Goal: Task Accomplishment & Management: Complete application form

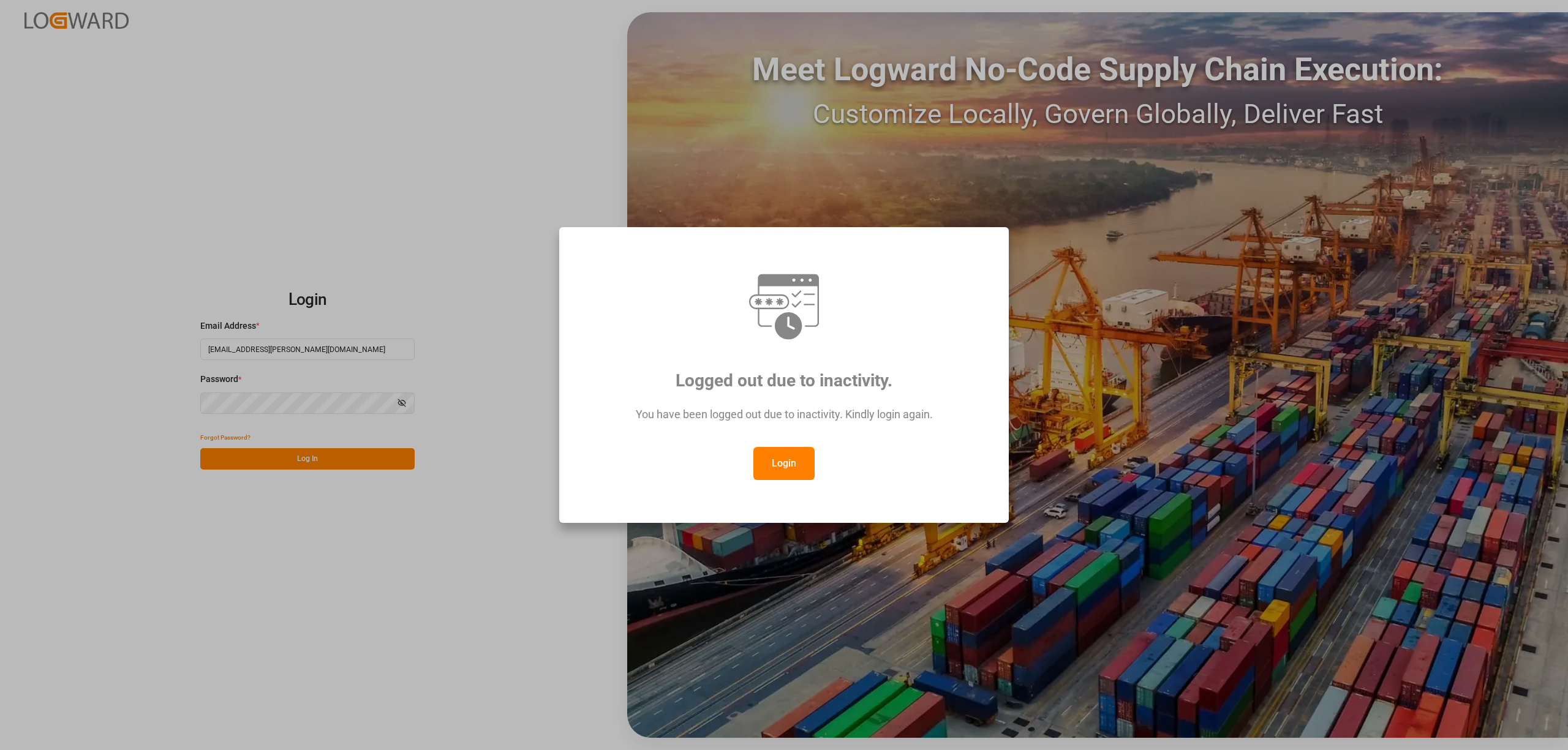
click at [767, 456] on button "Login" at bounding box center [784, 464] width 61 height 33
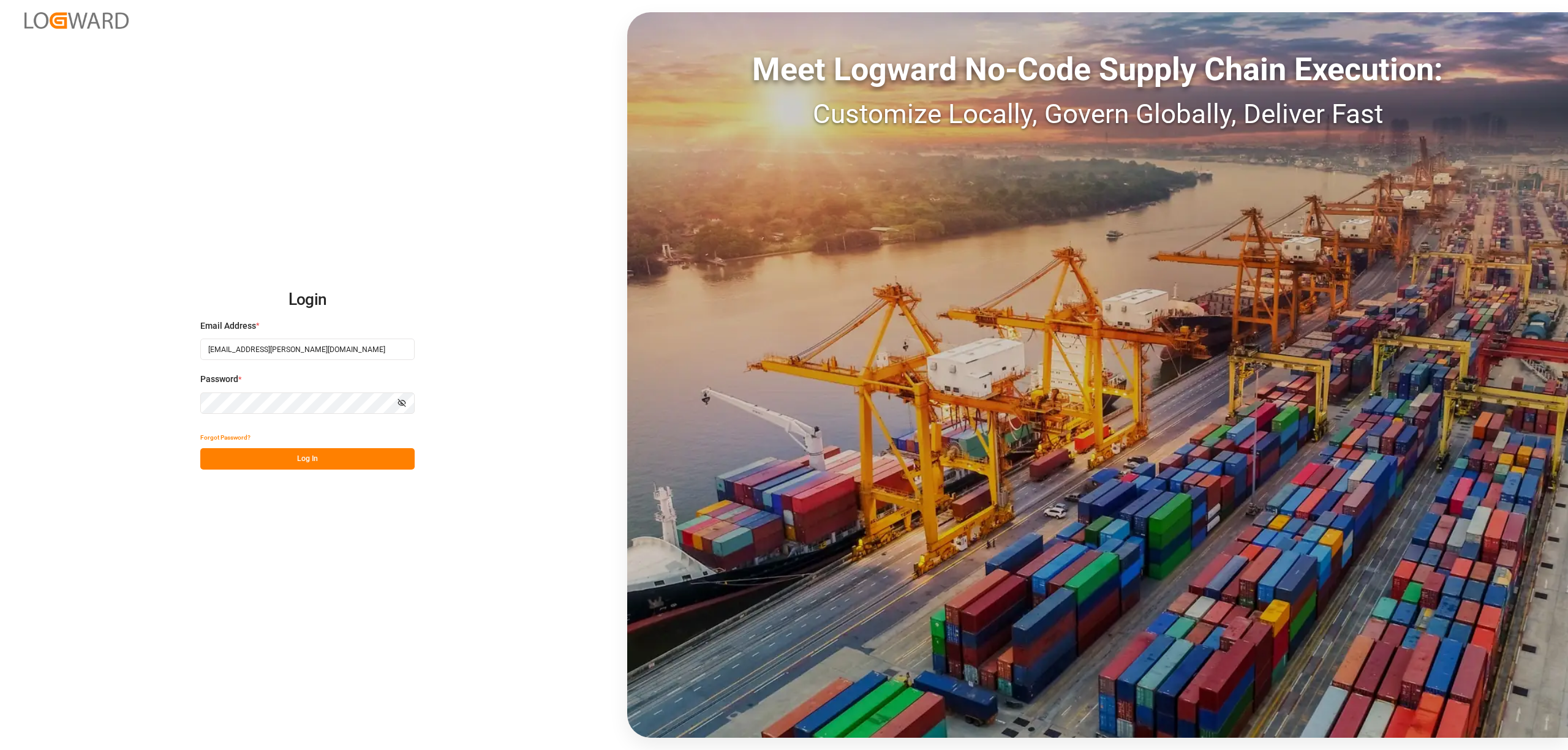
click at [311, 456] on button "Log In" at bounding box center [307, 458] width 214 height 21
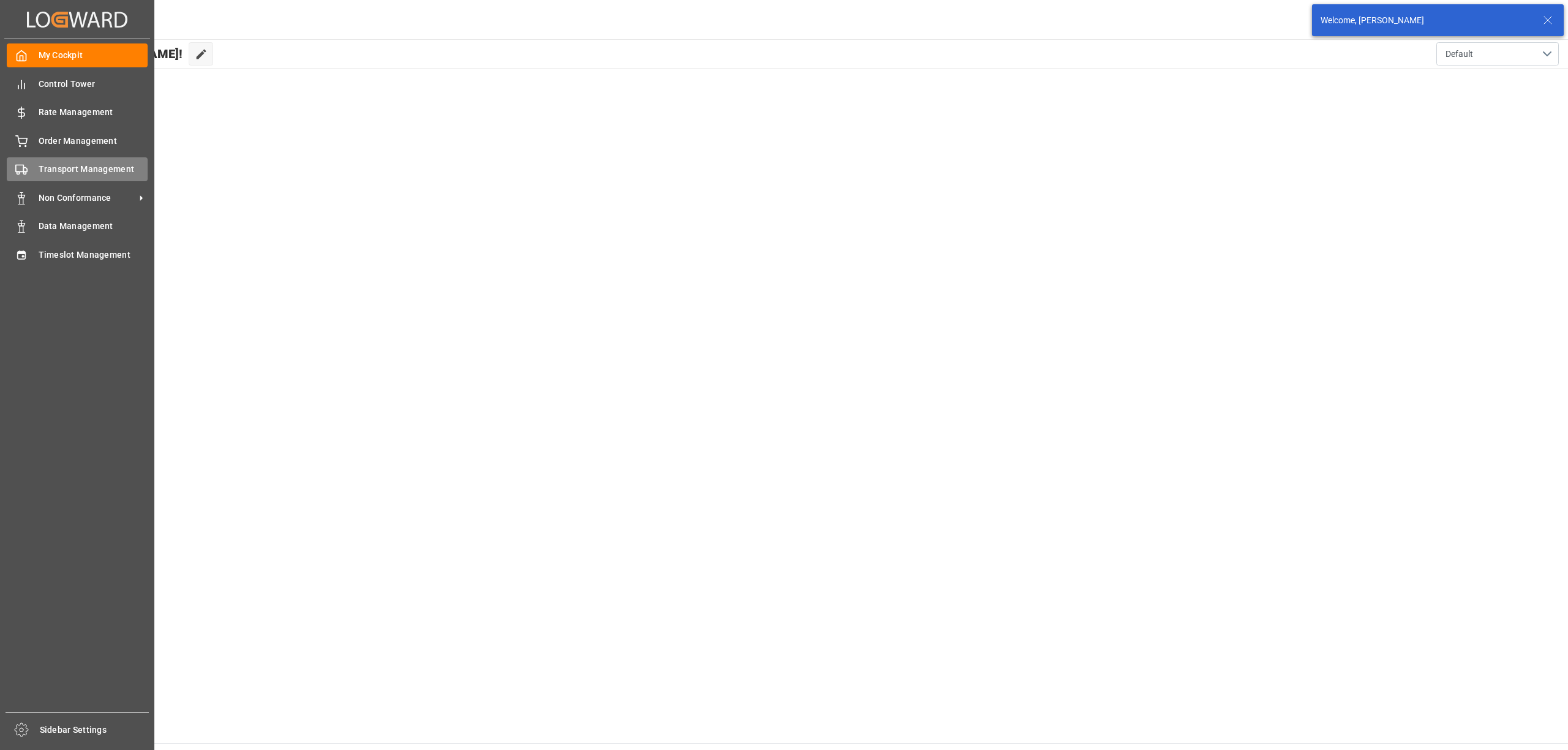
click at [27, 168] on div "Transport Management Transport Management" at bounding box center [77, 169] width 141 height 24
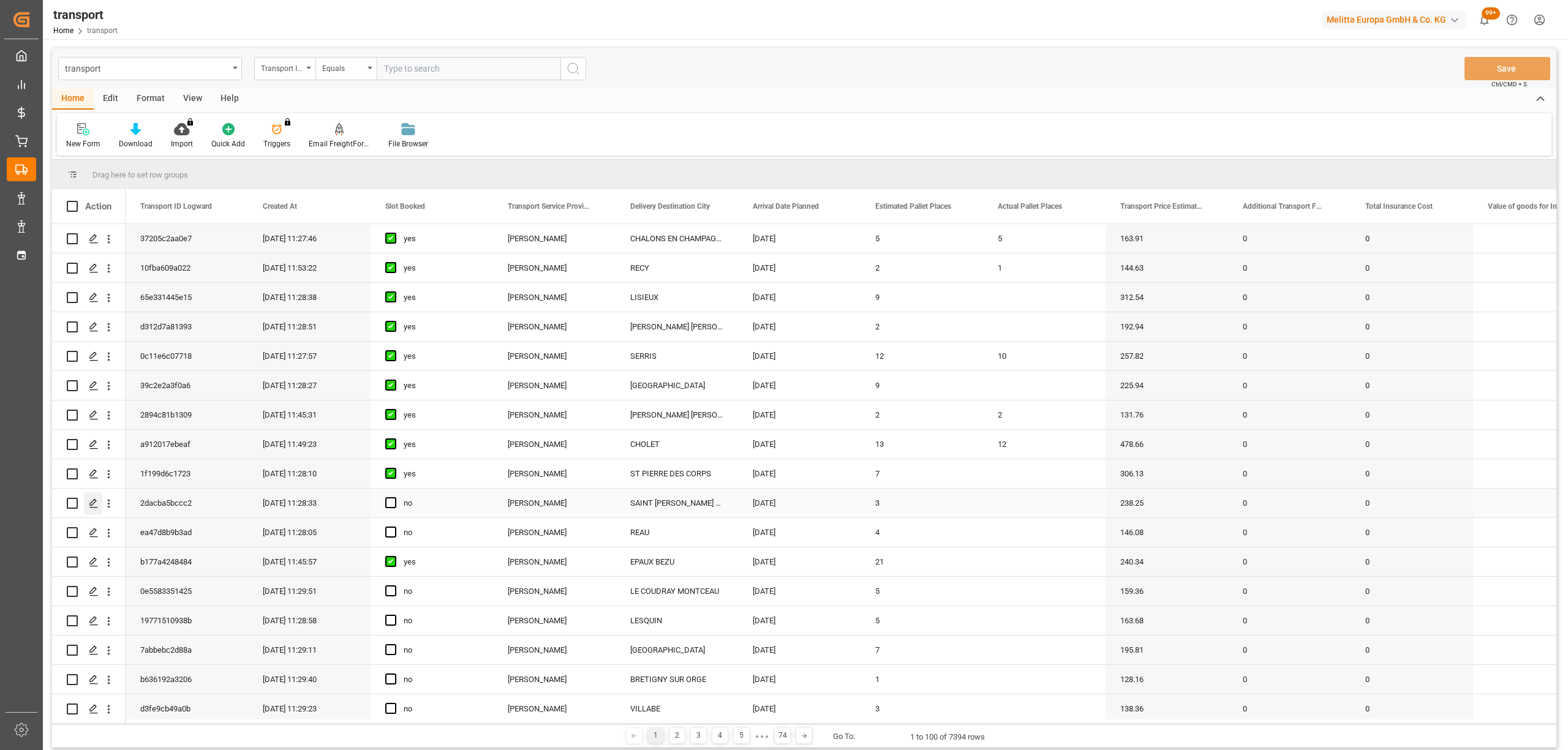
click at [94, 502] on polygon "Press SPACE to select this row." at bounding box center [92, 502] width 6 height 6
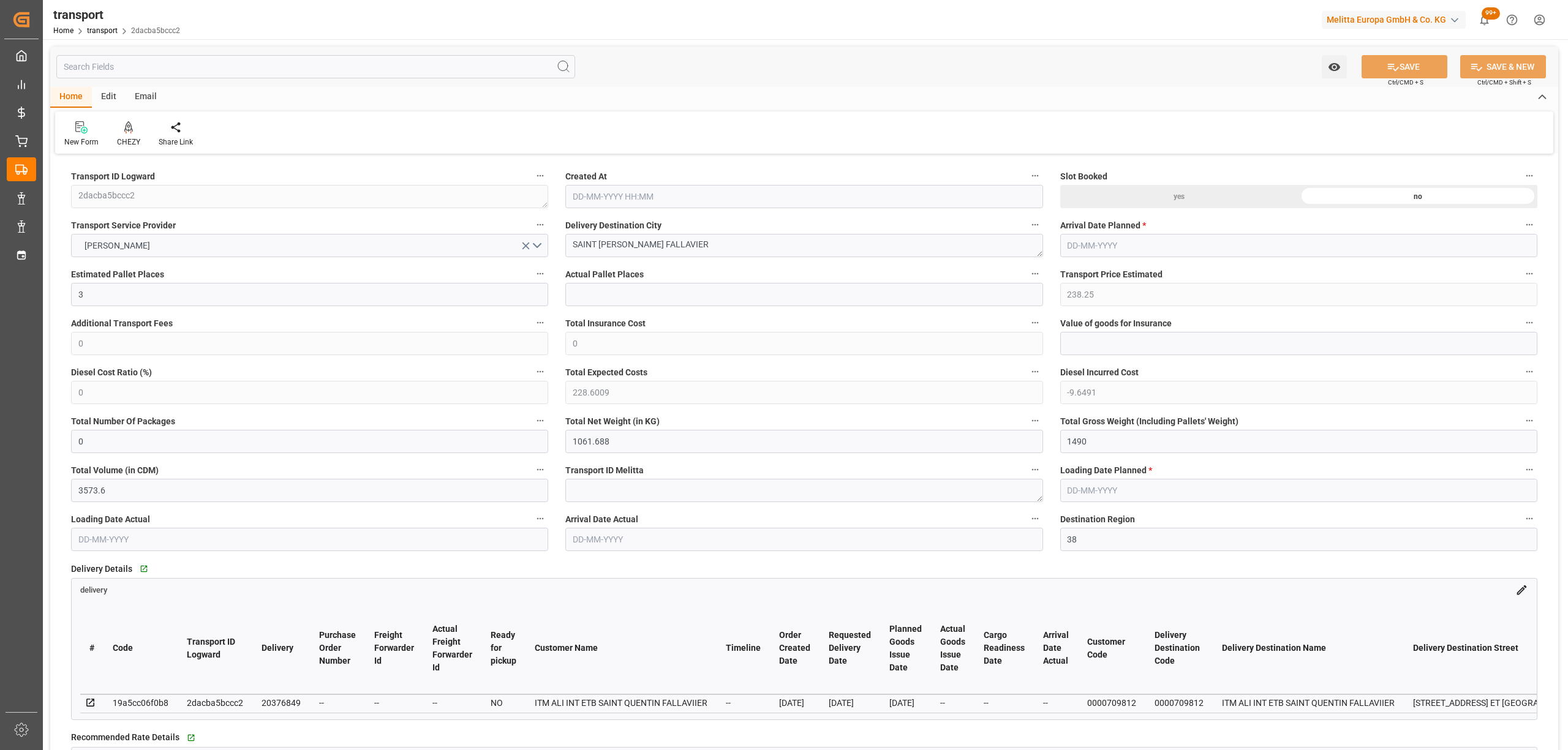
type input "[DATE] 11:28"
type input "[DATE]"
drag, startPoint x: 723, startPoint y: 249, endPoint x: 500, endPoint y: 248, distance: 223.0
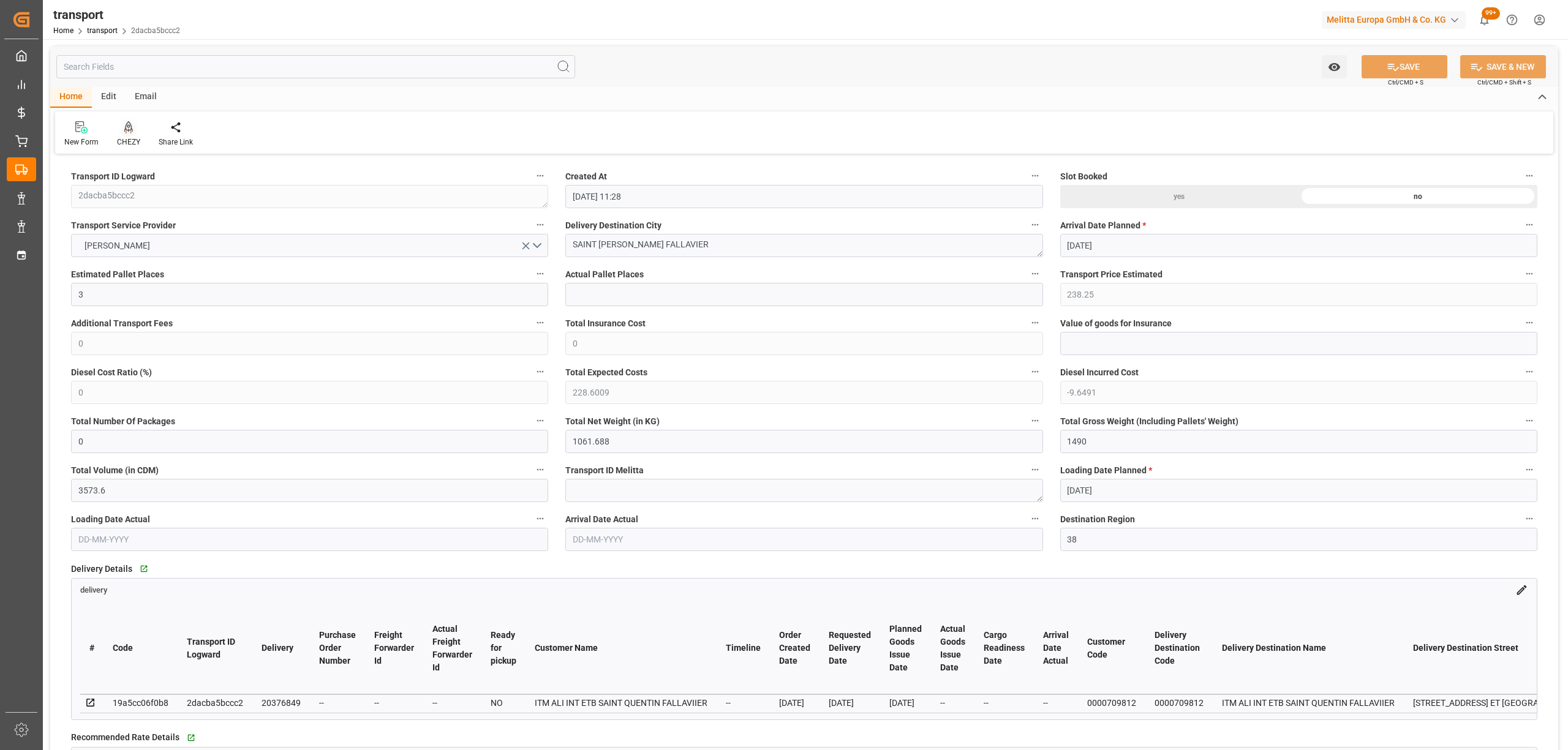
click at [143, 136] on div "CHEZY" at bounding box center [128, 133] width 41 height 27
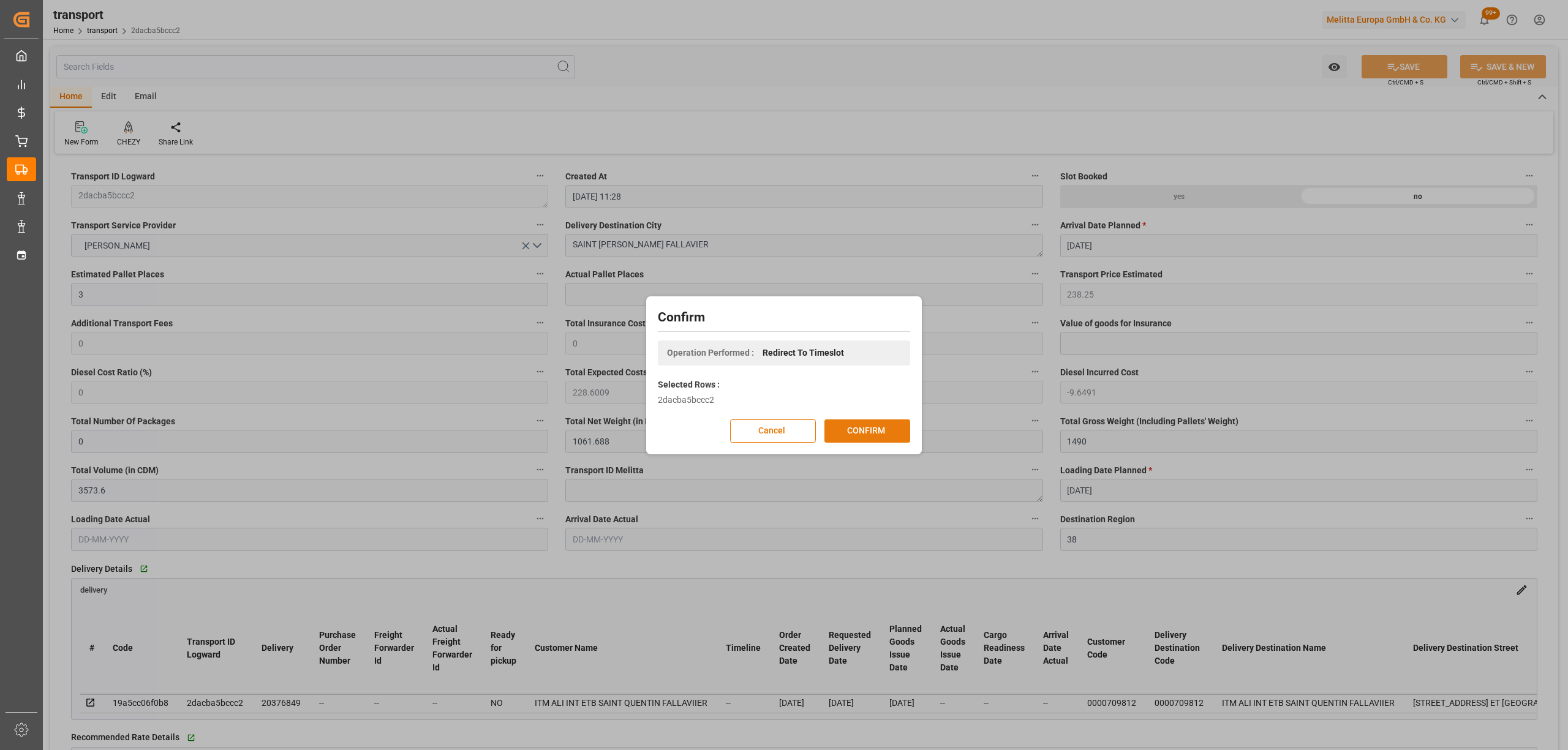
click at [850, 427] on button "CONFIRM" at bounding box center [867, 431] width 86 height 23
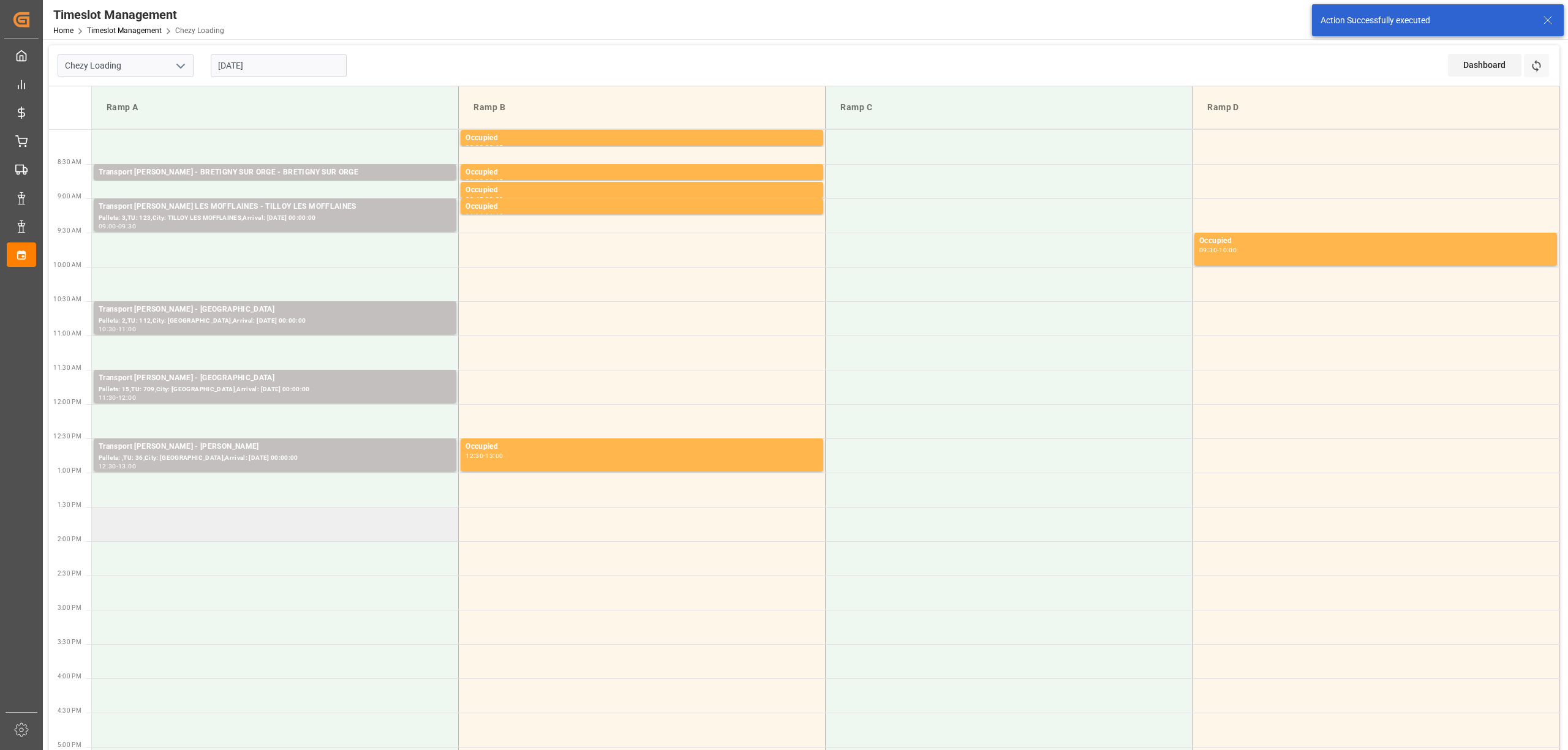
click at [201, 532] on td at bounding box center [276, 523] width 367 height 34
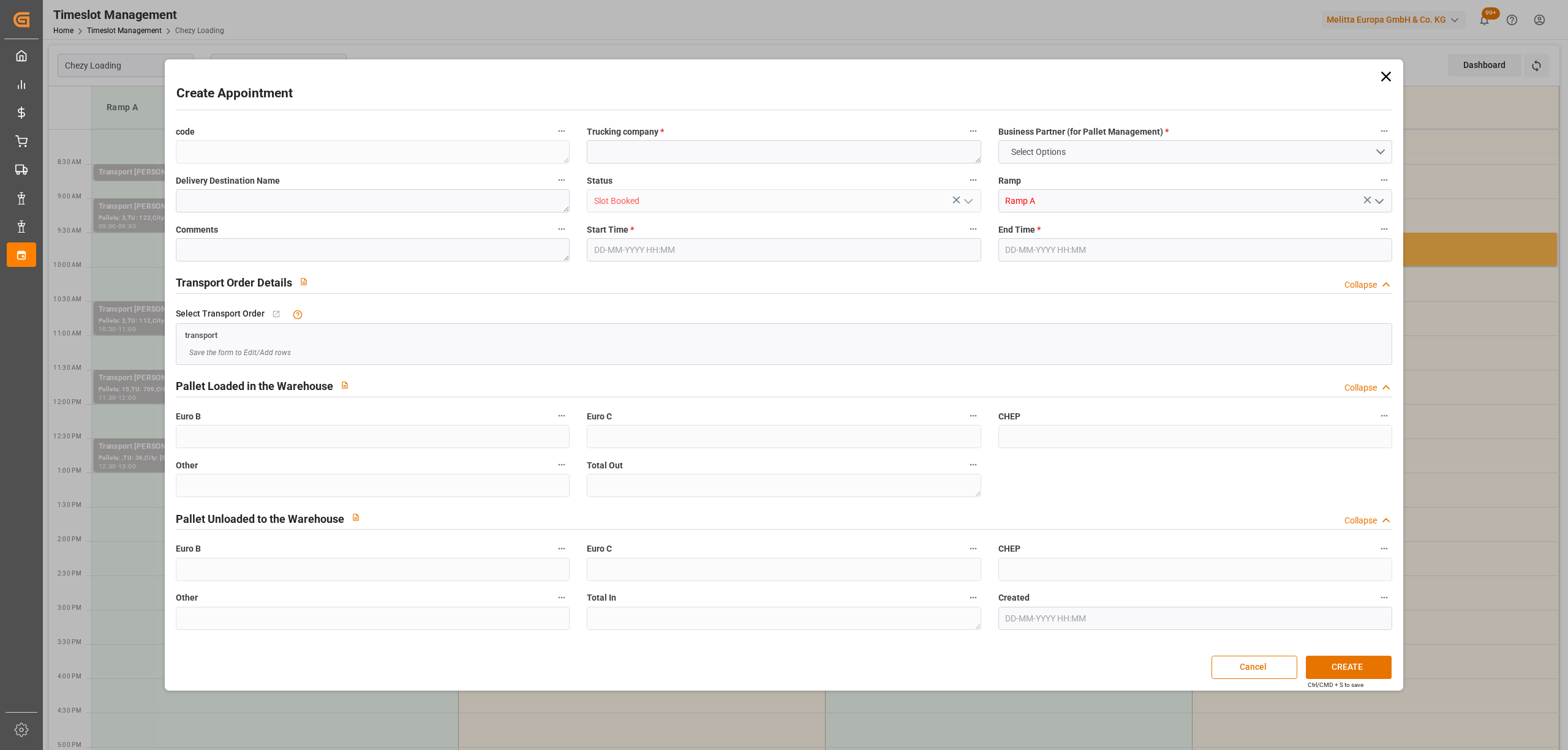
type input "0"
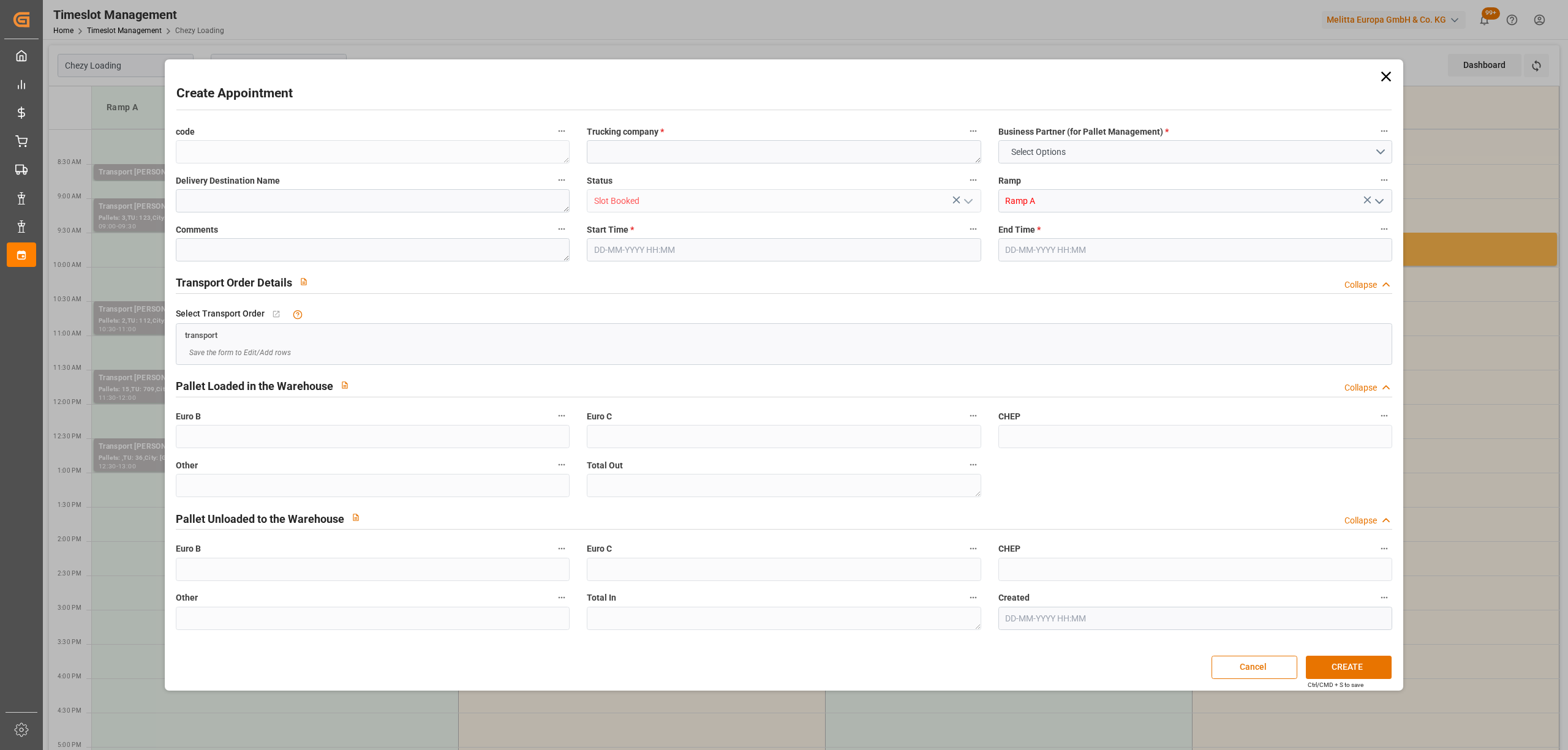
type input "0"
type input "28-08-2025 13:30"
type input "28-08-2025 13:45"
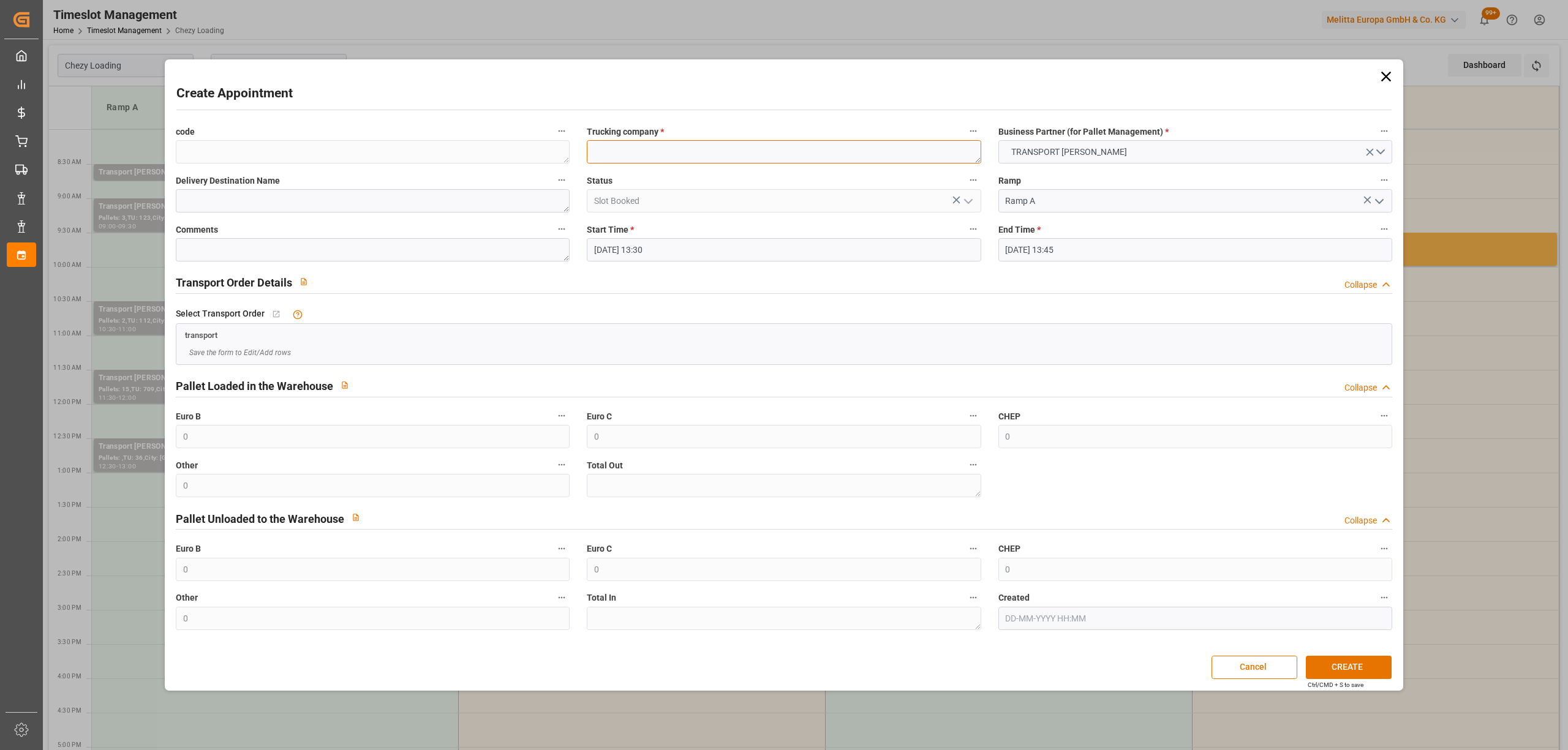
paste textarea "SAINT QUENTIN FALLAVIER"
type textarea "SAINT QUENTIN FALLAVIER"
click at [1074, 250] on input "28-08-2025 13:45" at bounding box center [1195, 249] width 394 height 23
click at [1086, 413] on div "28" at bounding box center [1086, 420] width 15 height 15
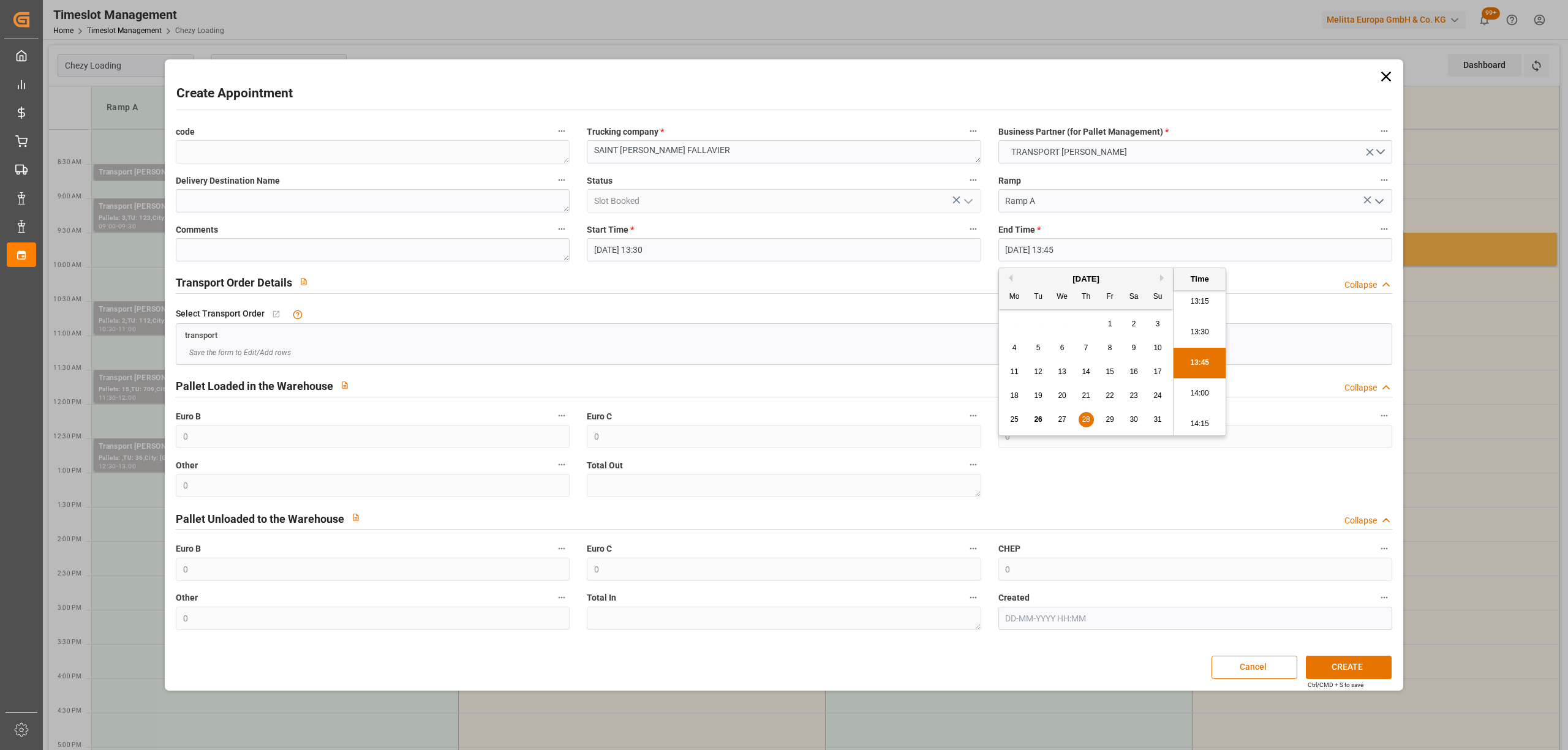
drag, startPoint x: 1193, startPoint y: 393, endPoint x: 1260, endPoint y: 494, distance: 121.2
click at [1194, 392] on li "14:00" at bounding box center [1199, 393] width 52 height 31
type input "28-08-2025 14:00"
click at [1364, 661] on button "CREATE" at bounding box center [1348, 667] width 86 height 23
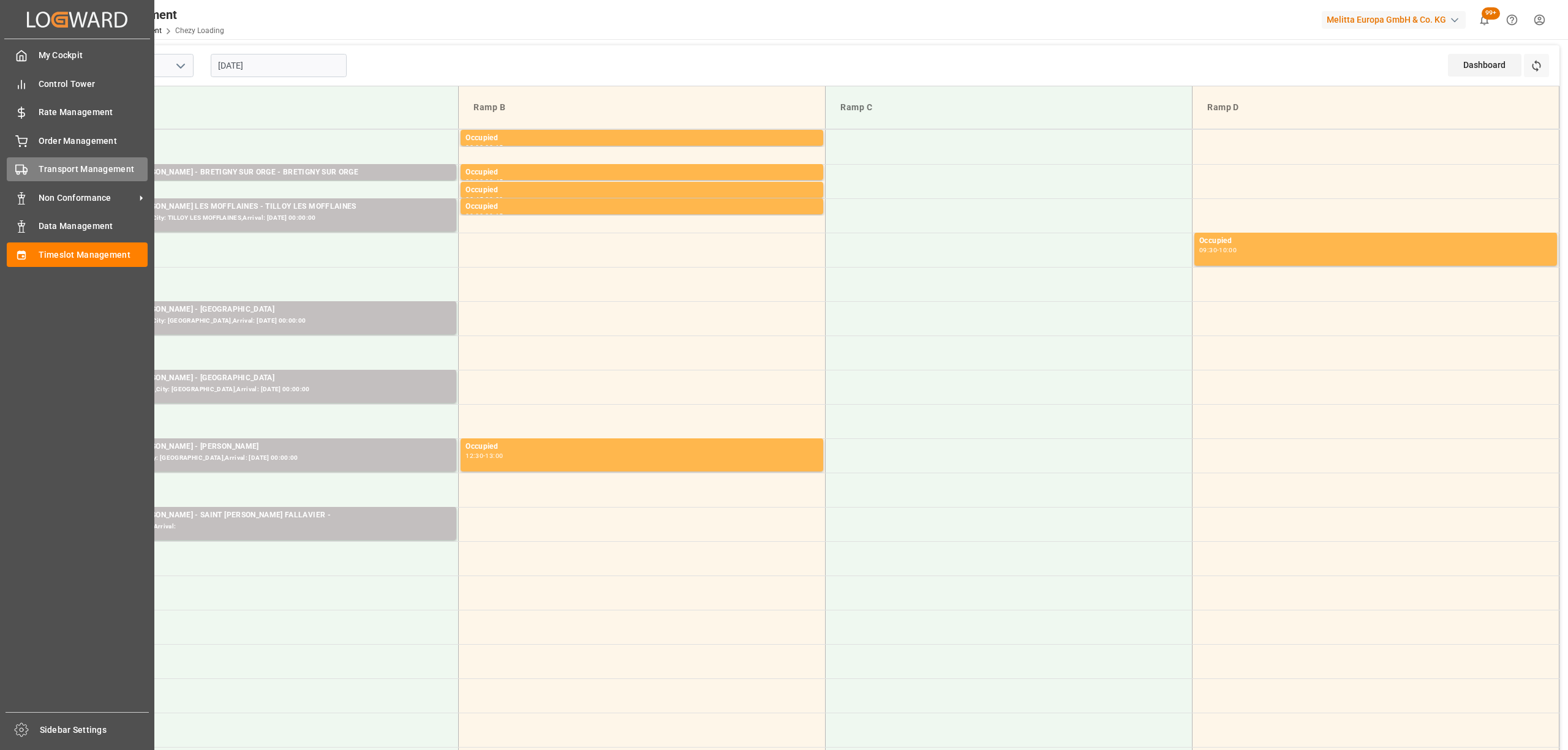
click at [18, 159] on div "Transport Management Transport Management" at bounding box center [77, 169] width 141 height 24
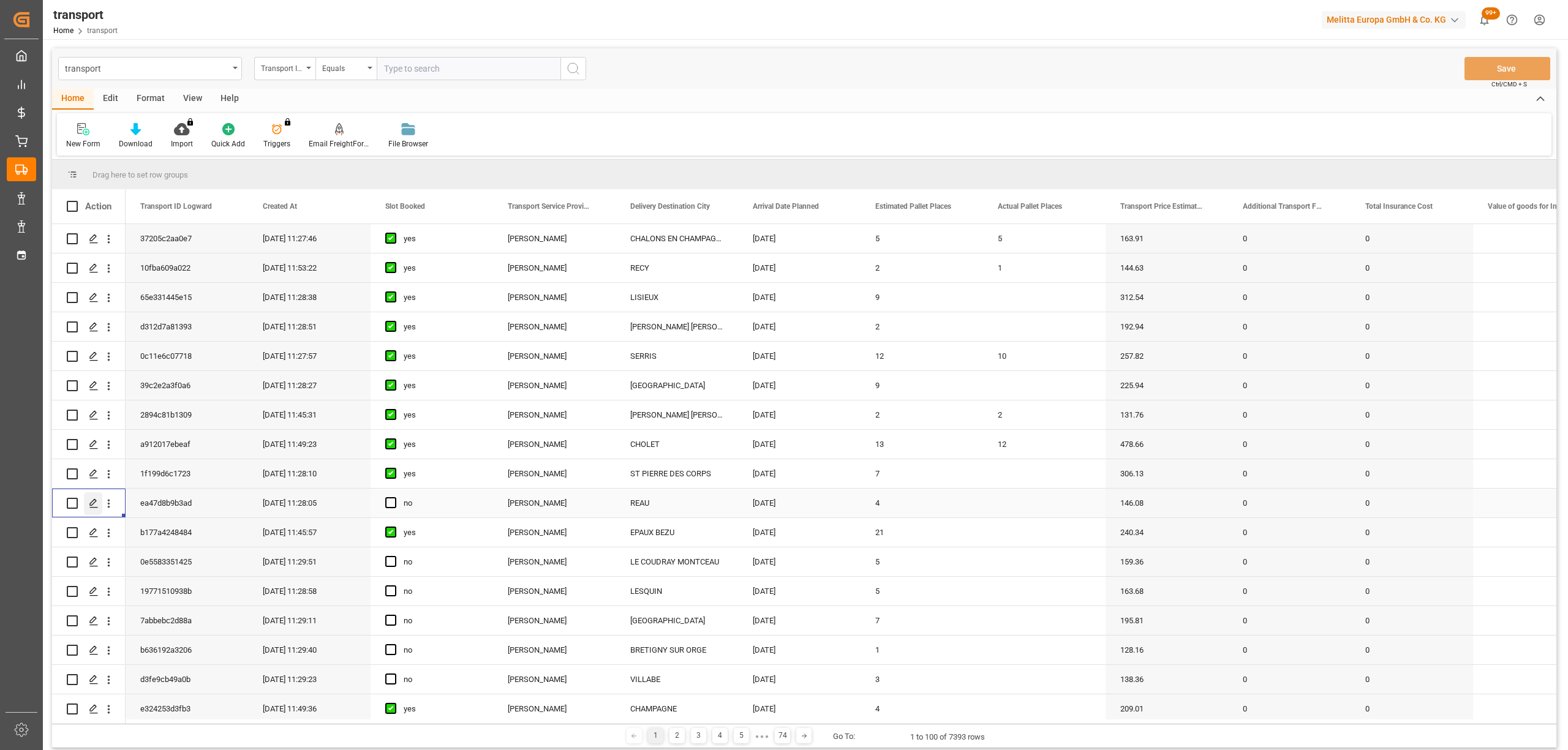
click at [98, 505] on div "Press SPACE to select this row." at bounding box center [93, 503] width 18 height 23
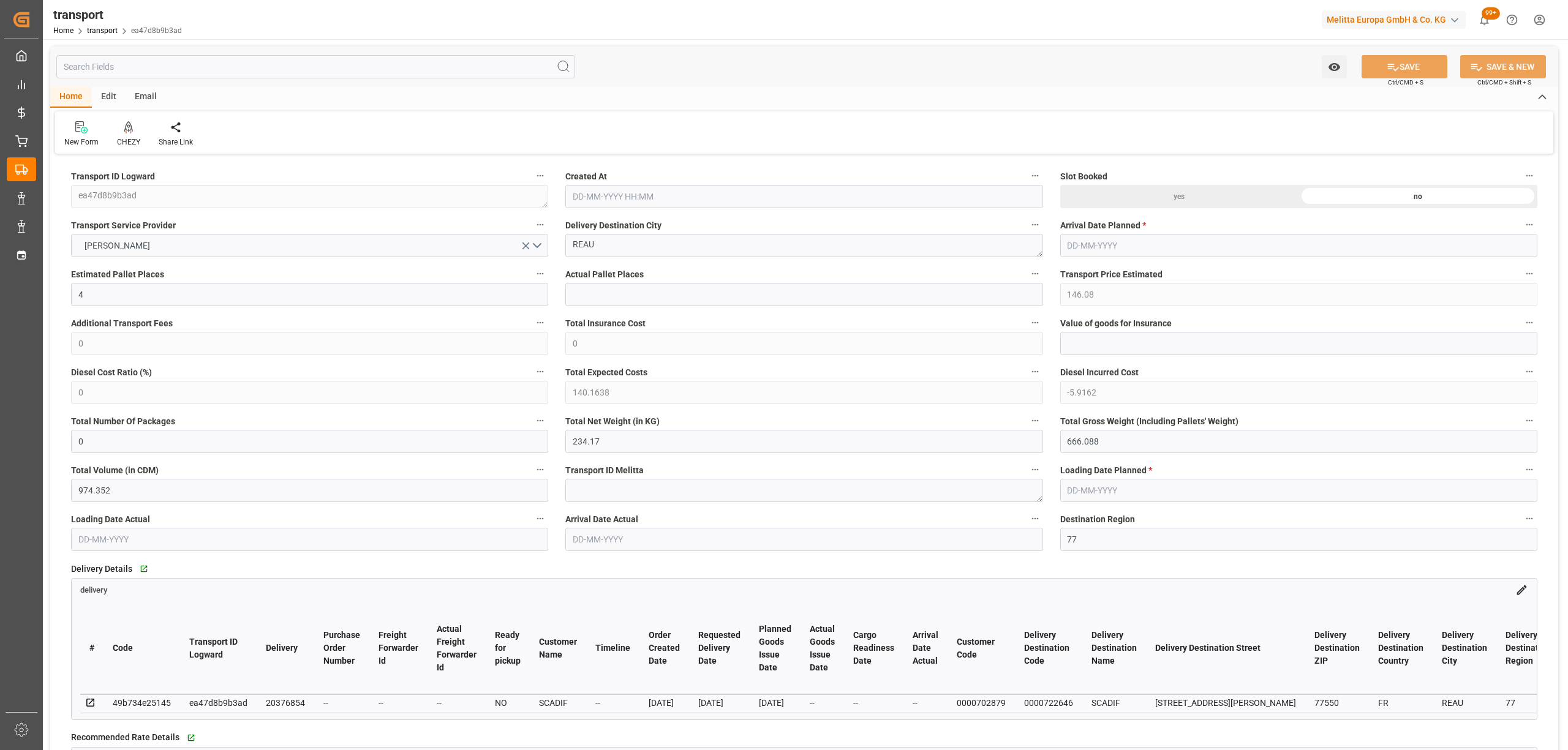
type input "[DATE] 11:28"
type input "[DATE]"
drag, startPoint x: 619, startPoint y: 243, endPoint x: 527, endPoint y: 243, distance: 92.0
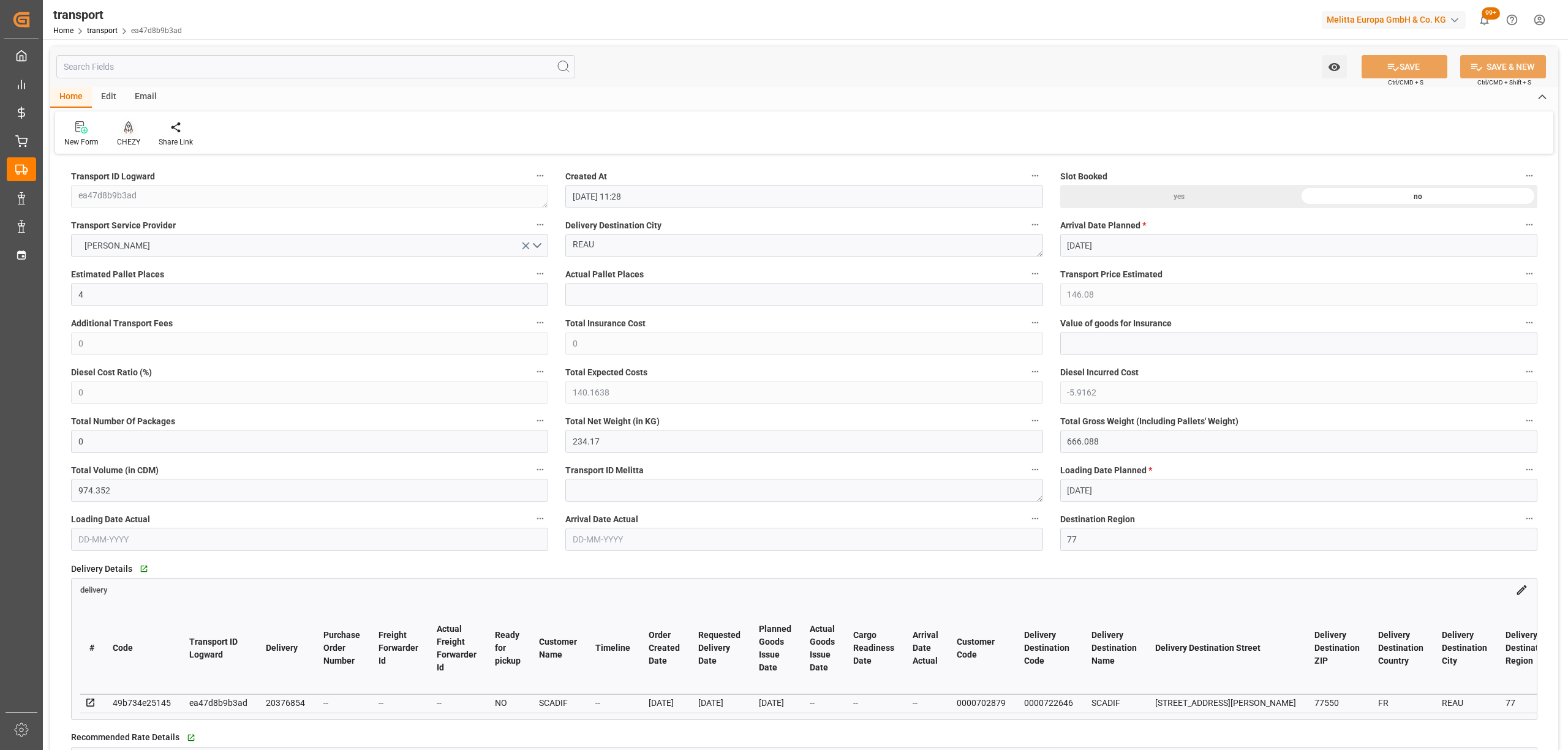
click at [128, 137] on div "CHEZY" at bounding box center [128, 141] width 23 height 11
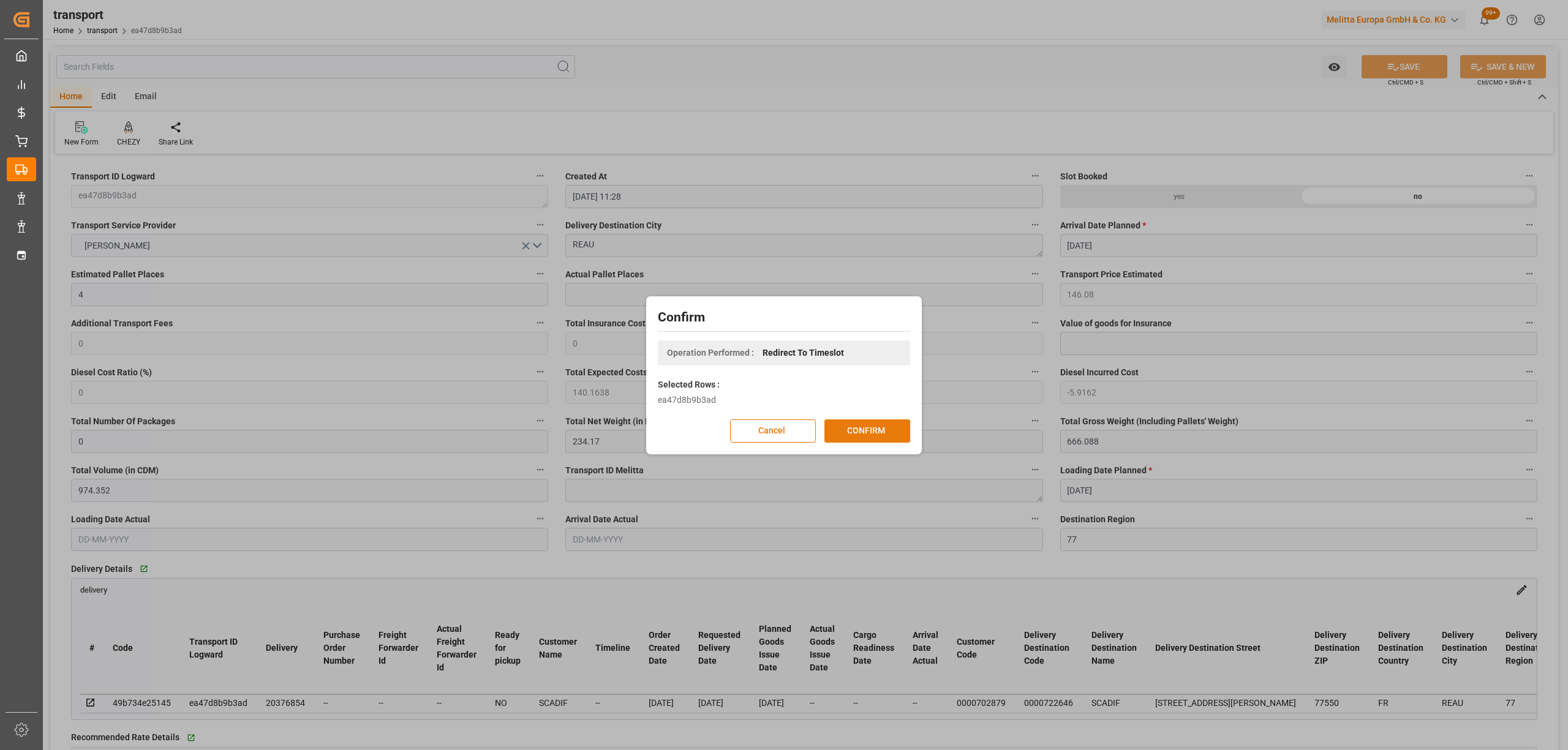
click at [864, 429] on button "CONFIRM" at bounding box center [867, 431] width 86 height 23
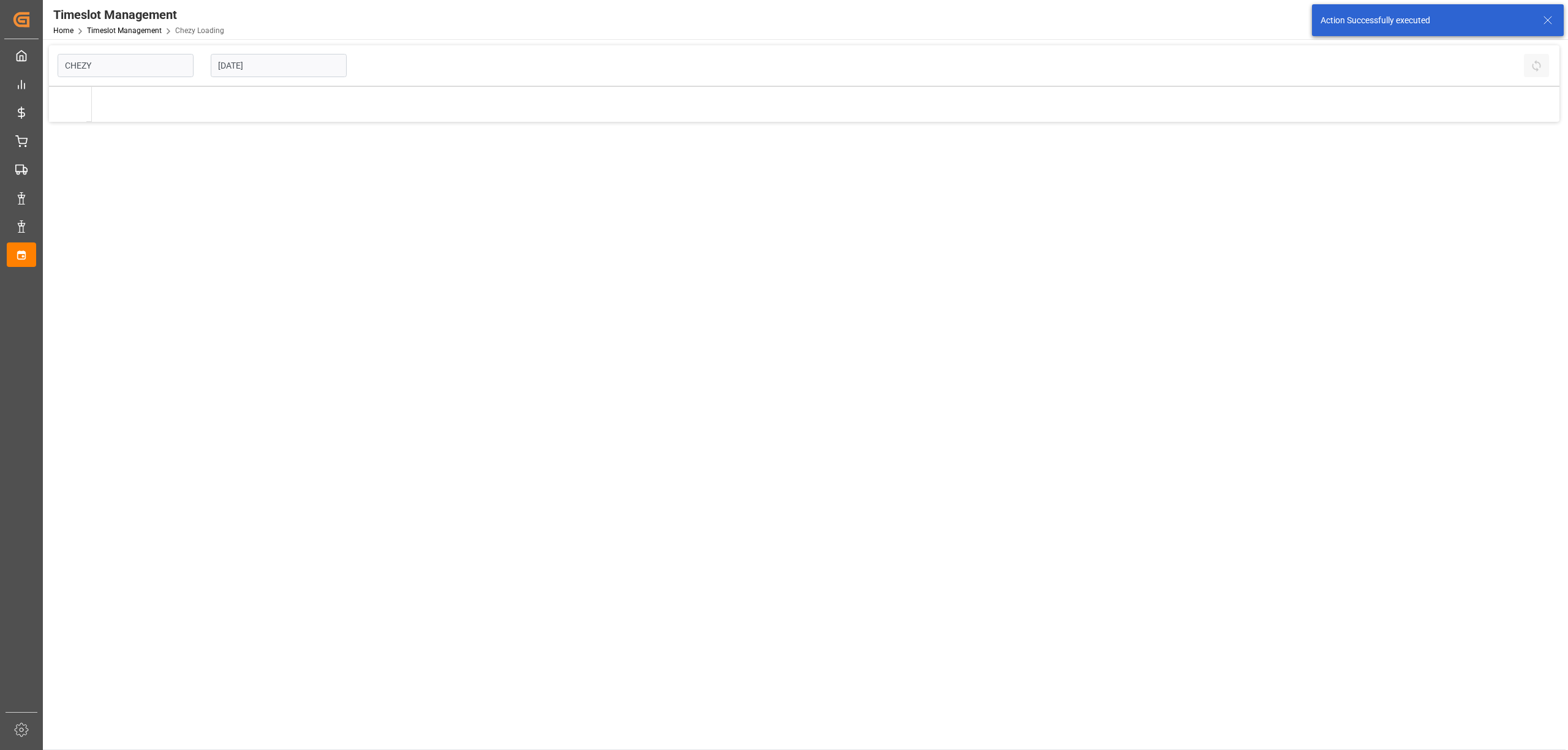
type input "Chezy Loading"
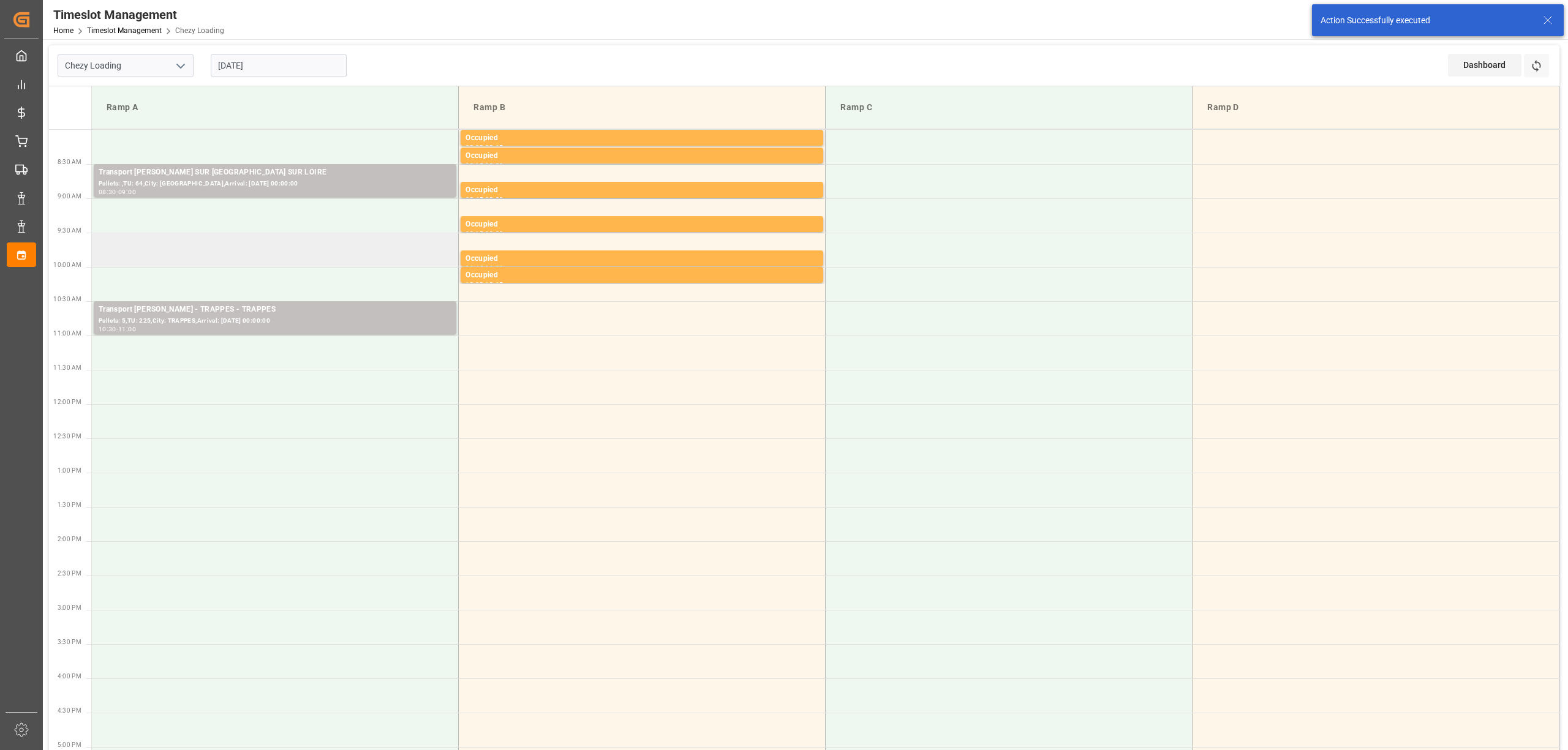
click at [211, 254] on td at bounding box center [276, 249] width 367 height 34
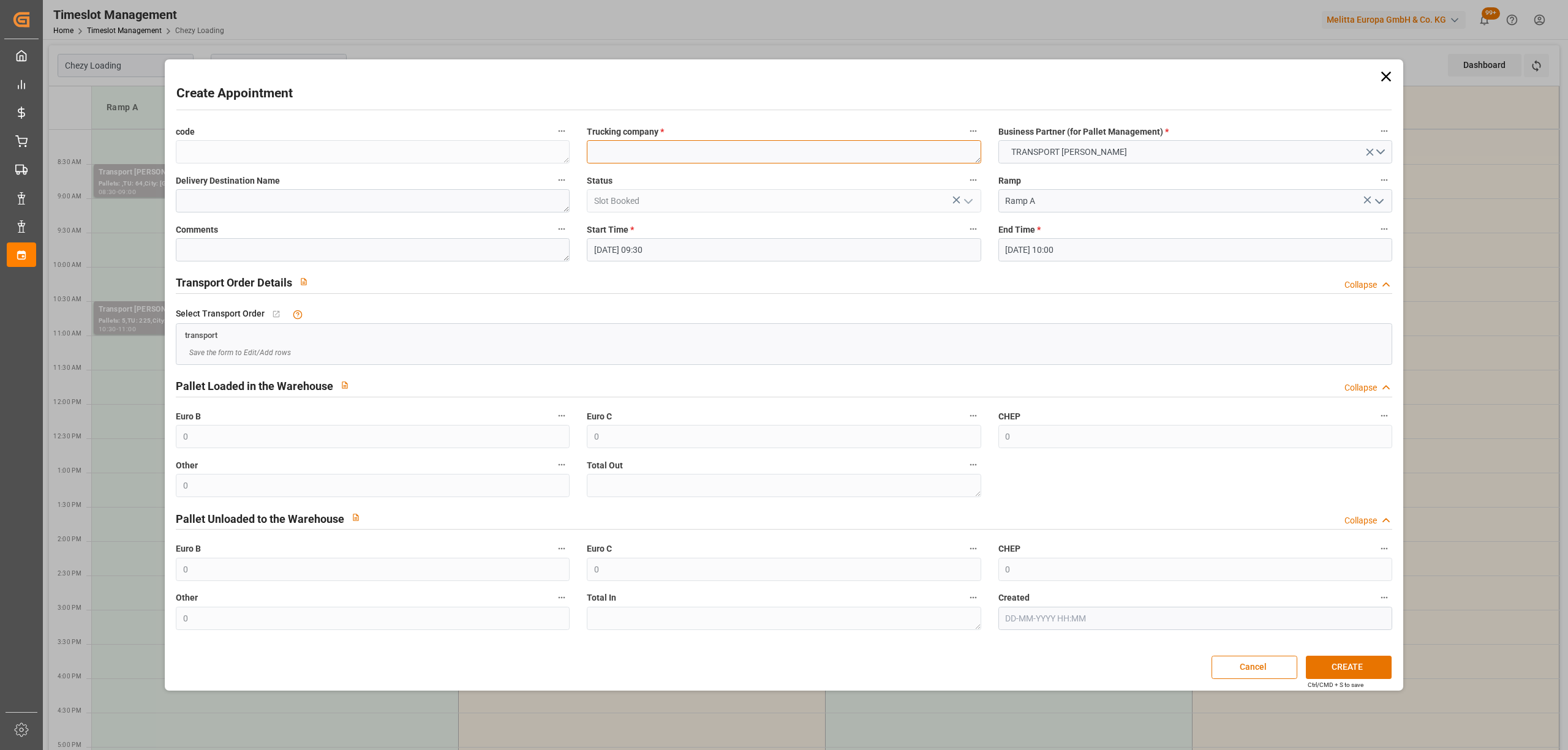
paste textarea "REAU"
type textarea "REAU"
click at [1343, 682] on div "Ctrl/CMD + S to save" at bounding box center [1334, 684] width 55 height 9
click at [1355, 670] on button "CREATE" at bounding box center [1348, 667] width 86 height 23
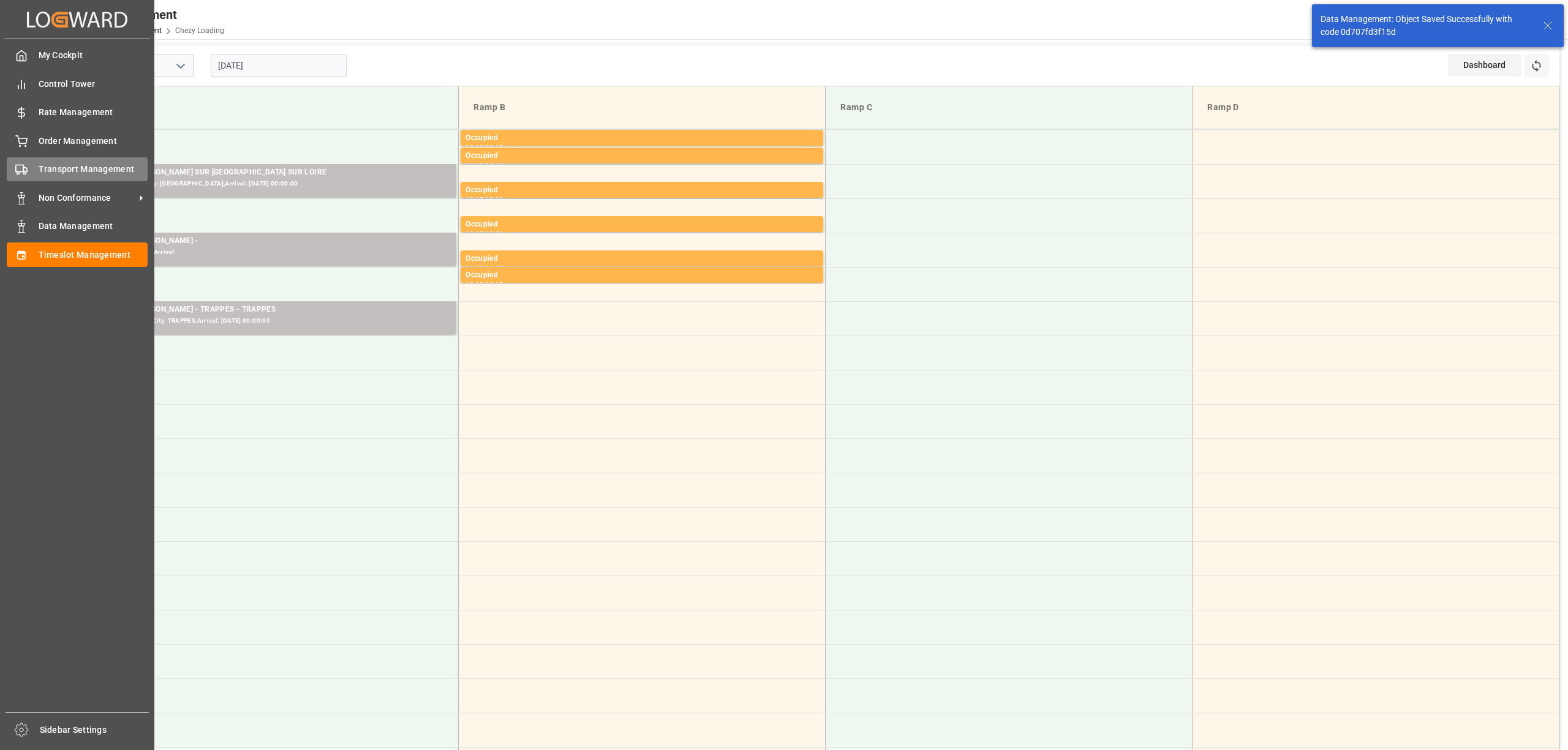
click at [41, 171] on span "Transport Management" at bounding box center [93, 169] width 110 height 13
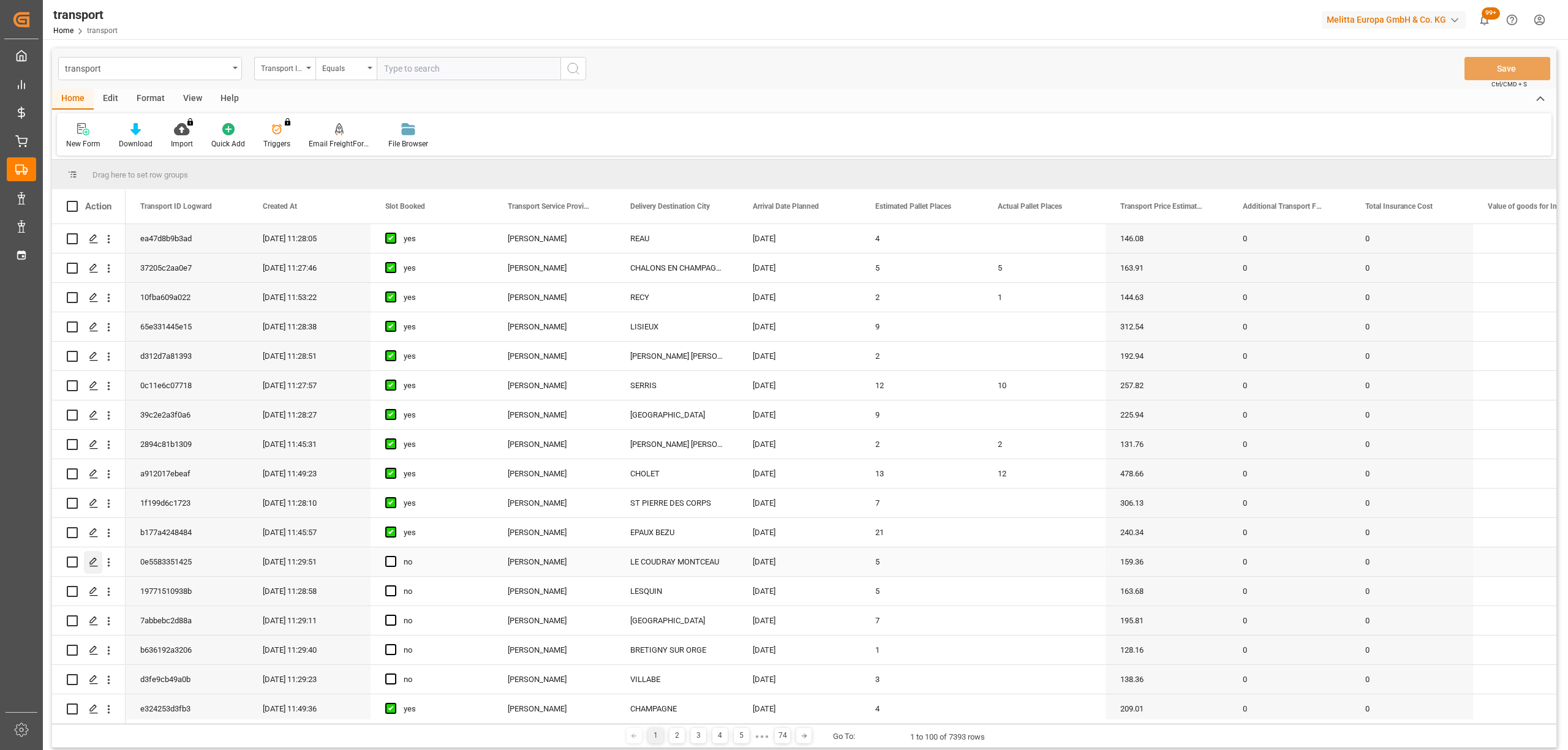
click at [87, 552] on div "Press SPACE to select this row." at bounding box center [93, 562] width 18 height 23
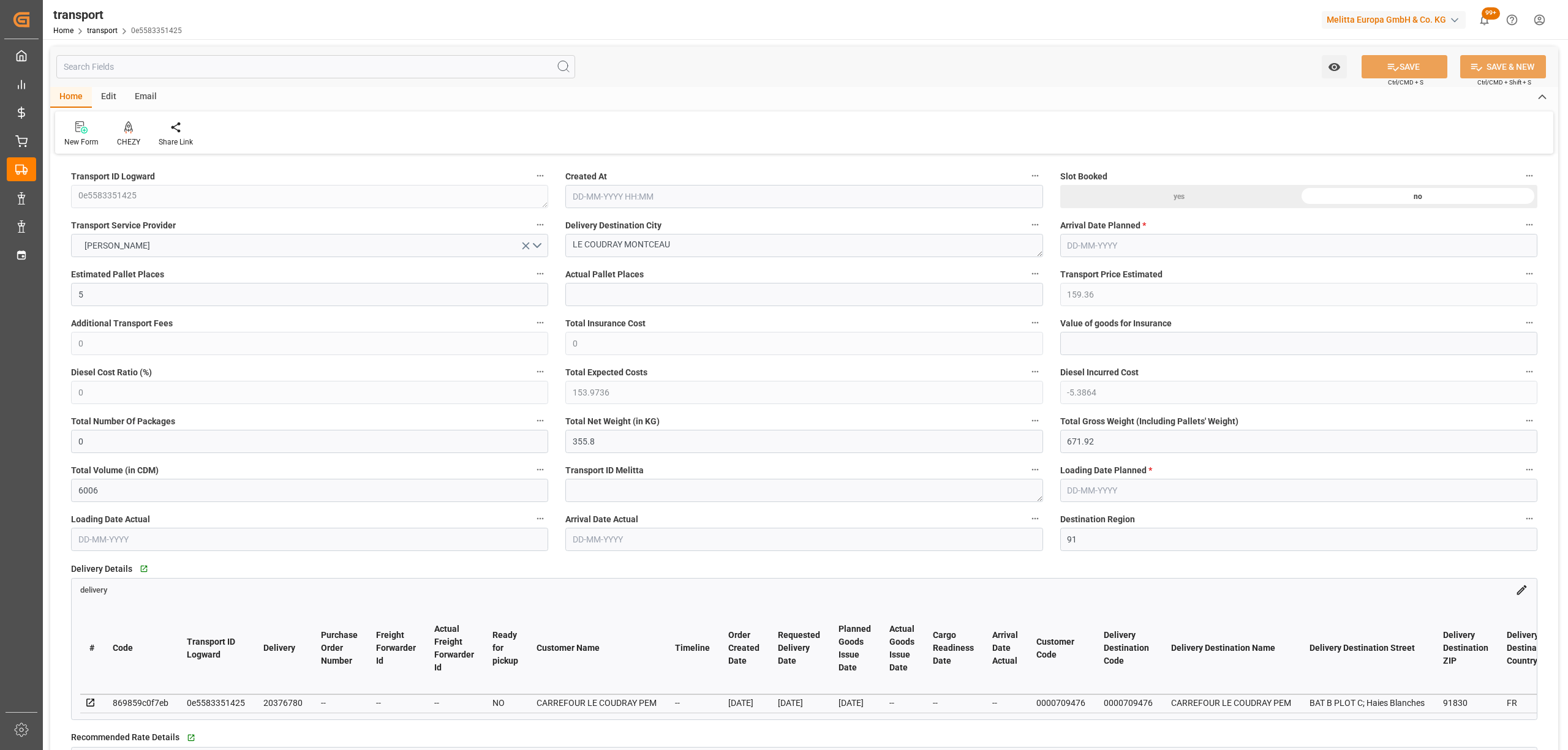
type input "26-08-2025 11:29"
type input "[DATE]"
click at [149, 133] on div "Share Link" at bounding box center [176, 133] width 53 height 27
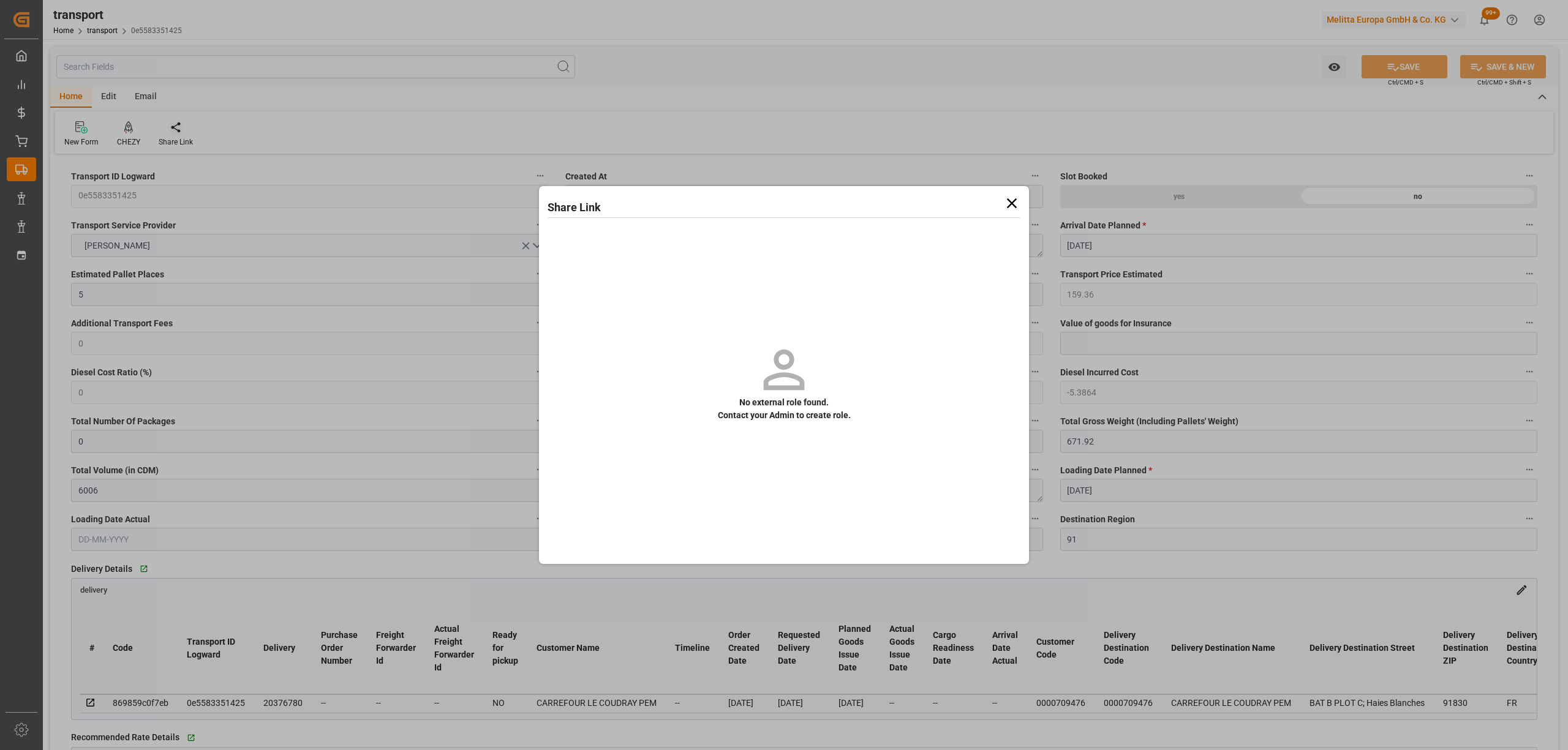
click at [134, 133] on div "Share Link No external role found. Contact your Admin to create role." at bounding box center [784, 375] width 1568 height 750
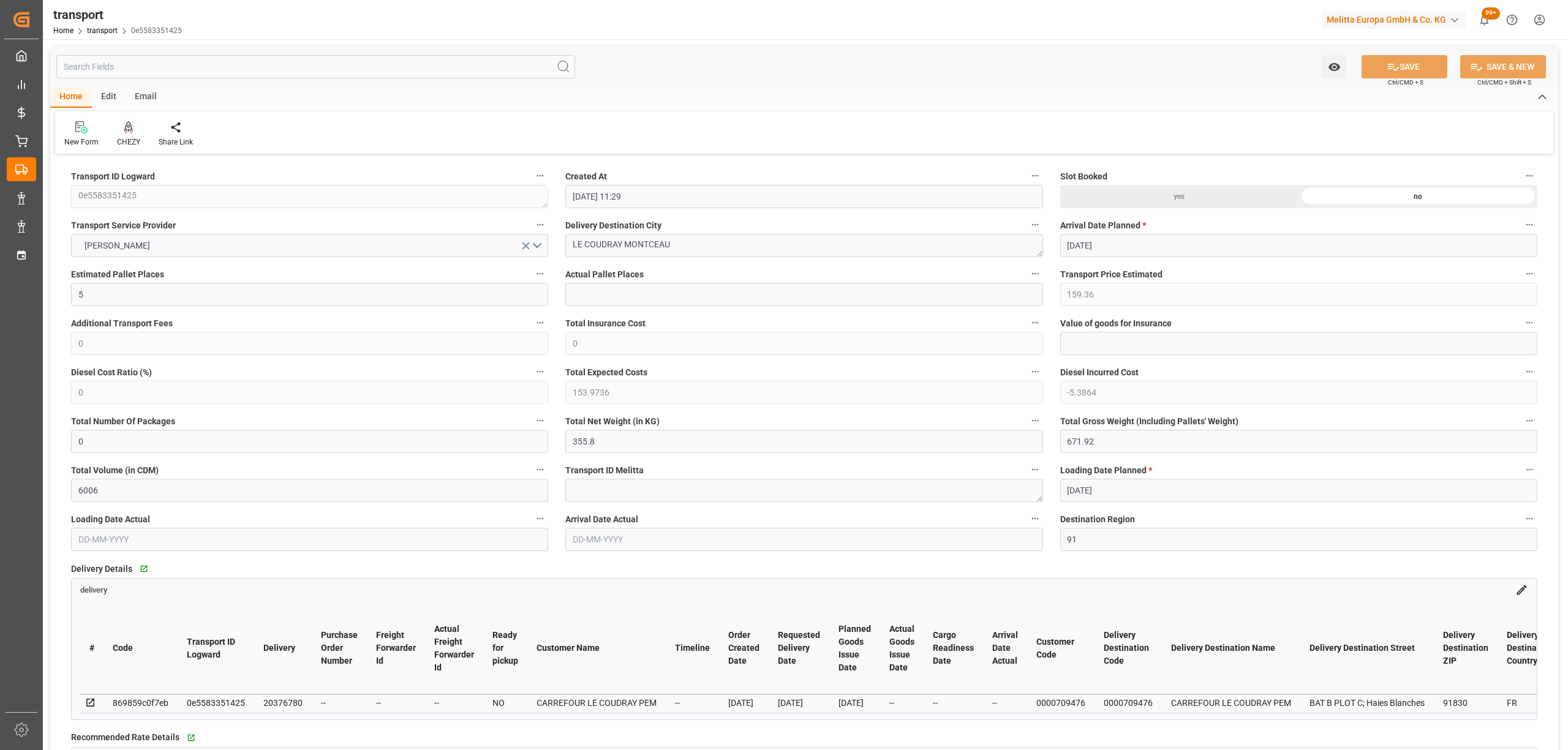
click at [134, 128] on div at bounding box center [128, 126] width 23 height 13
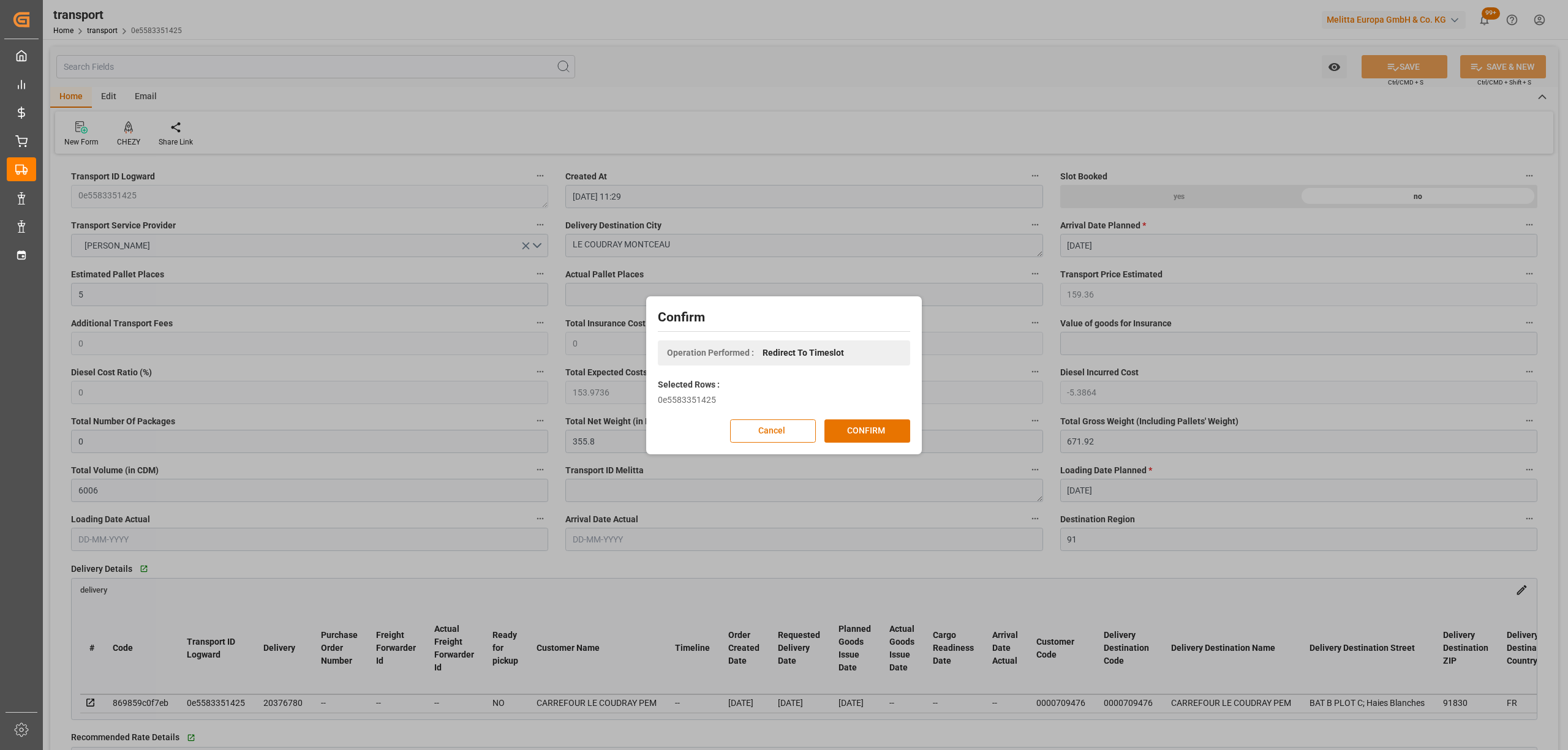
drag, startPoint x: 858, startPoint y: 414, endPoint x: 867, endPoint y: 425, distance: 14.2
click at [858, 414] on div "Confirm Operation Performed : Redirect To Timeslot Selected Rows : 0e5583351425…" at bounding box center [784, 375] width 270 height 152
click at [867, 425] on button "CONFIRM" at bounding box center [867, 431] width 86 height 23
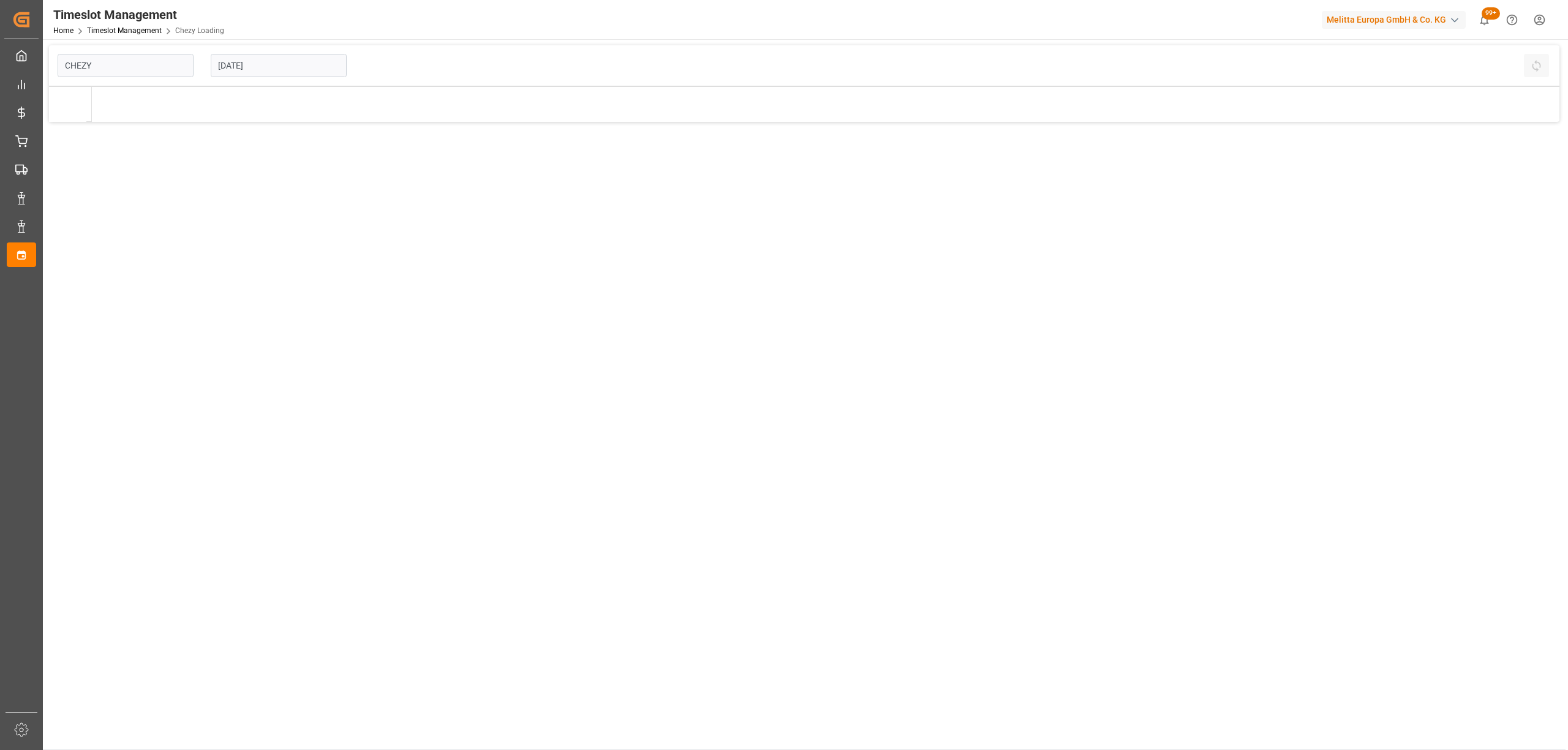
type input "Chezy Loading"
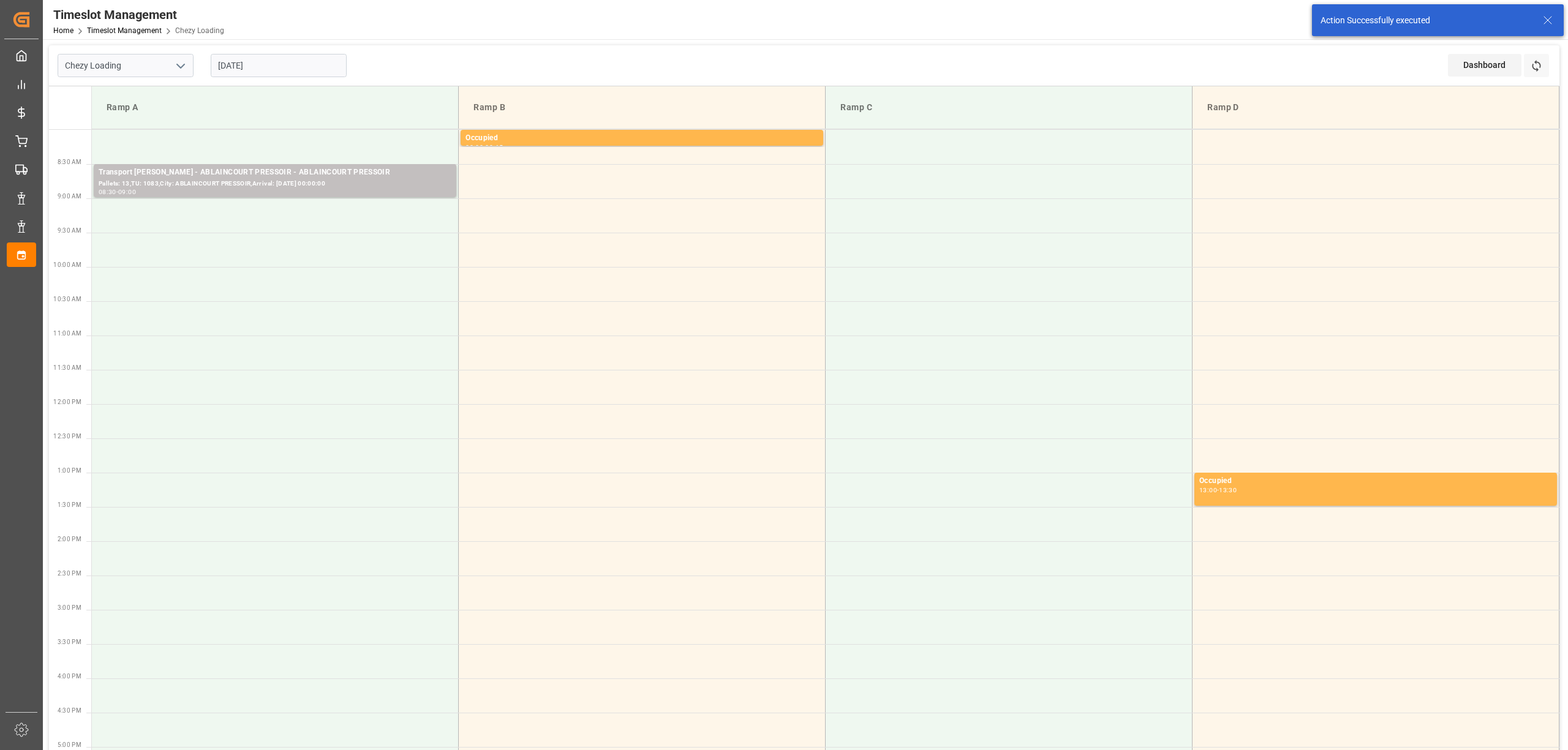
click at [148, 252] on td at bounding box center [276, 249] width 367 height 34
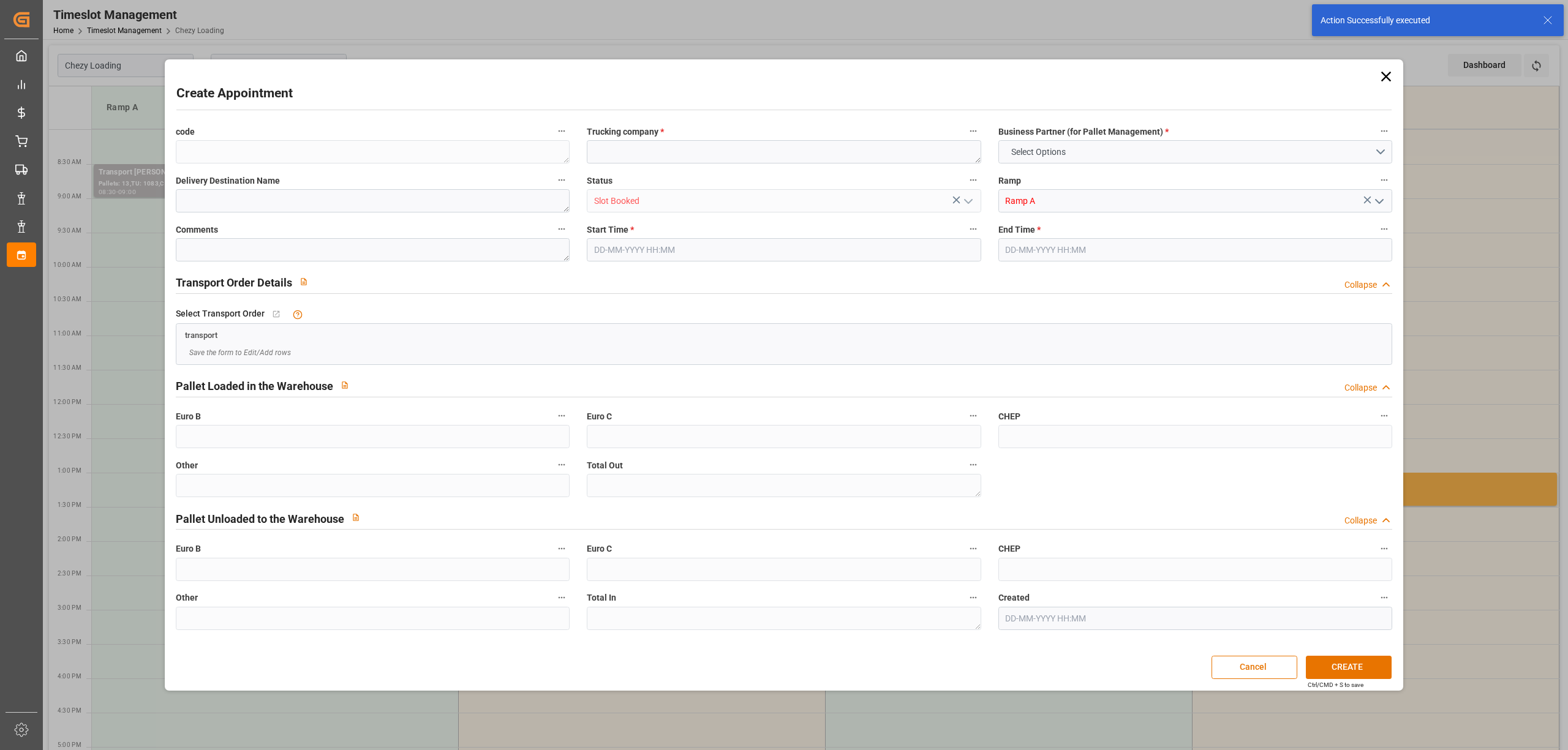
type input "0"
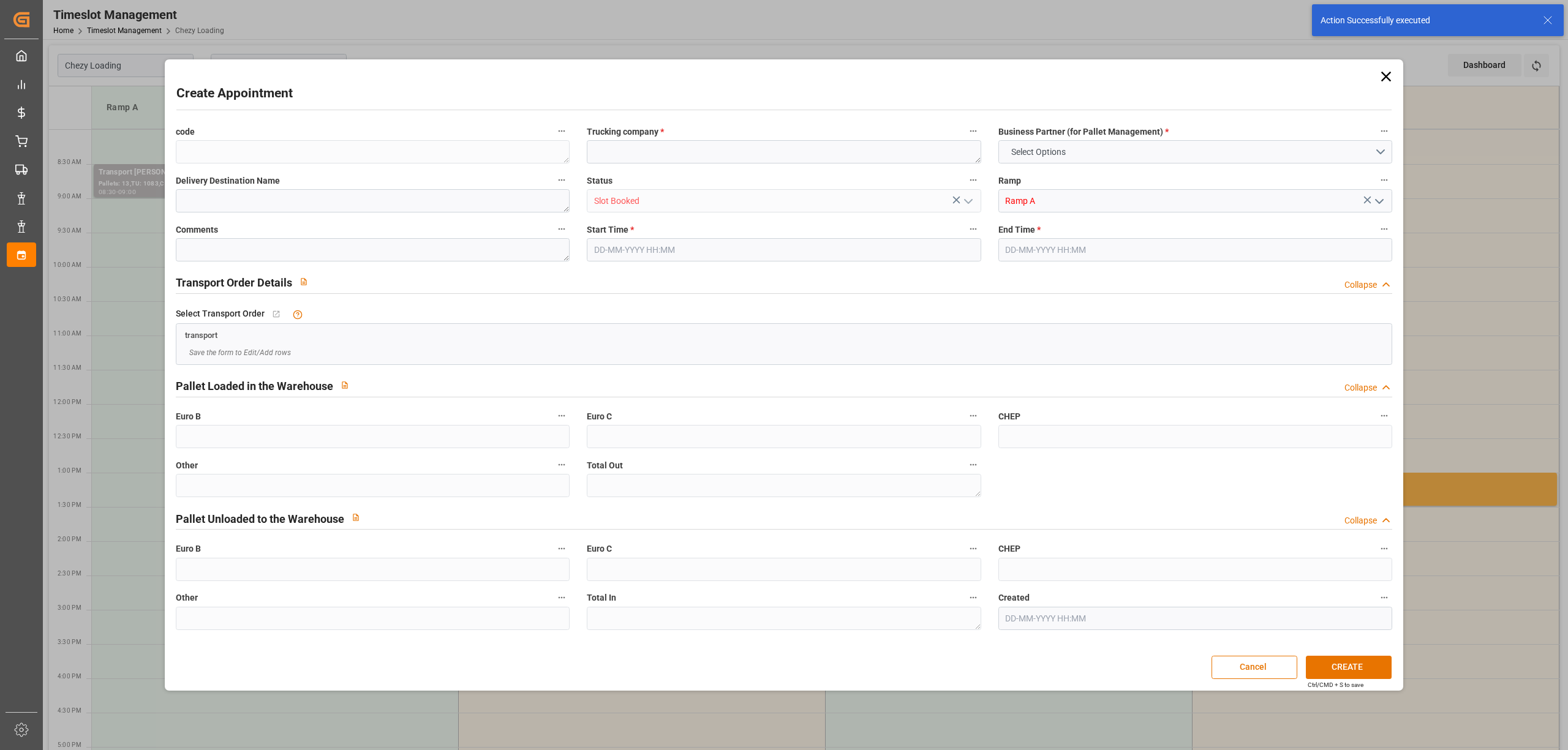
type input "0"
type input "01-09-2025 09:30"
type input "01-09-2025 10:00"
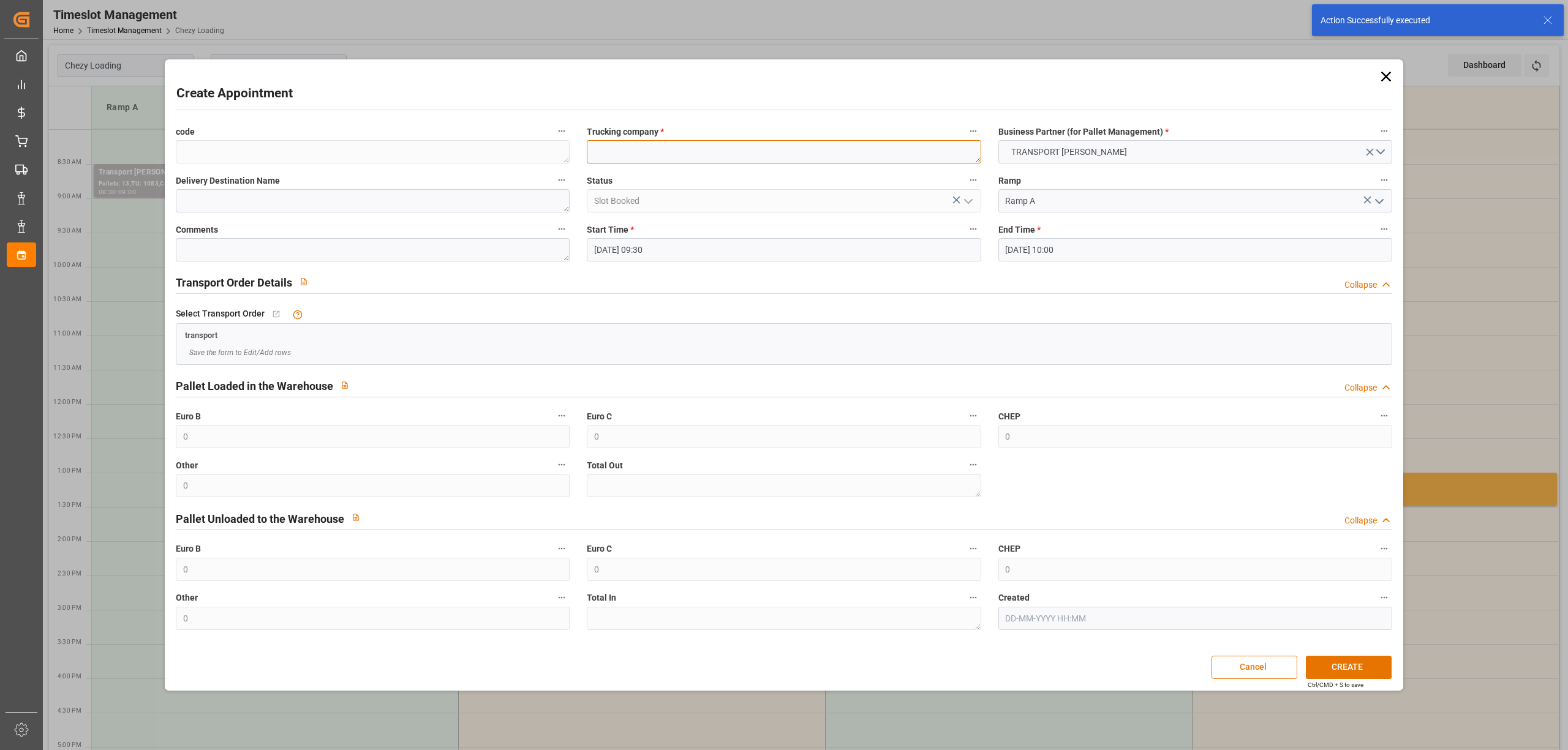
paste textarea "LE COUDRAY MONTCEAU"
type textarea "LE COUDRAY MONTCEAU"
click at [1330, 665] on button "CREATE" at bounding box center [1348, 667] width 86 height 23
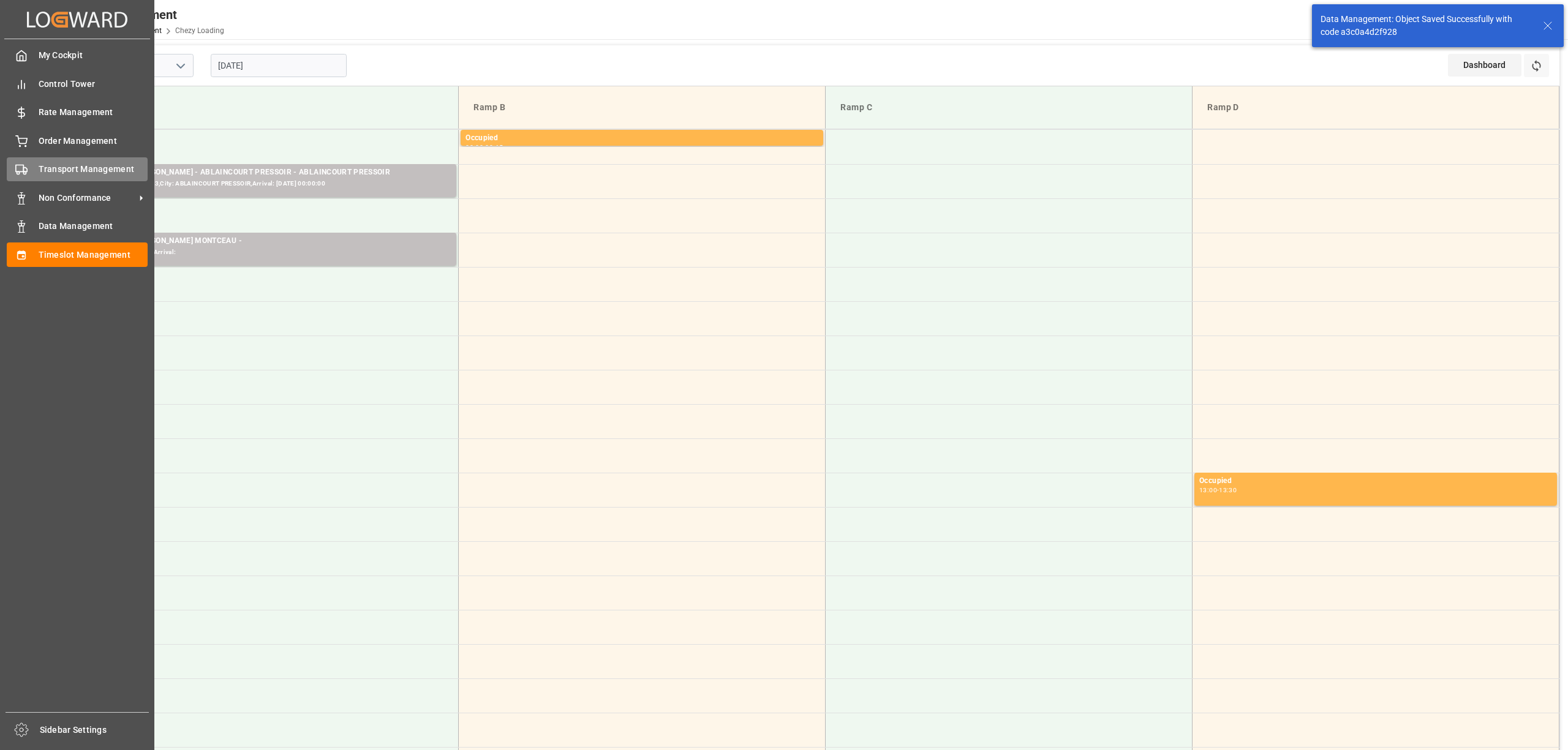
click at [22, 171] on rect at bounding box center [19, 169] width 7 height 7
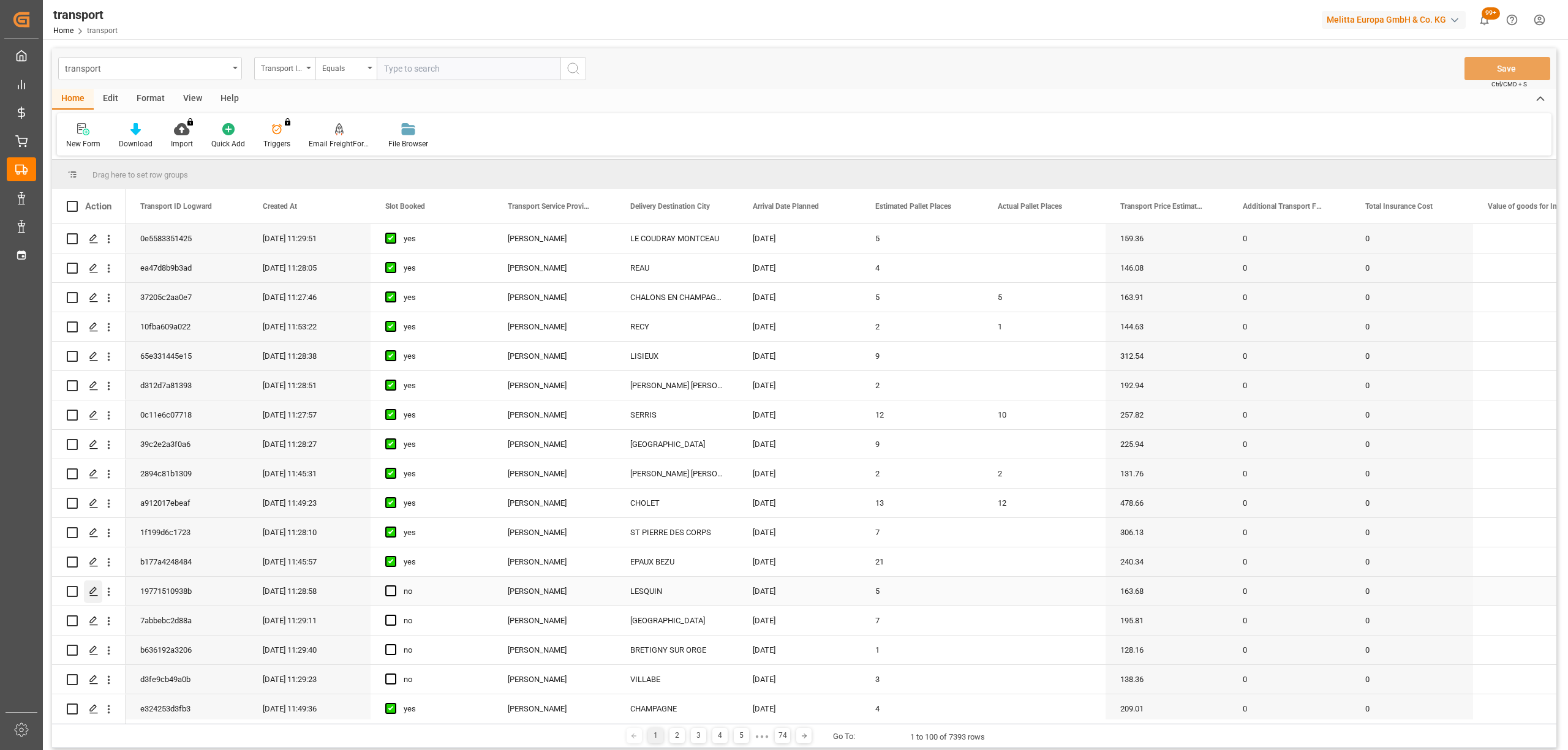
click at [88, 597] on div "Press SPACE to select this row." at bounding box center [93, 592] width 18 height 23
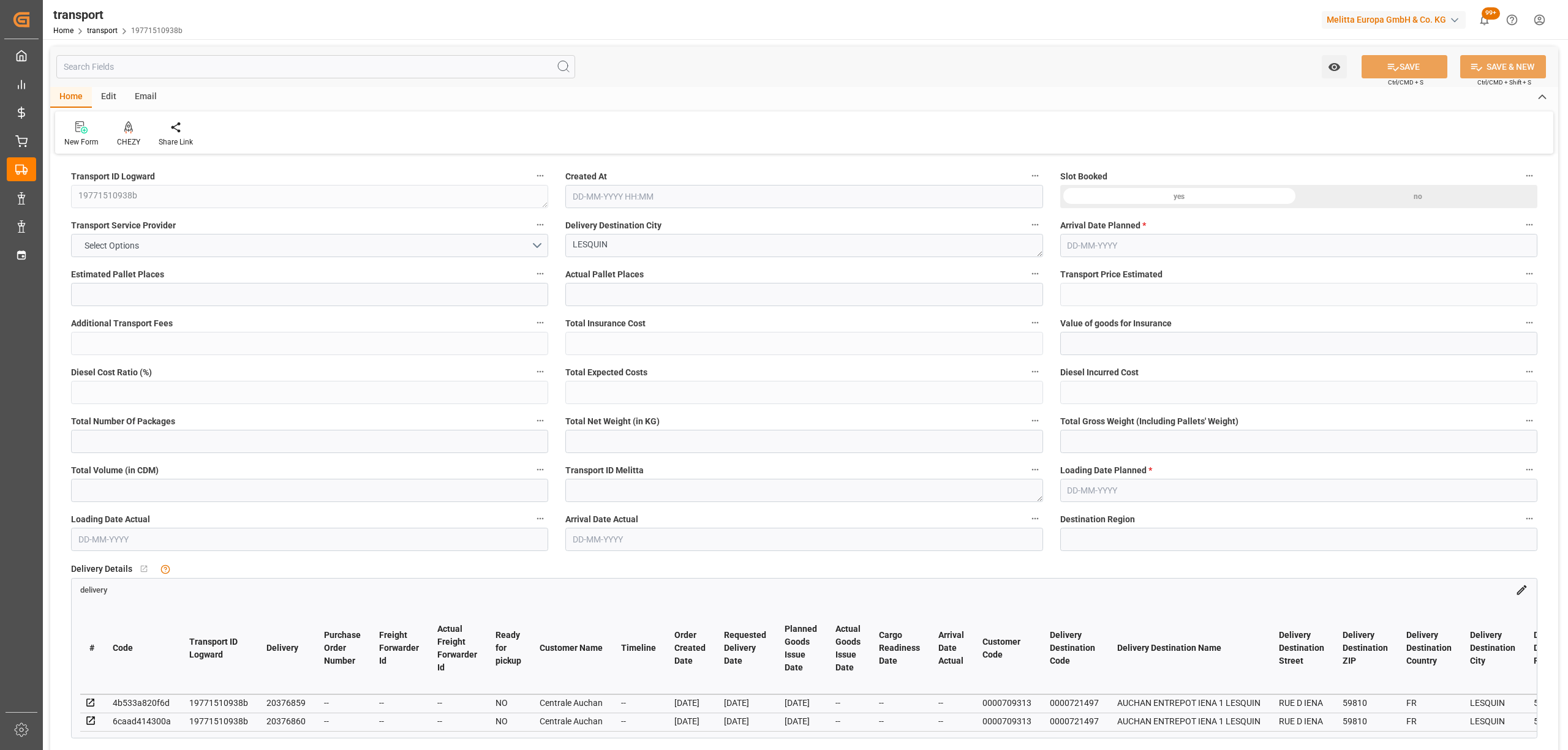
type input "5"
type input "163.68"
type input "0"
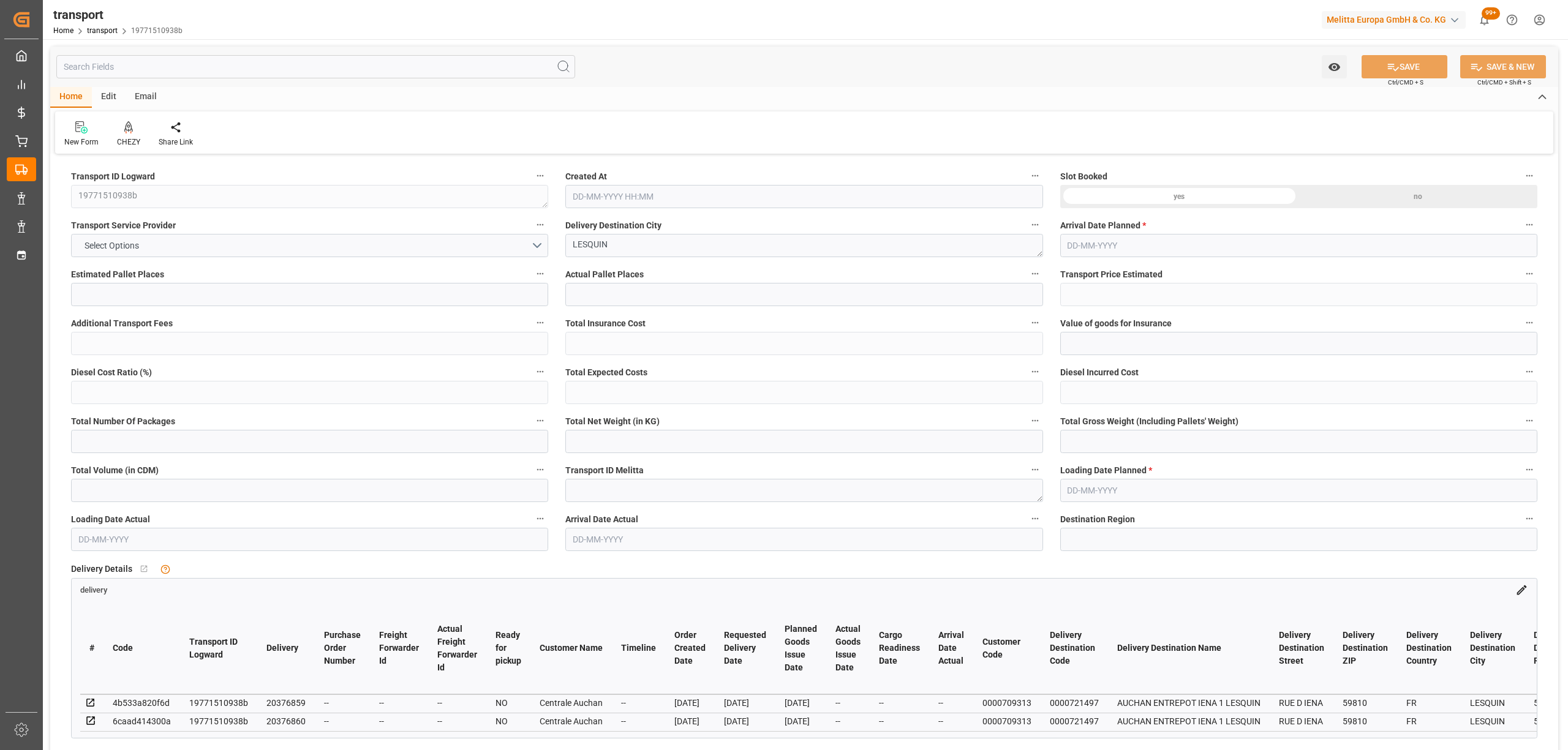
type input "158.1476"
type input "-5.5324"
type input "0"
type input "148.425"
type input "655.024"
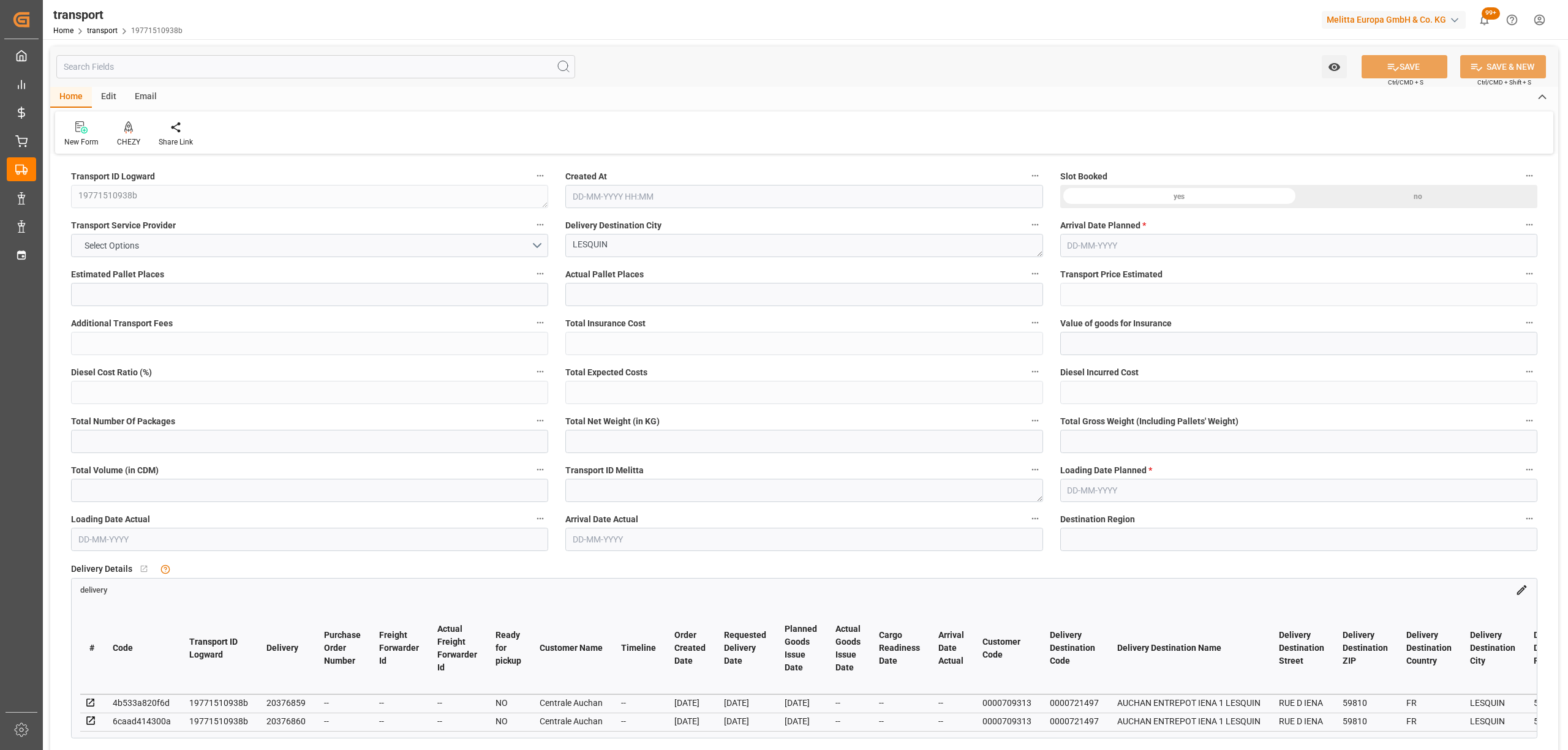
type input "2054.71"
type input "59"
type input "0"
type input "213"
type input "20"
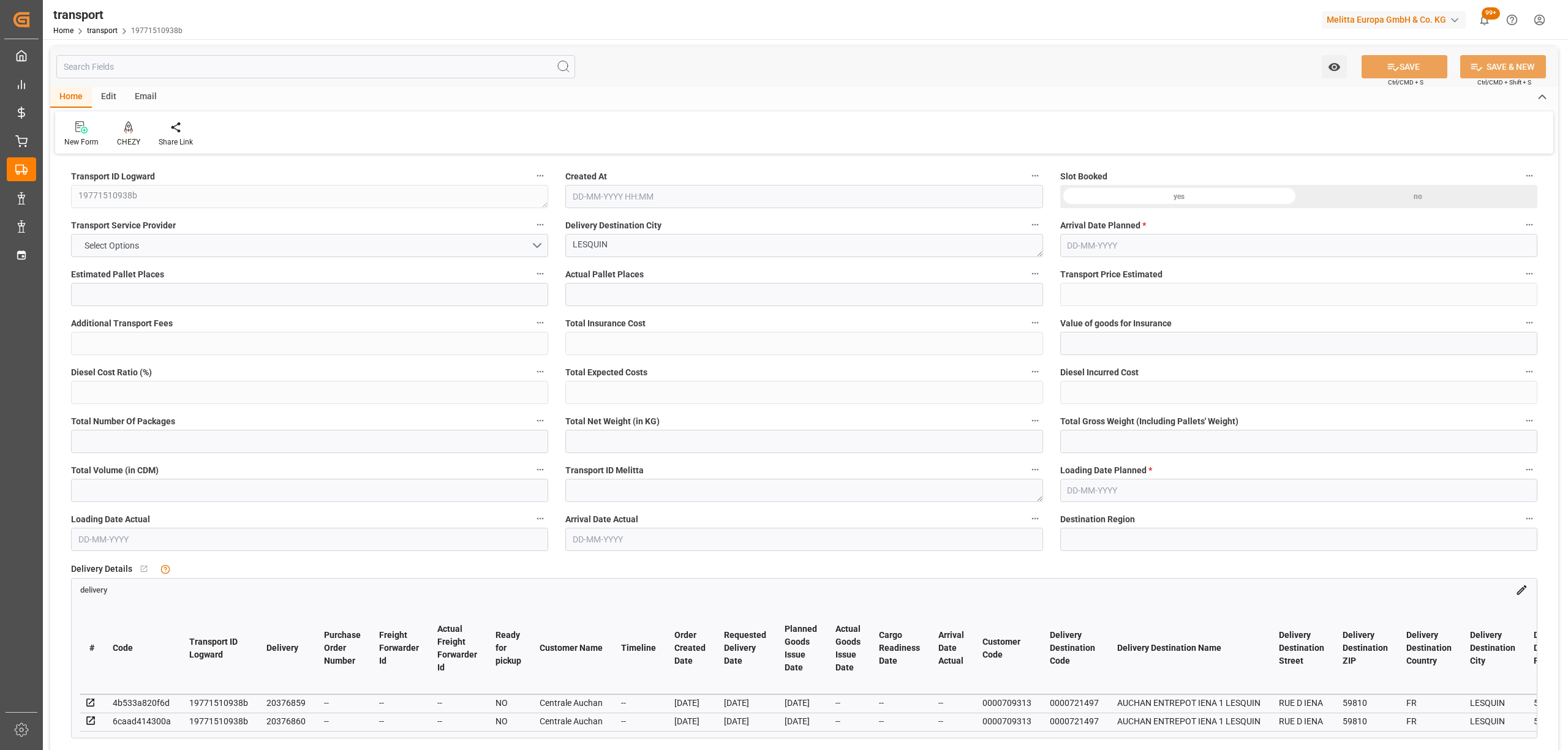
type input "101"
type input "195.024"
type input "0"
type input "4710.8598"
type input "0"
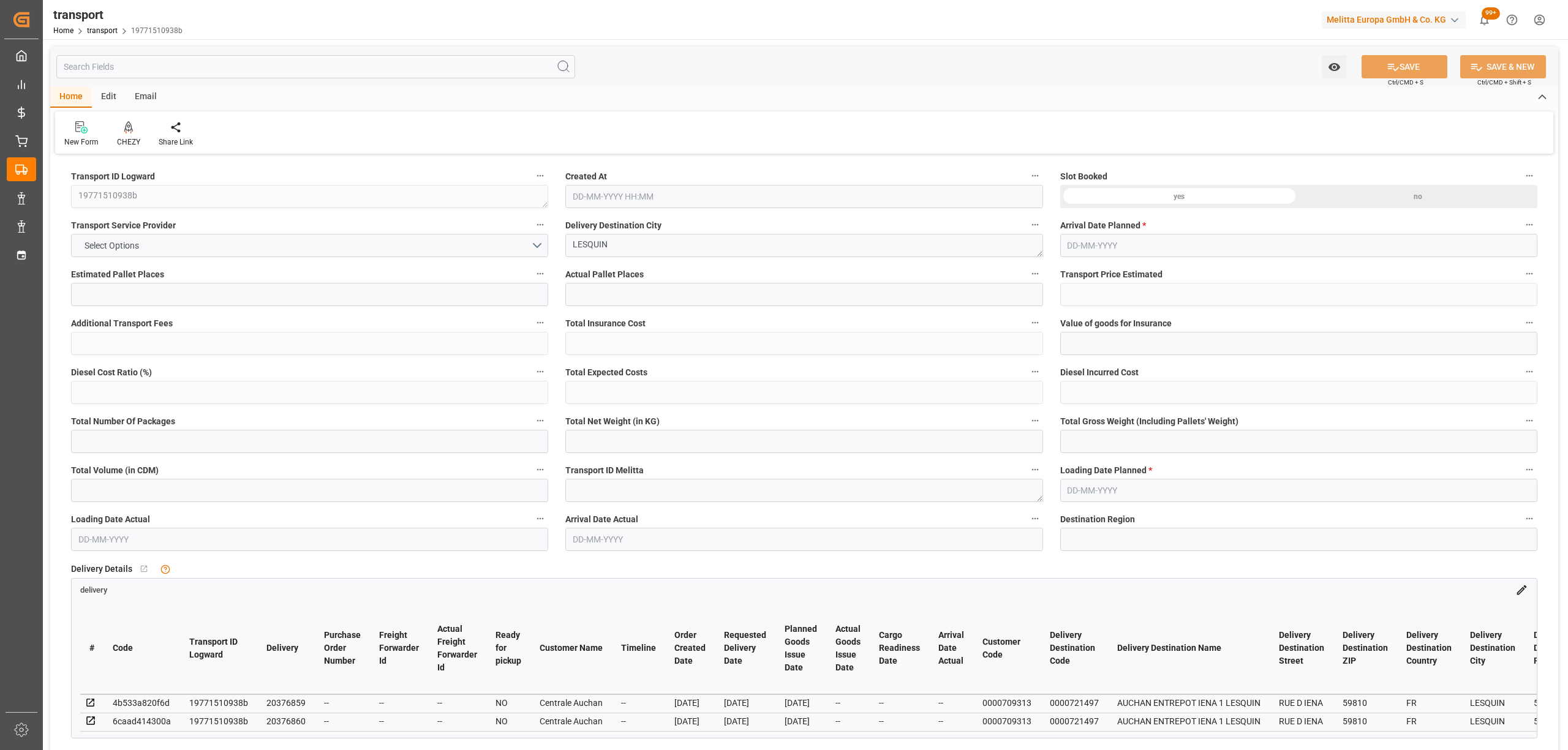
type input "0"
type input "21"
type input "35"
type input "26-08-2025 11:28"
type input "02-09-2025"
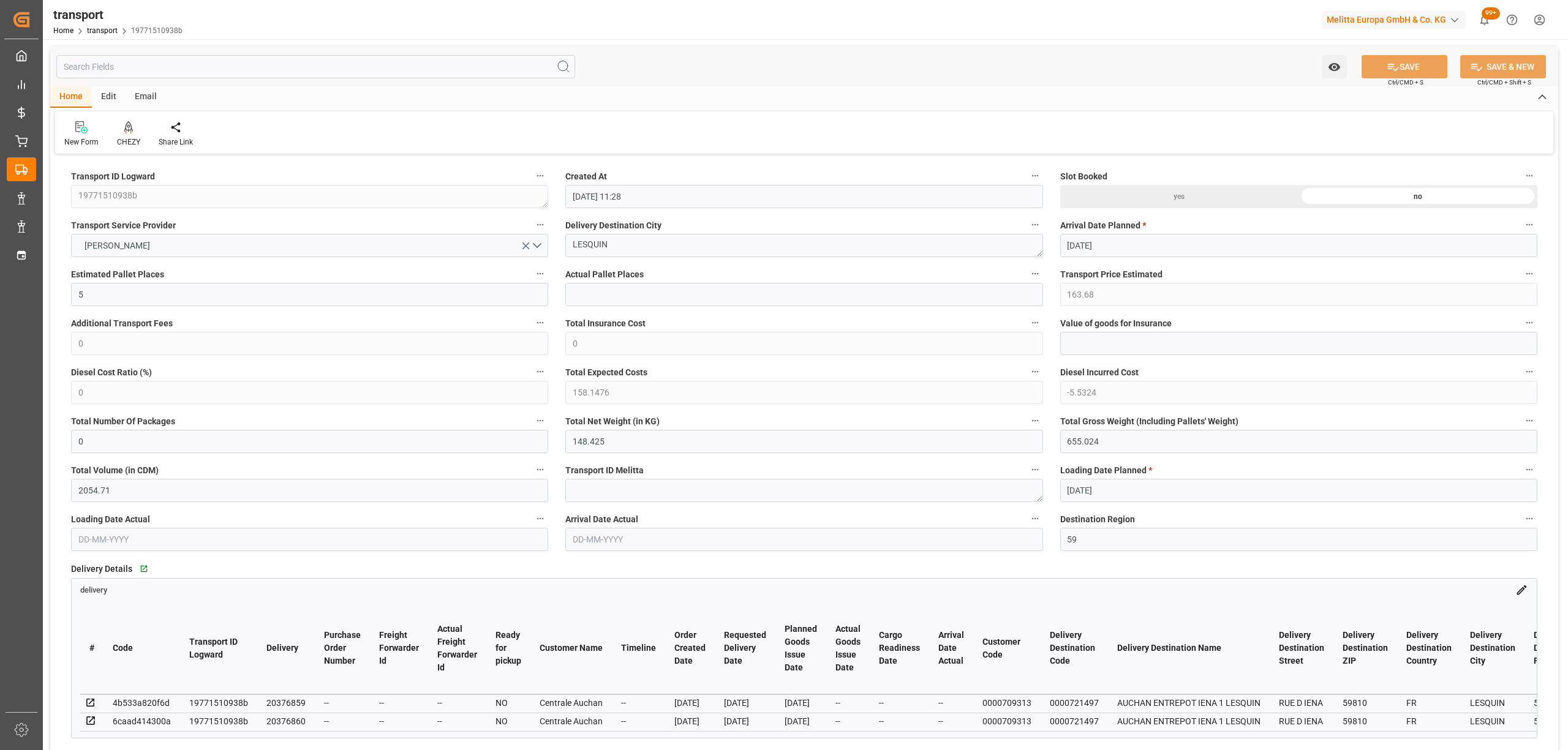
type input "[DATE]"
drag, startPoint x: 642, startPoint y: 243, endPoint x: 492, endPoint y: 243, distance: 150.0
click at [120, 128] on div at bounding box center [128, 126] width 23 height 13
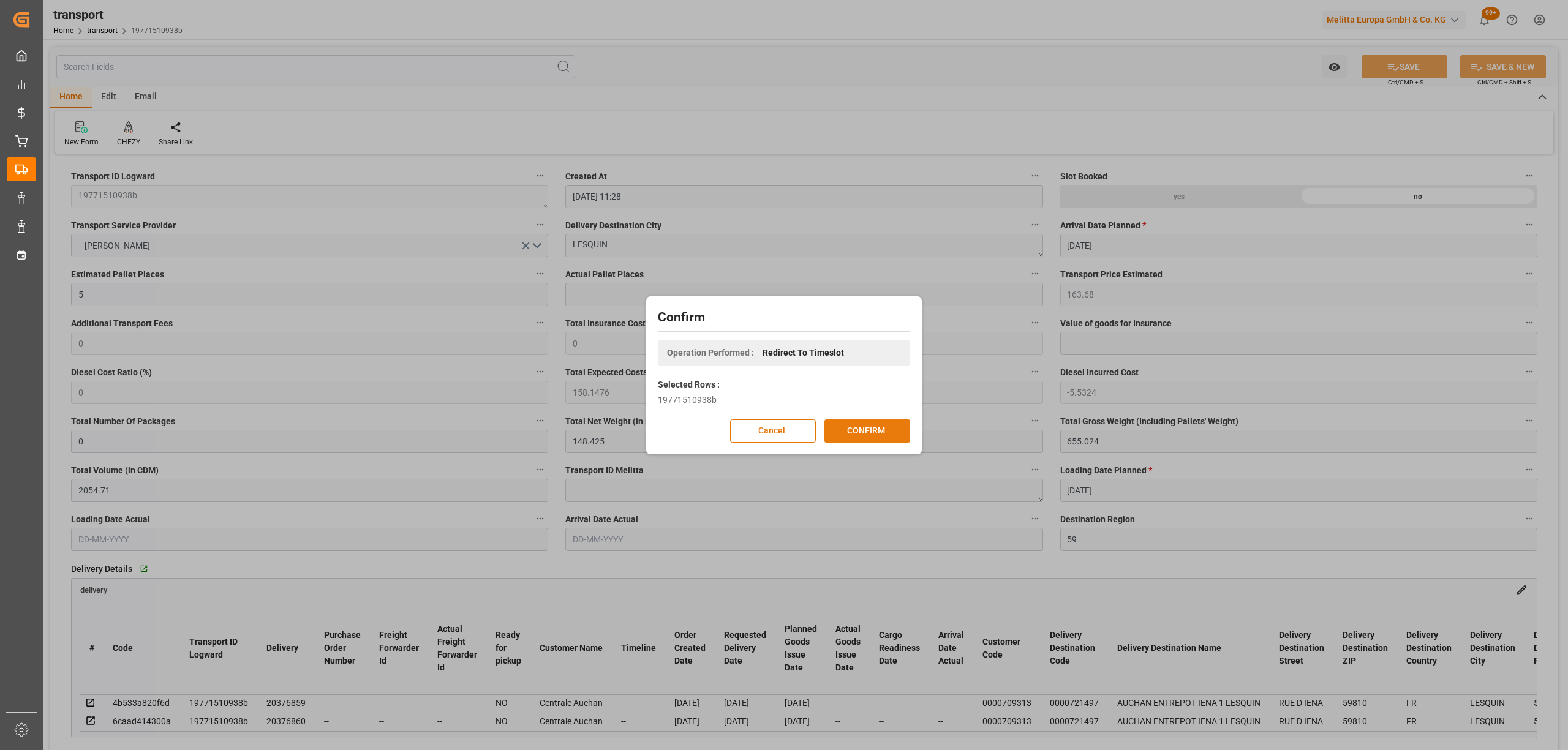
click at [864, 422] on button "CONFIRM" at bounding box center [867, 431] width 86 height 23
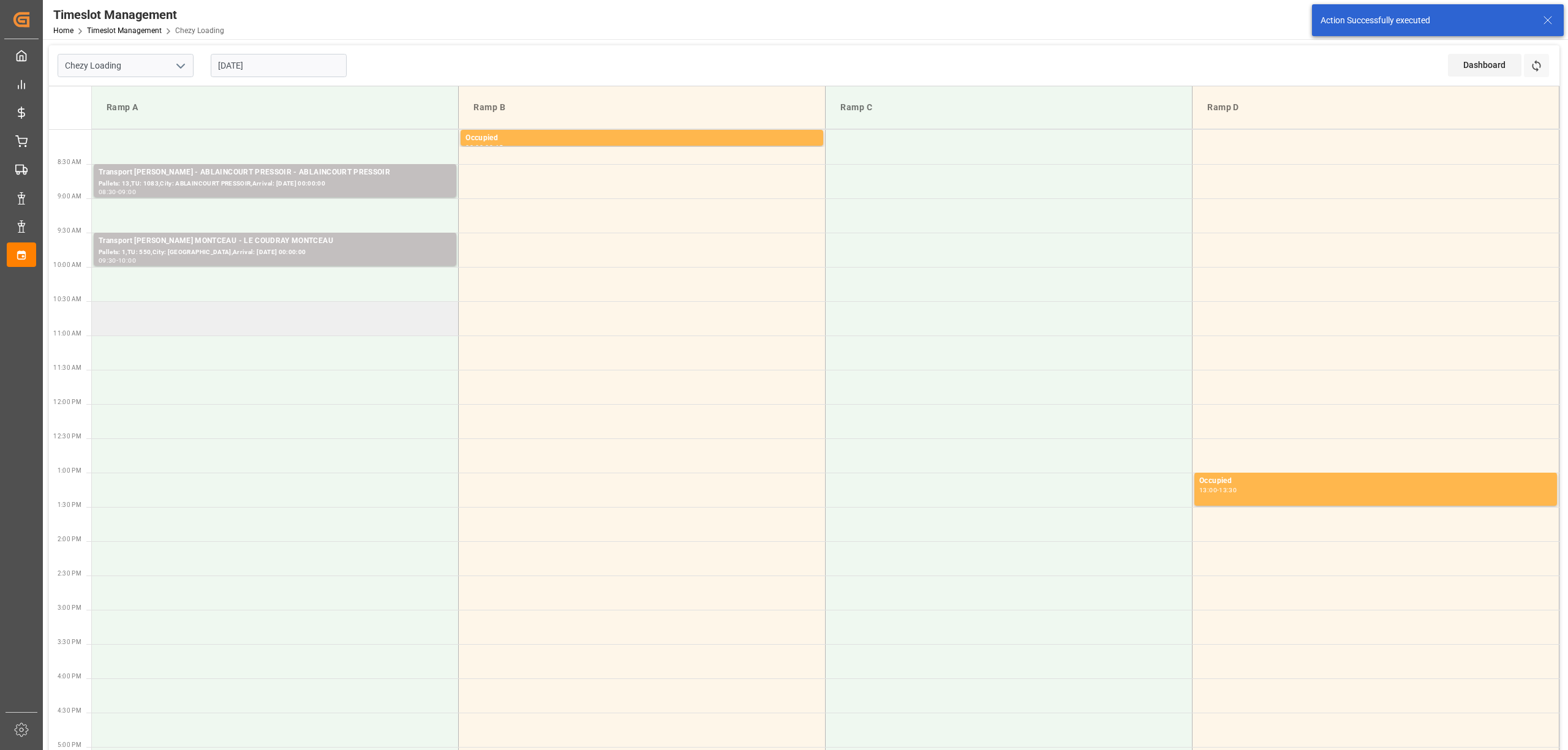
click at [212, 305] on td at bounding box center [276, 318] width 367 height 34
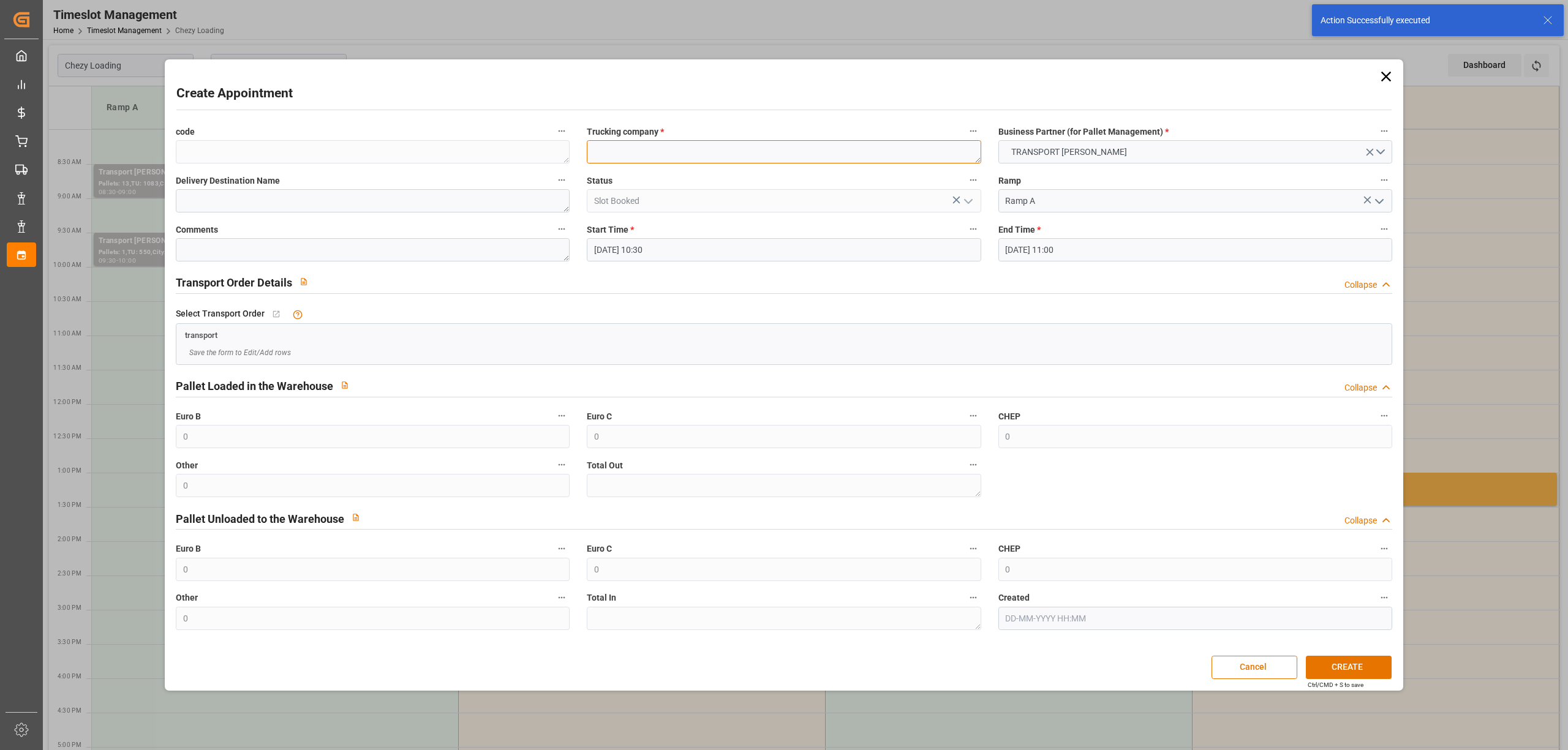
paste textarea "LESQUIN"
type textarea "LESQUIN"
click at [1348, 672] on button "CREATE" at bounding box center [1348, 667] width 86 height 23
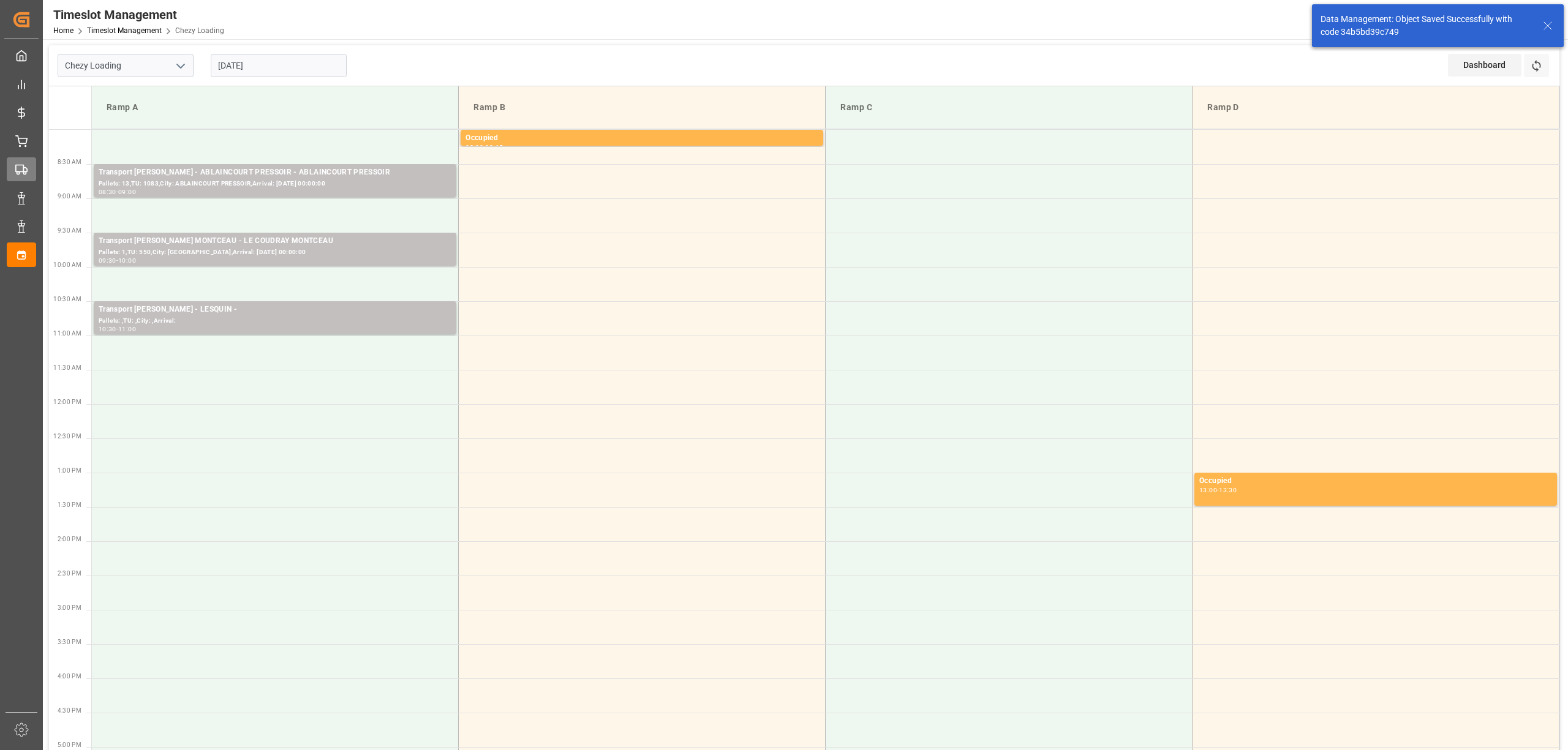
click at [34, 167] on div "Transport Management Transport Management" at bounding box center [21, 169] width 29 height 24
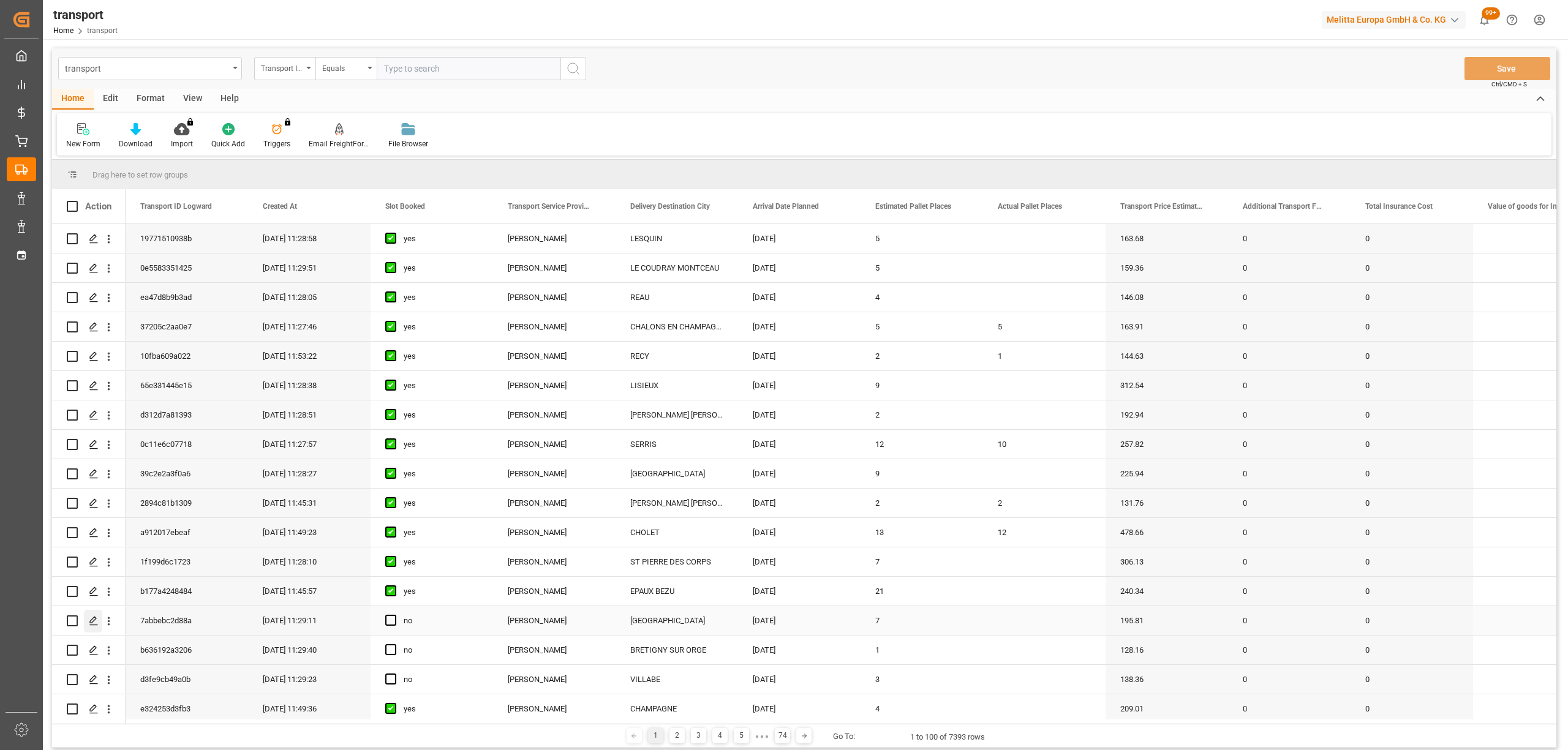
click at [96, 617] on polygon "Press SPACE to select this row." at bounding box center [92, 620] width 6 height 6
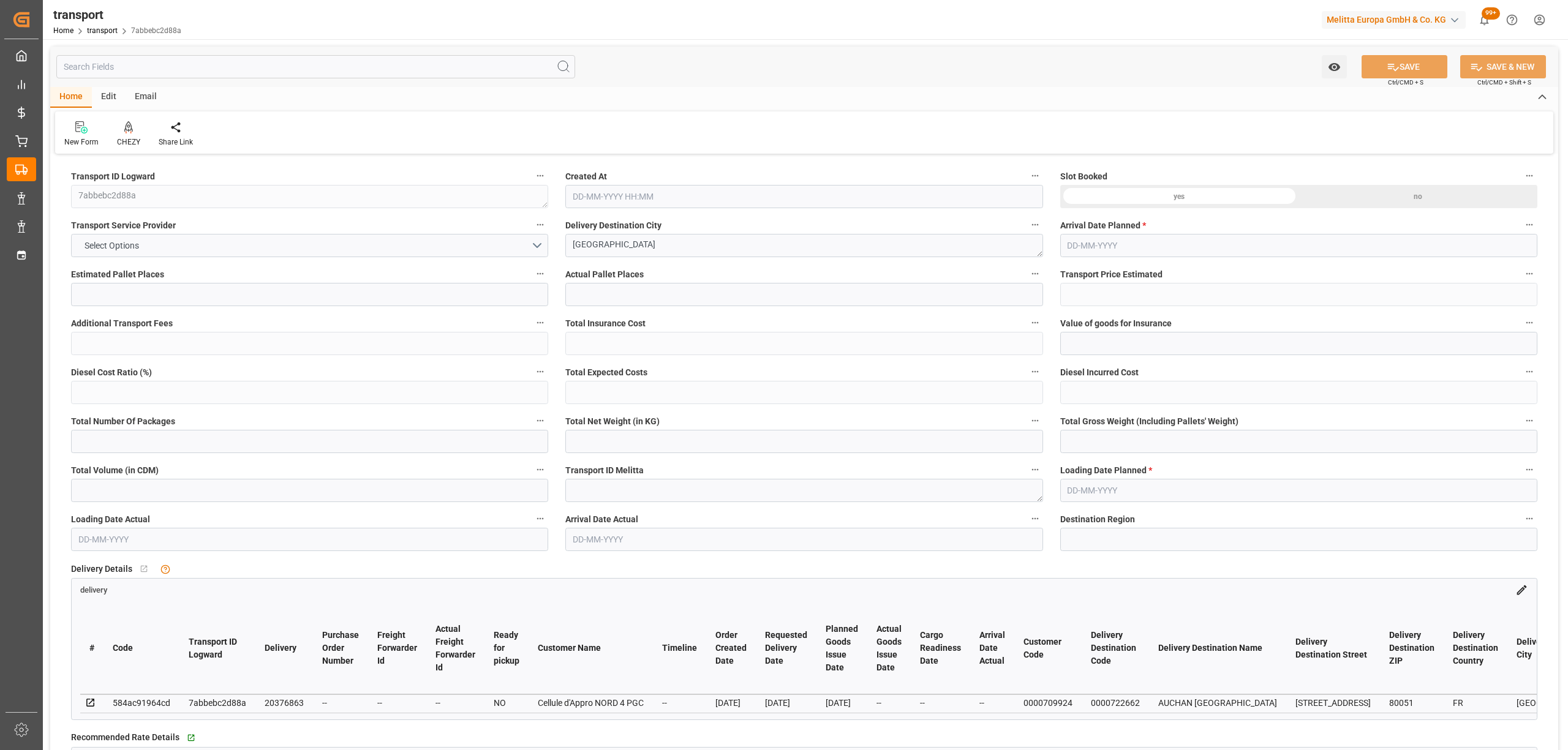
type input "7"
type input "195.81"
type input "0"
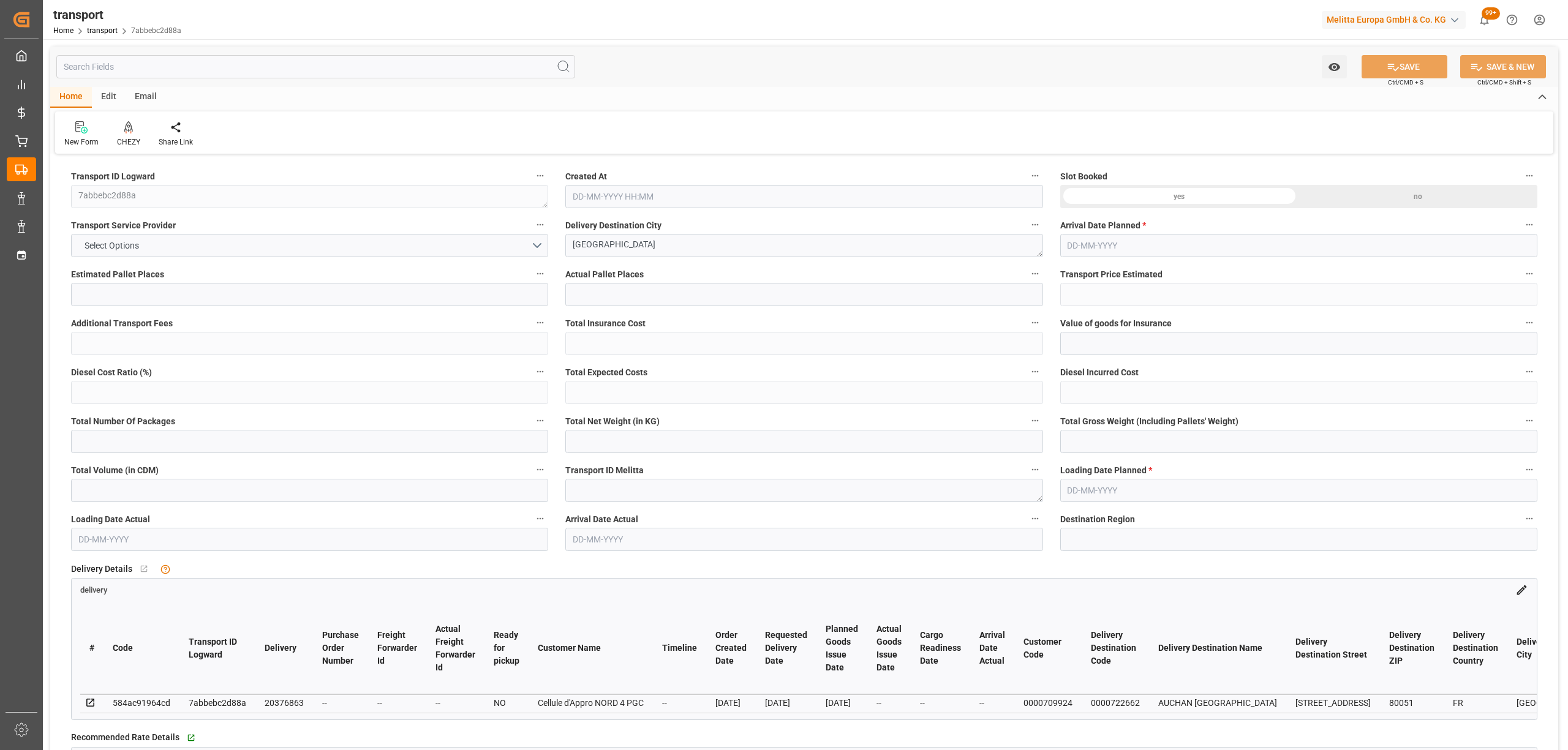
type input "189.1916"
type input "-6.6184"
type input "0"
type input "1521.204"
type input "2264.655"
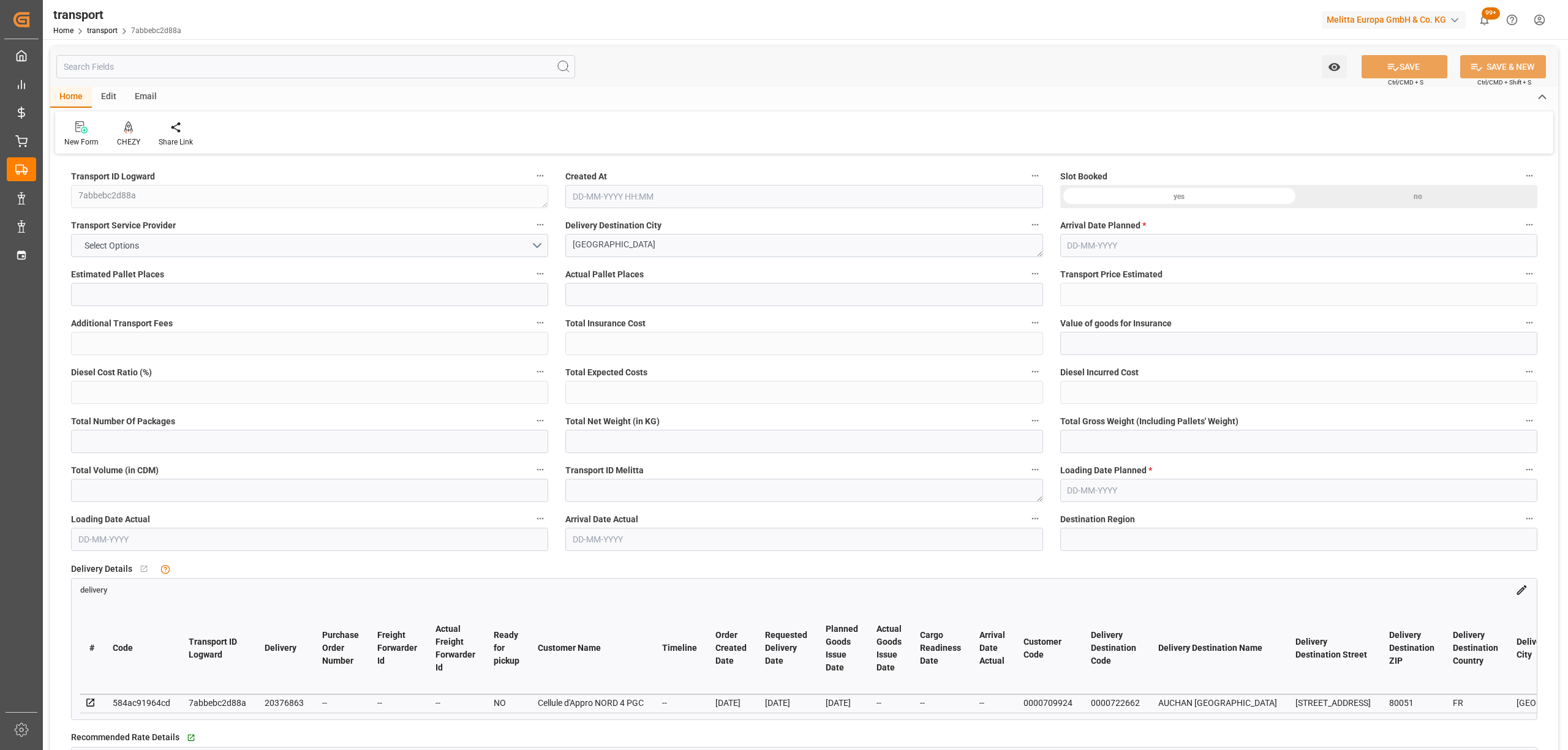
type input "4905.204"
type input "80"
type input "0"
type input "428"
type input "23"
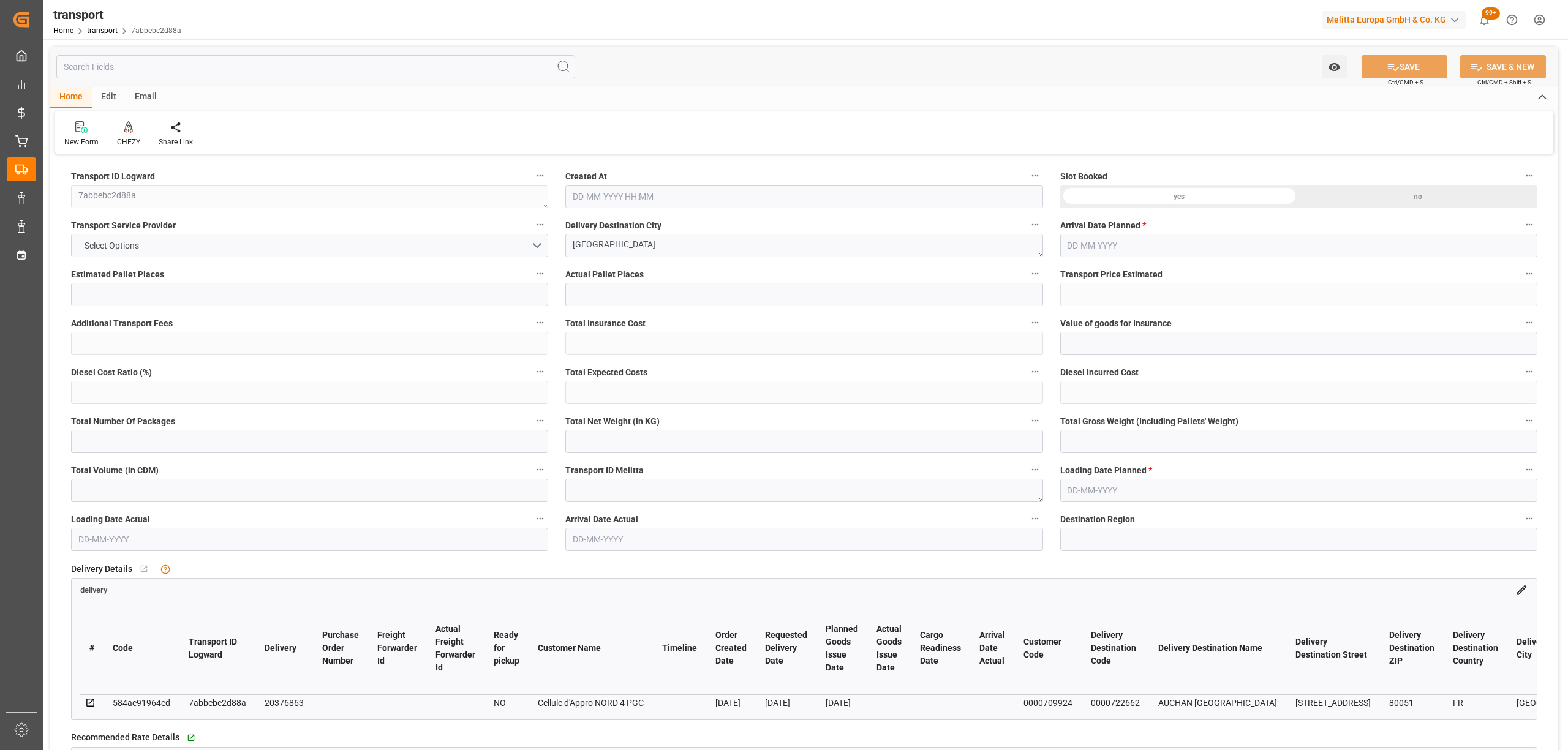
type input "101"
type input "1735.655"
type input "0"
type input "4710.8598"
type input "0"
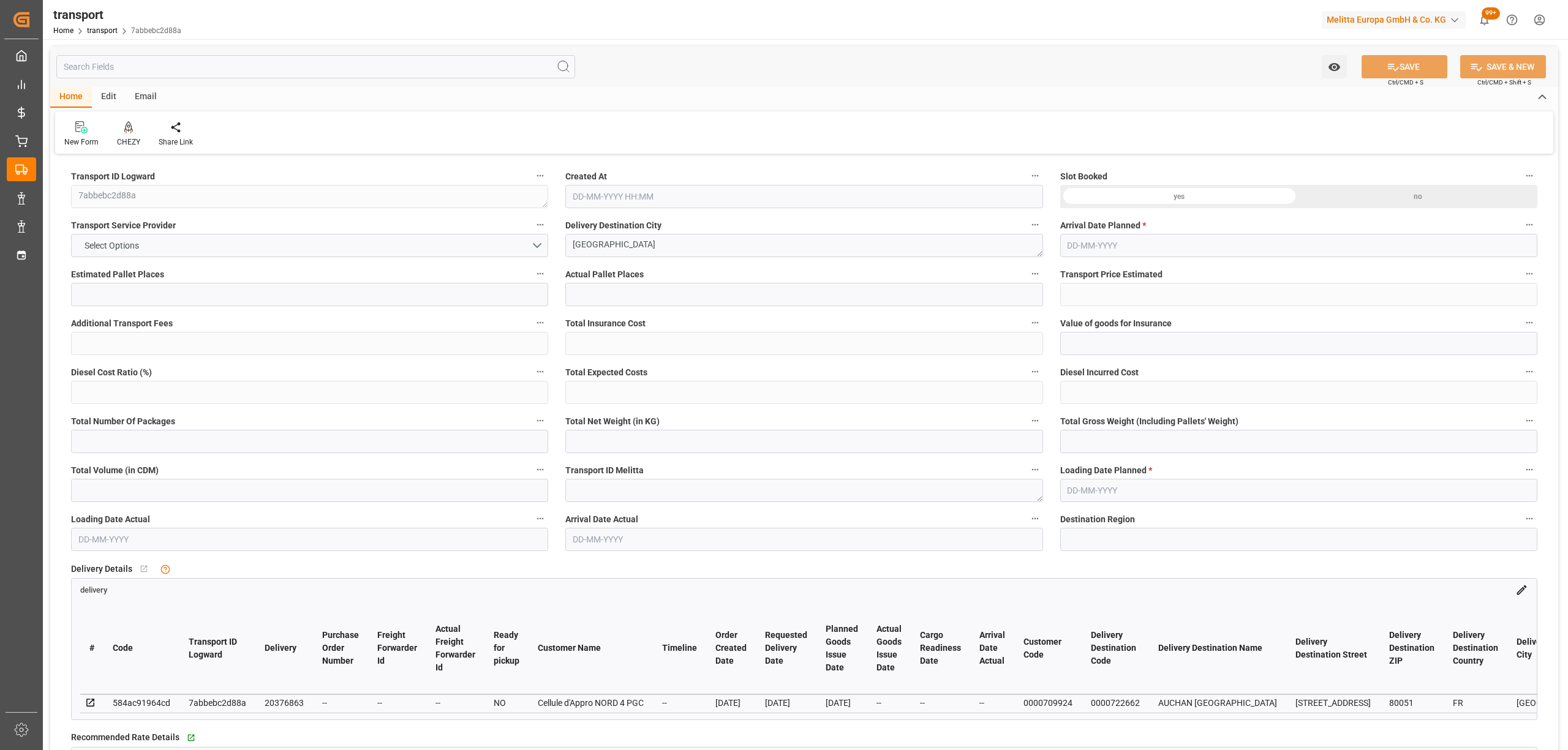
type input "0"
type input "21"
type input "35"
type input "26-08-2025 11:29"
type input "02-09-2025"
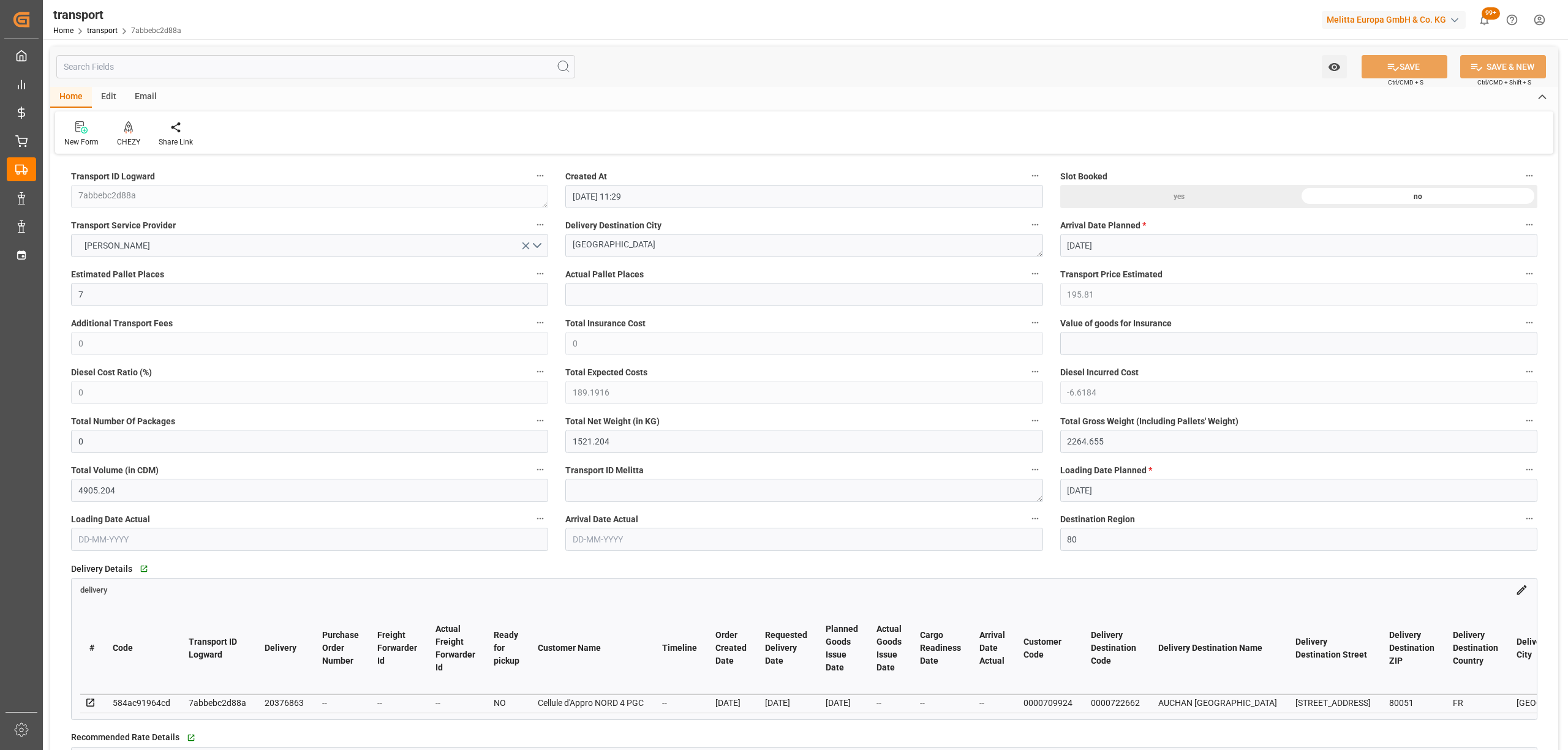
type input "[DATE]"
drag, startPoint x: 547, startPoint y: 248, endPoint x: 574, endPoint y: 248, distance: 27.0
click at [128, 126] on icon at bounding box center [129, 126] width 9 height 11
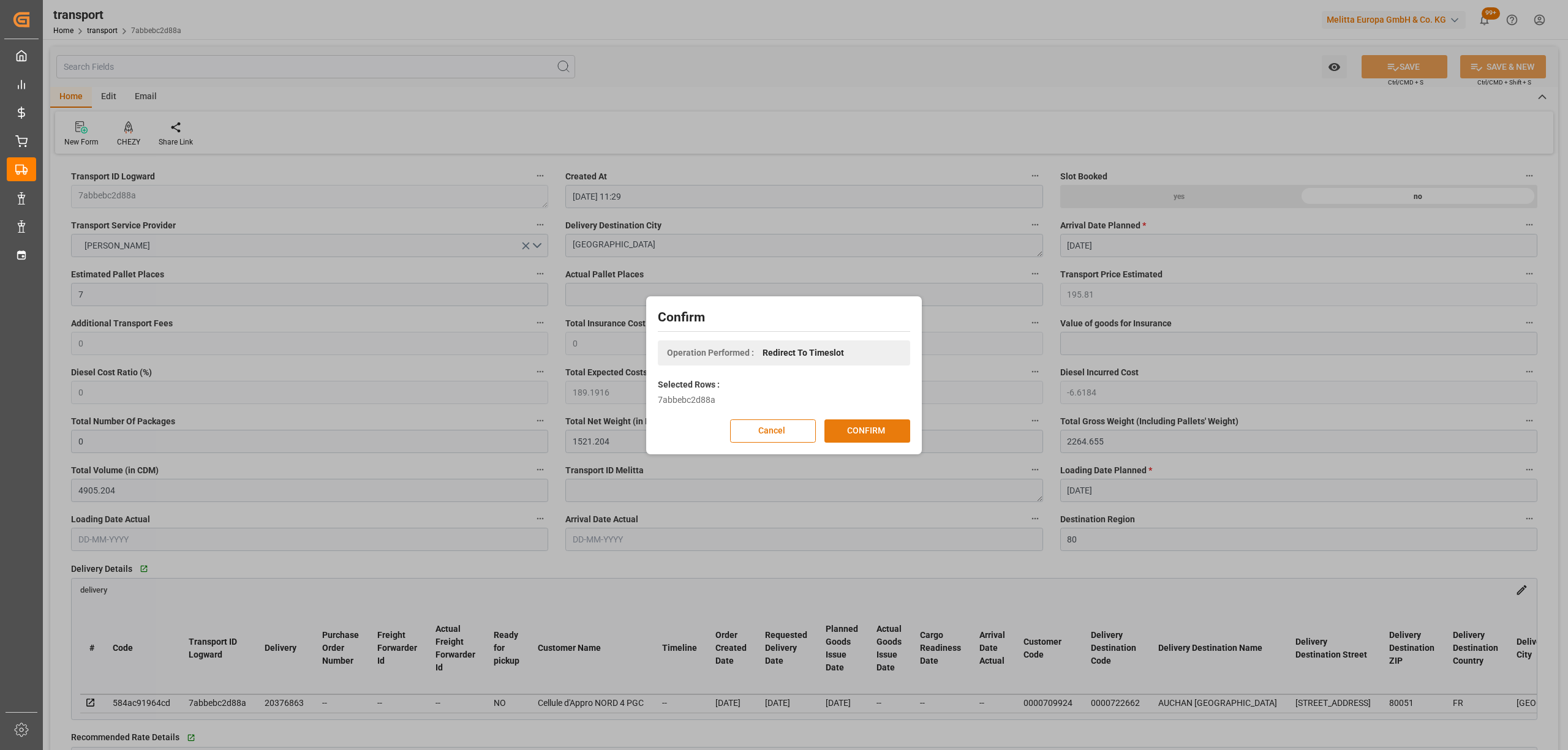
drag, startPoint x: 868, startPoint y: 442, endPoint x: 883, endPoint y: 428, distance: 20.5
click at [872, 438] on button "CONFIRM" at bounding box center [867, 431] width 86 height 23
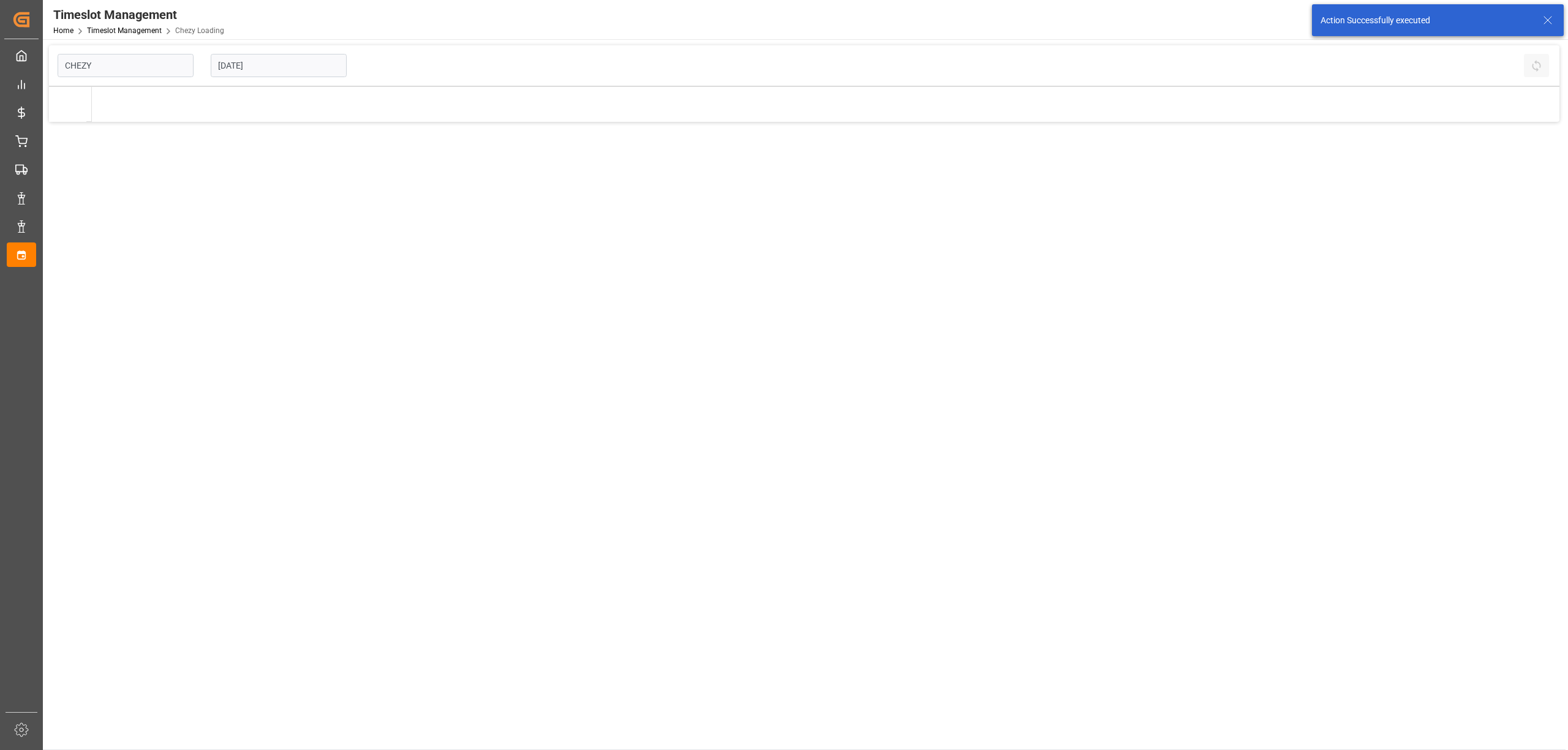
type input "Chezy Loading"
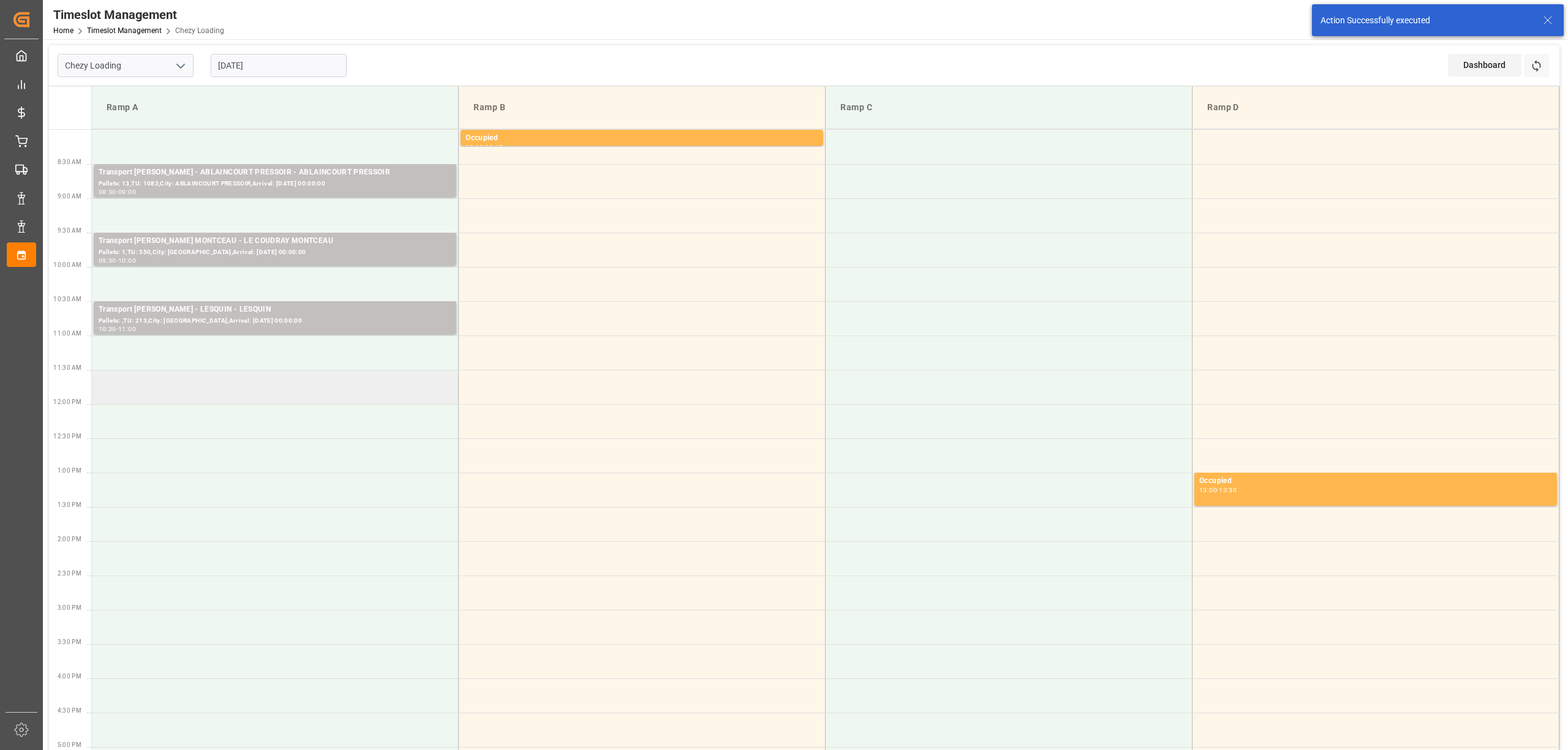
click at [258, 371] on td at bounding box center [276, 386] width 367 height 34
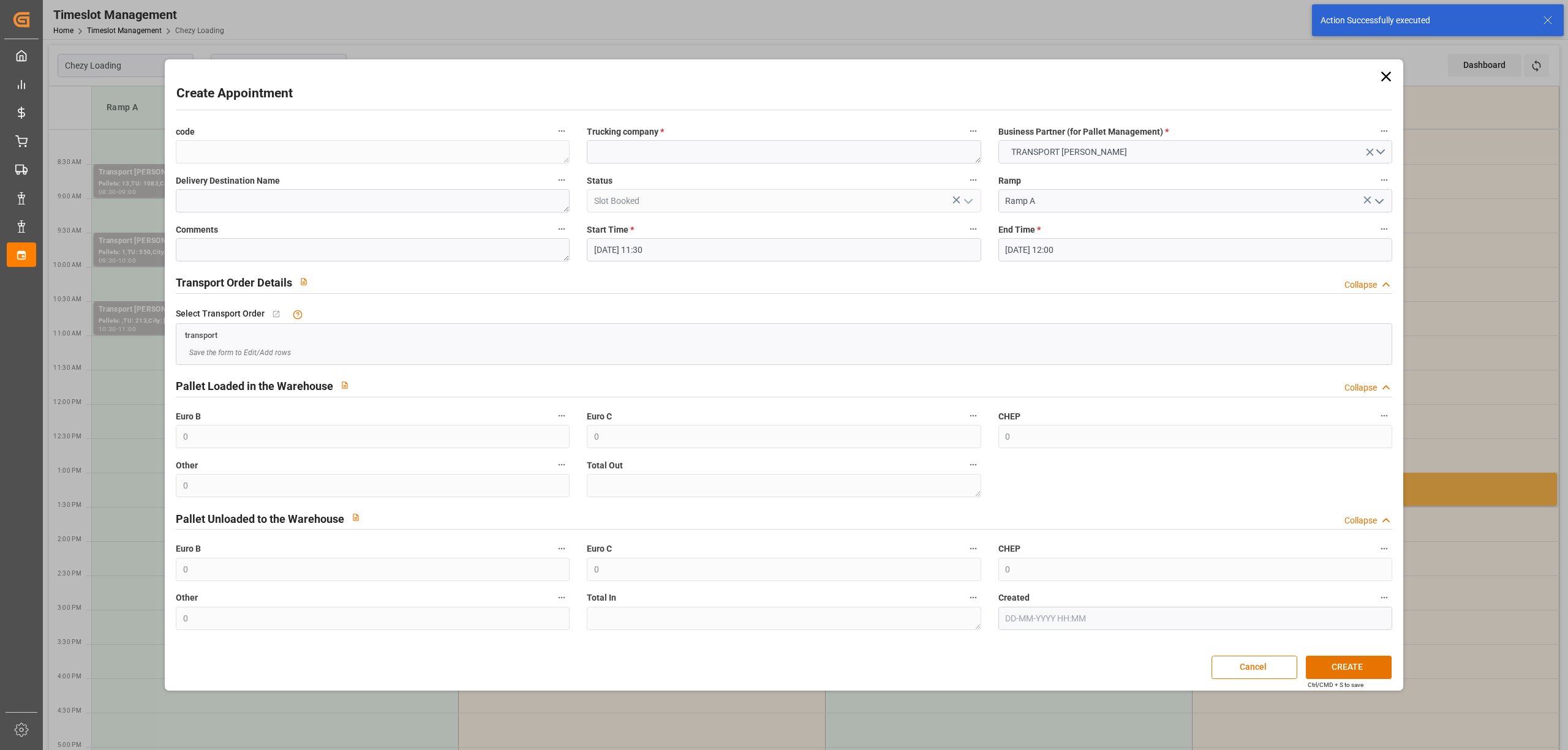
click at [223, 353] on span "Save the form to Edit/Add rows" at bounding box center [240, 352] width 102 height 11
click at [1271, 677] on button "Cancel" at bounding box center [1254, 667] width 86 height 23
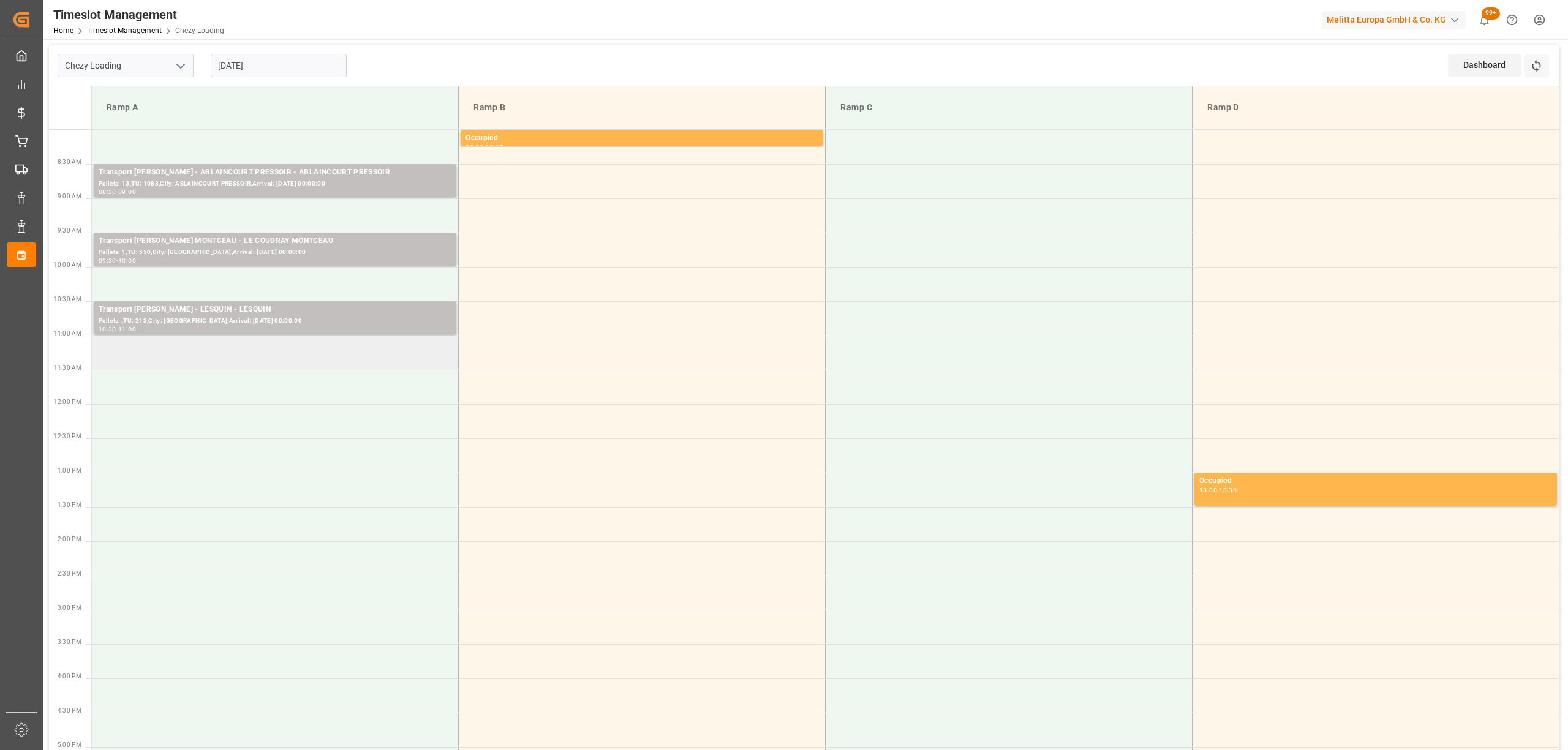
click at [359, 353] on td at bounding box center [276, 352] width 367 height 34
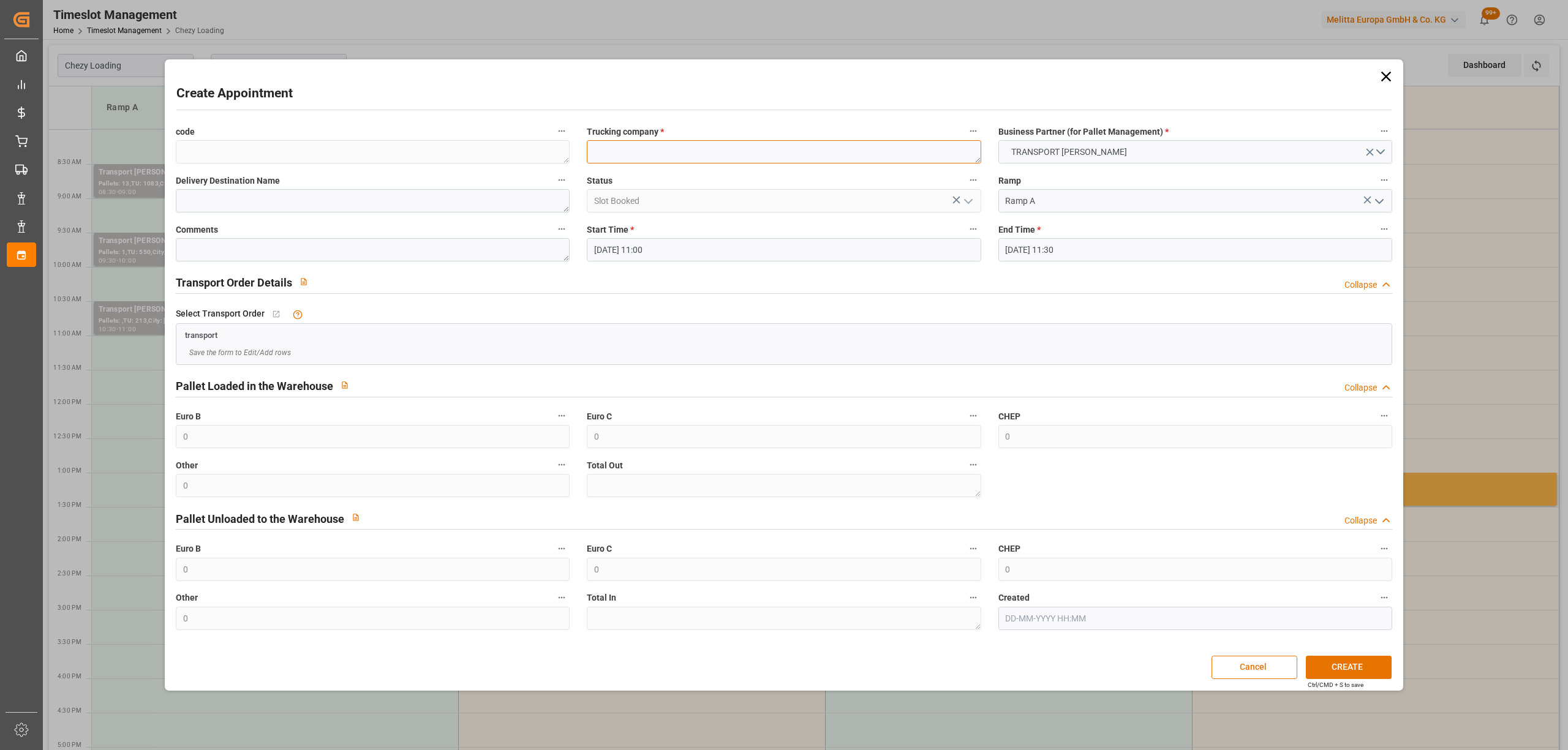
paste textarea "[GEOGRAPHIC_DATA]"
type textarea "[GEOGRAPHIC_DATA]"
click at [1313, 658] on button "CREATE" at bounding box center [1348, 667] width 86 height 23
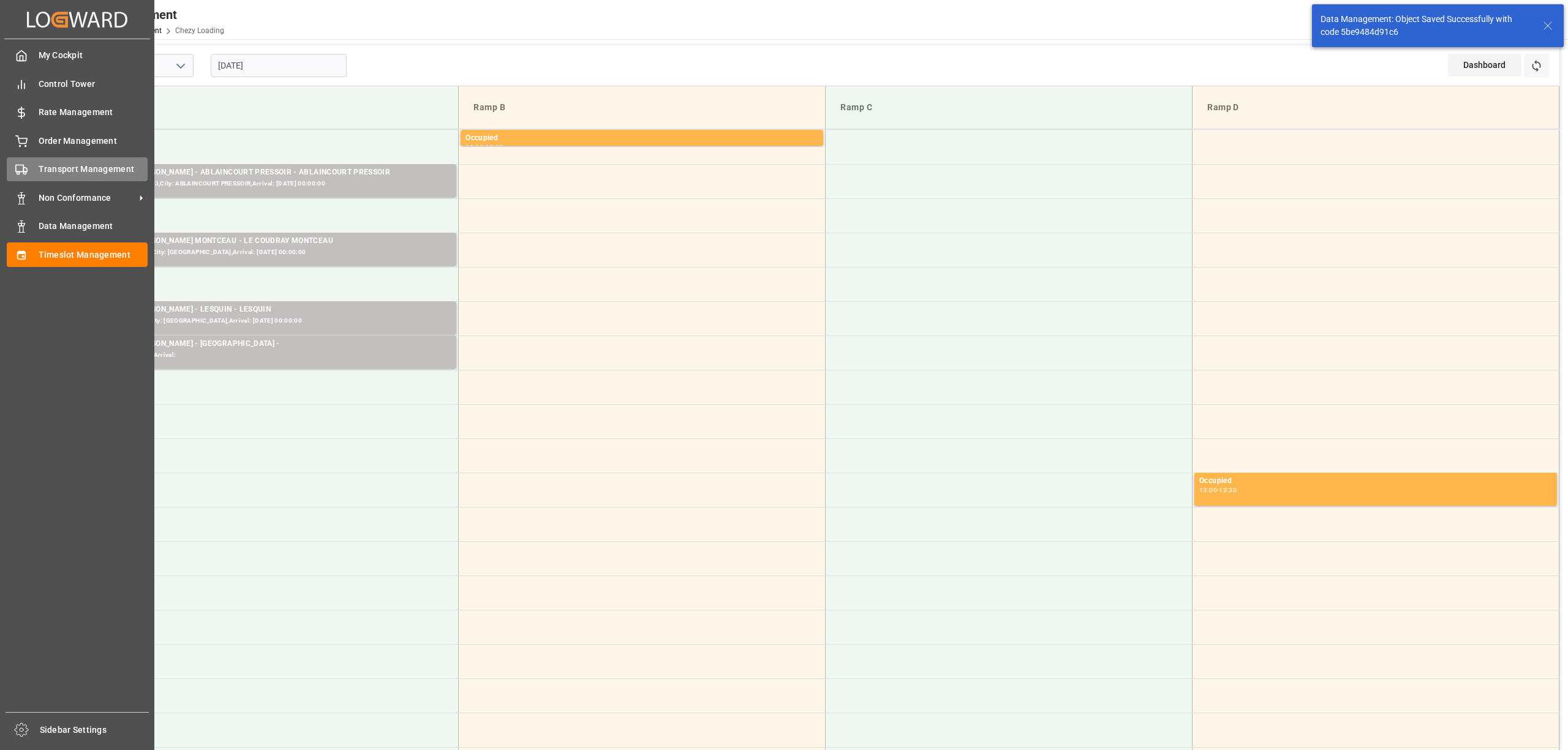
click at [25, 163] on icon at bounding box center [21, 169] width 12 height 12
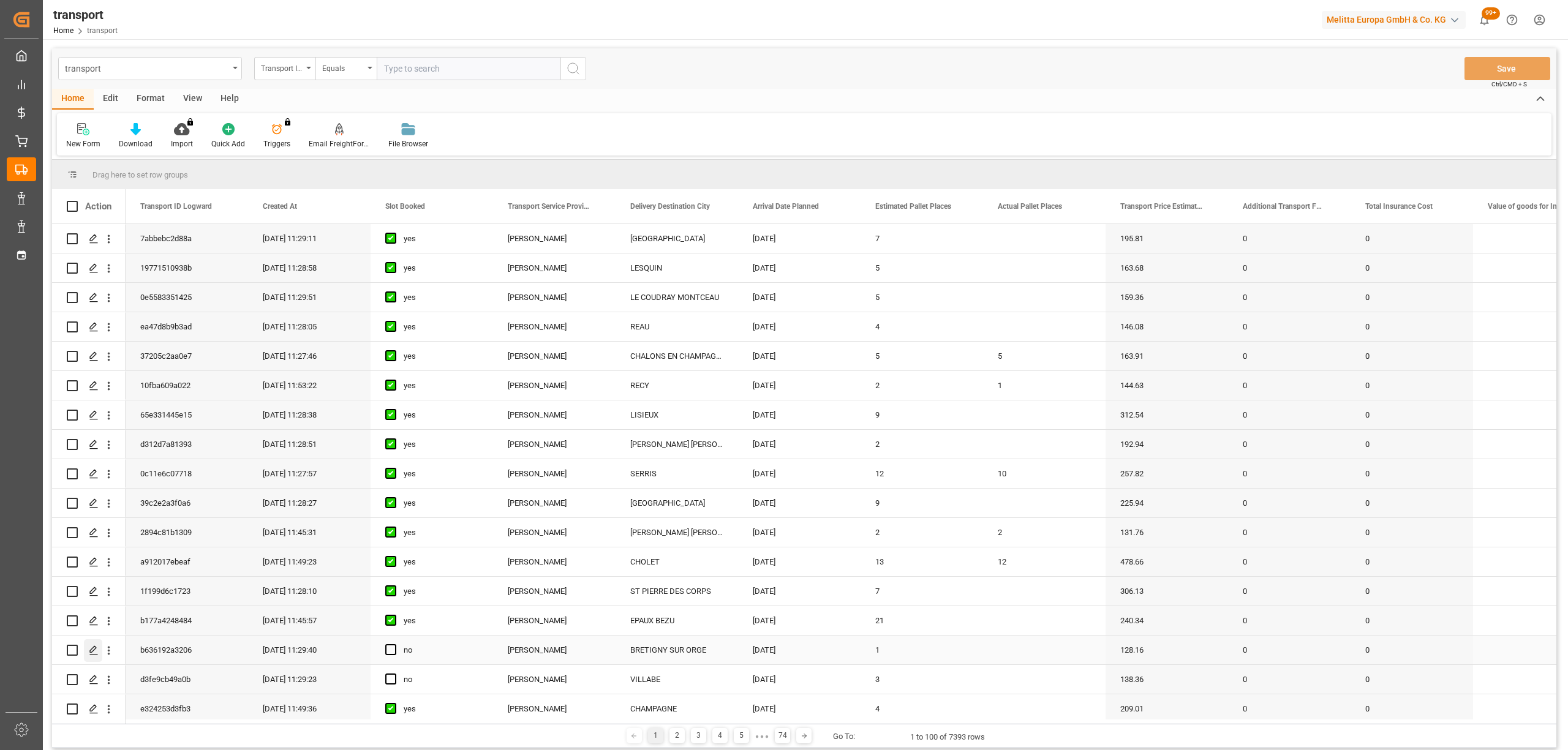
drag, startPoint x: 78, startPoint y: 652, endPoint x: 90, endPoint y: 650, distance: 12.2
click at [82, 652] on div "Press SPACE to select this row." at bounding box center [89, 649] width 44 height 27
click at [90, 649] on icon "Press SPACE to select this row." at bounding box center [93, 650] width 10 height 10
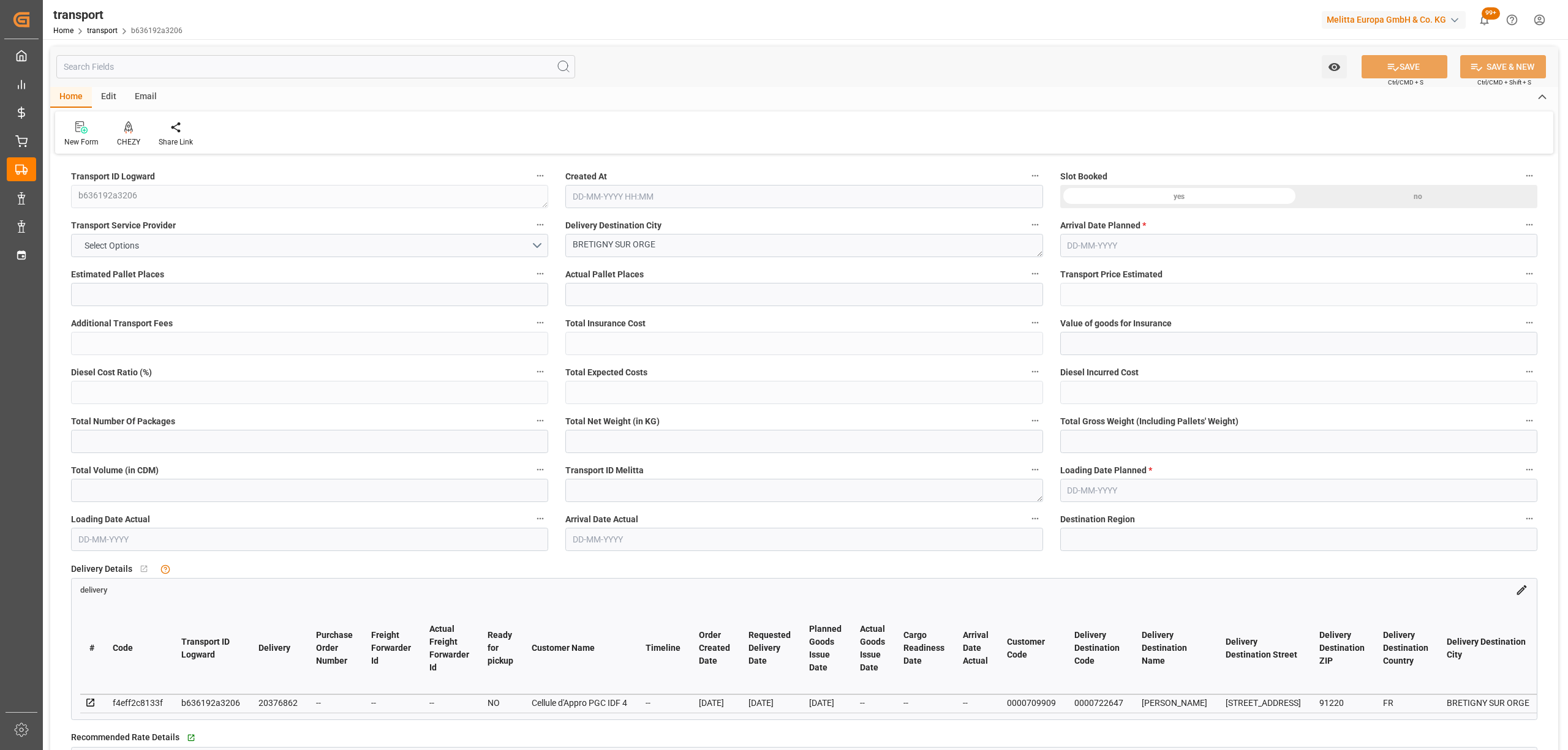
type input "1"
type input "128.16"
type input "0"
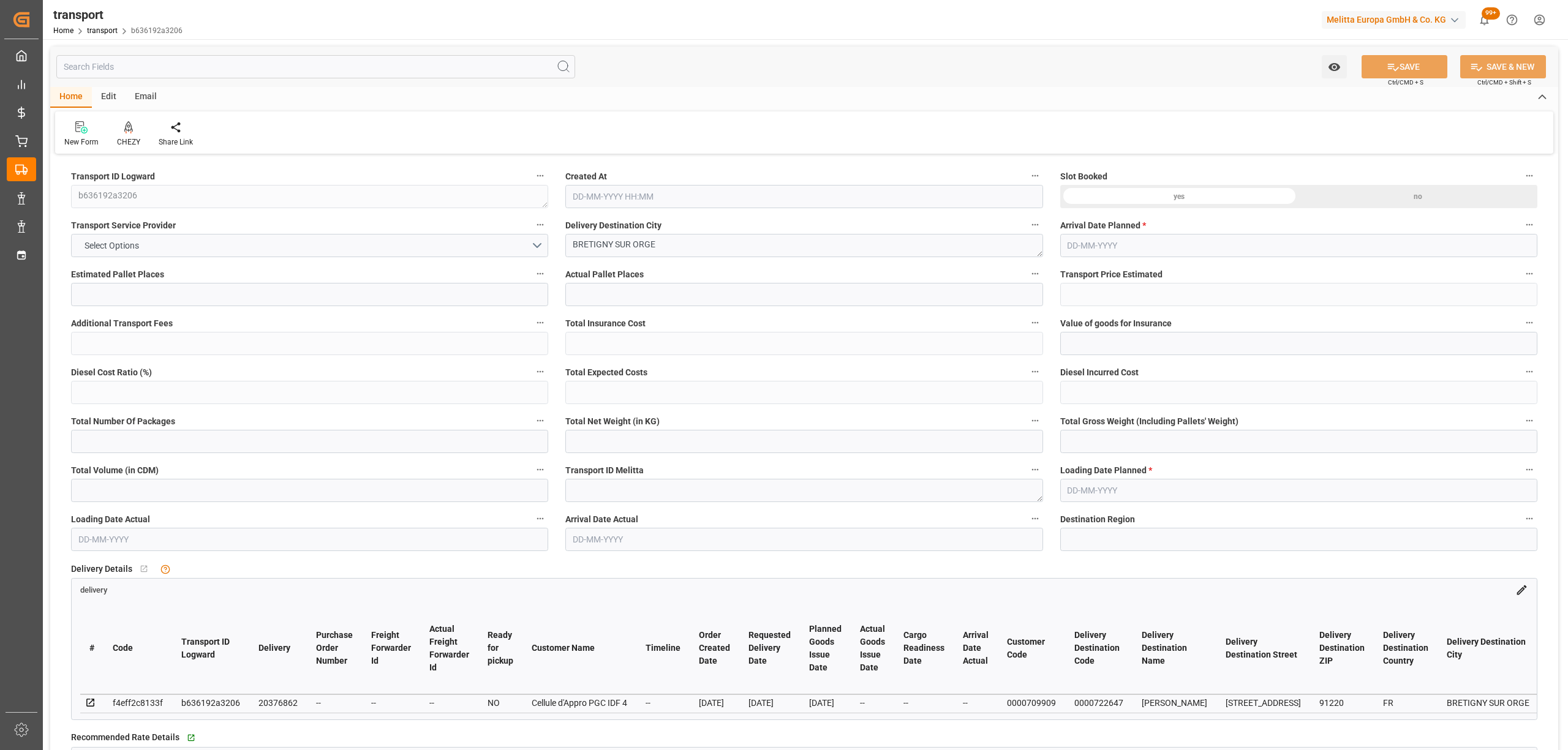
type input "123.8282"
type input "-4.3318"
type input "0"
type input "159.27"
type input "274.352"
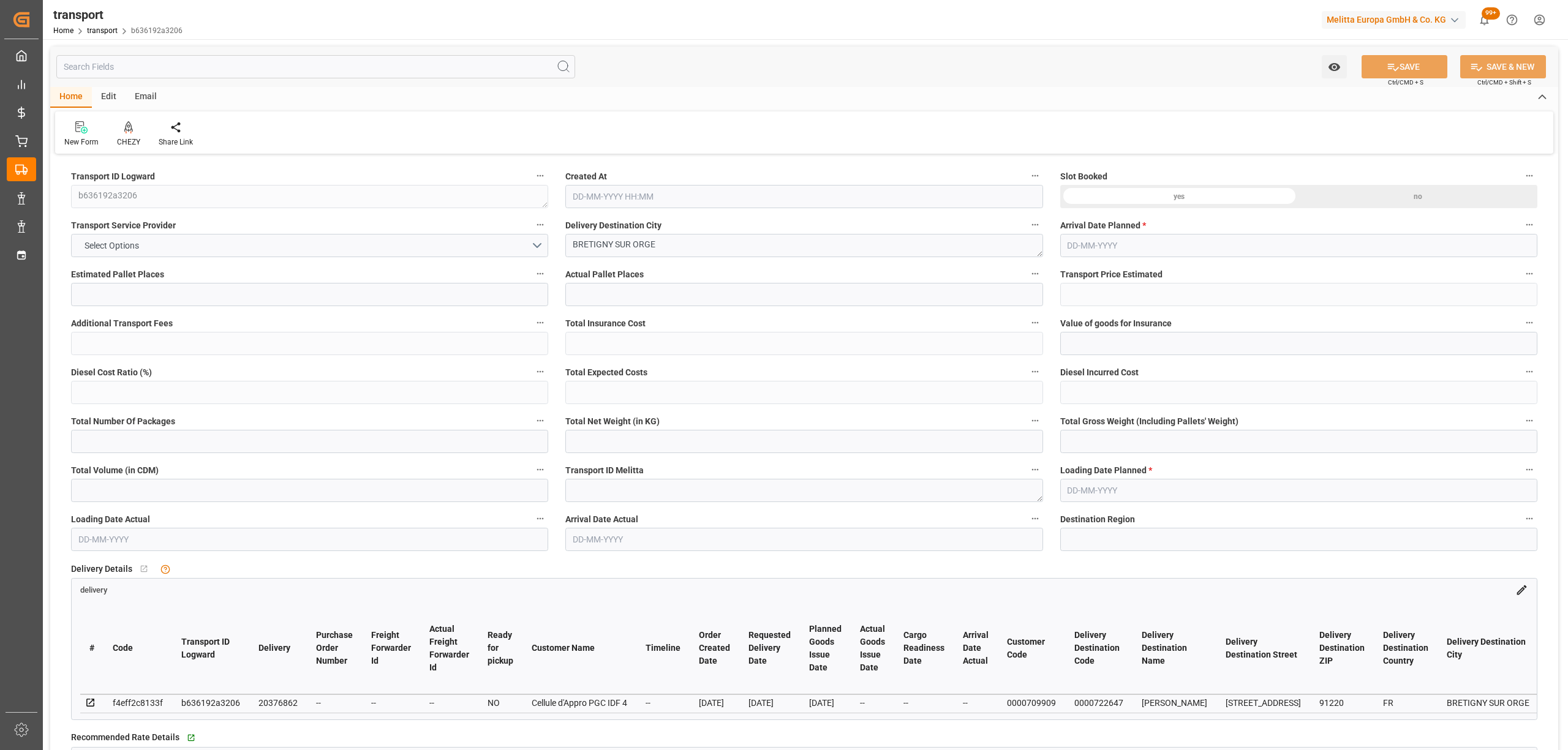
type input "599.724"
type input "91"
type input "0"
type input "62"
type input "4"
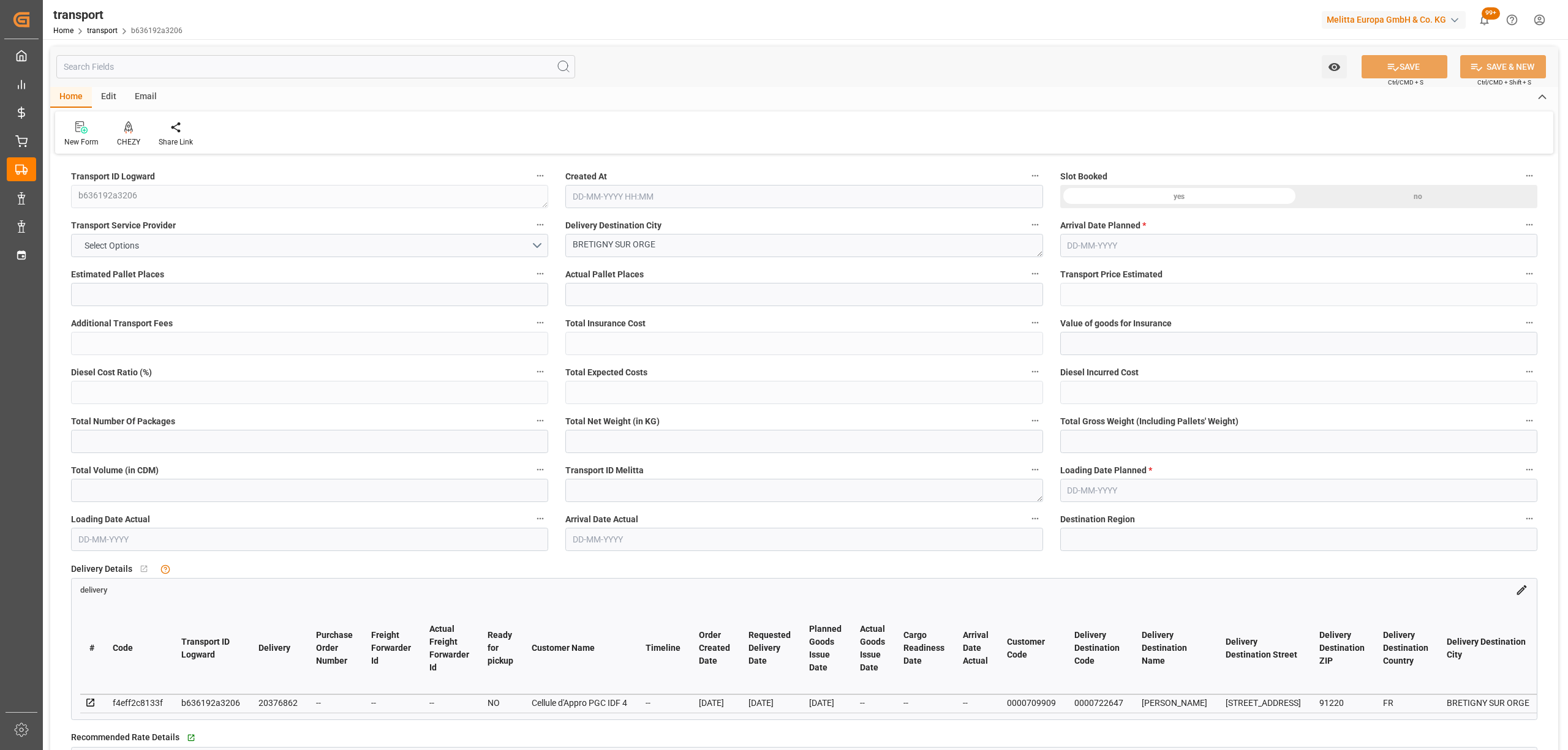
type input "101"
type input "182.352"
type input "0"
type input "4710.8598"
type input "0"
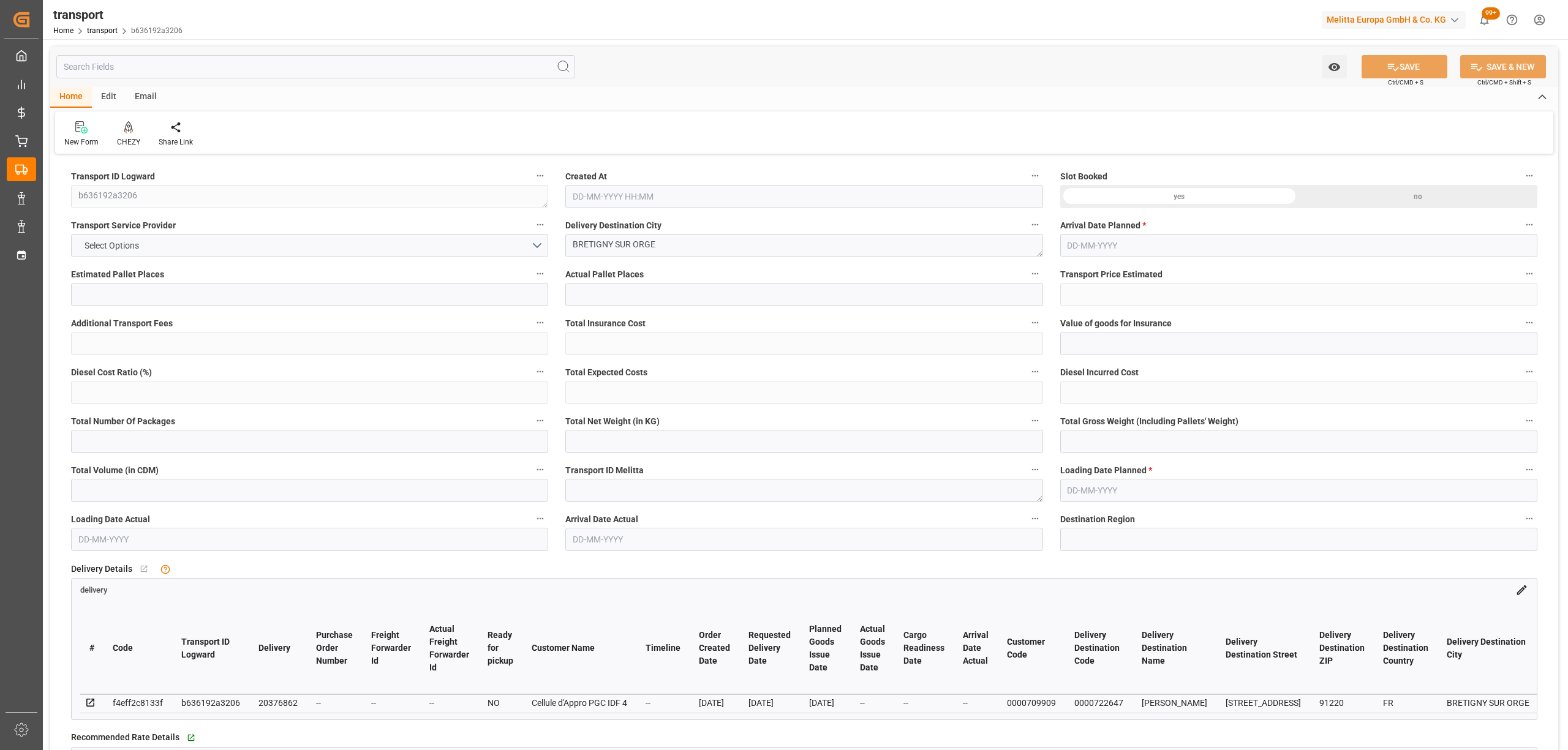
type input "0"
type input "21"
type input "35"
type input "[DATE] 11:29"
type input "[DATE]"
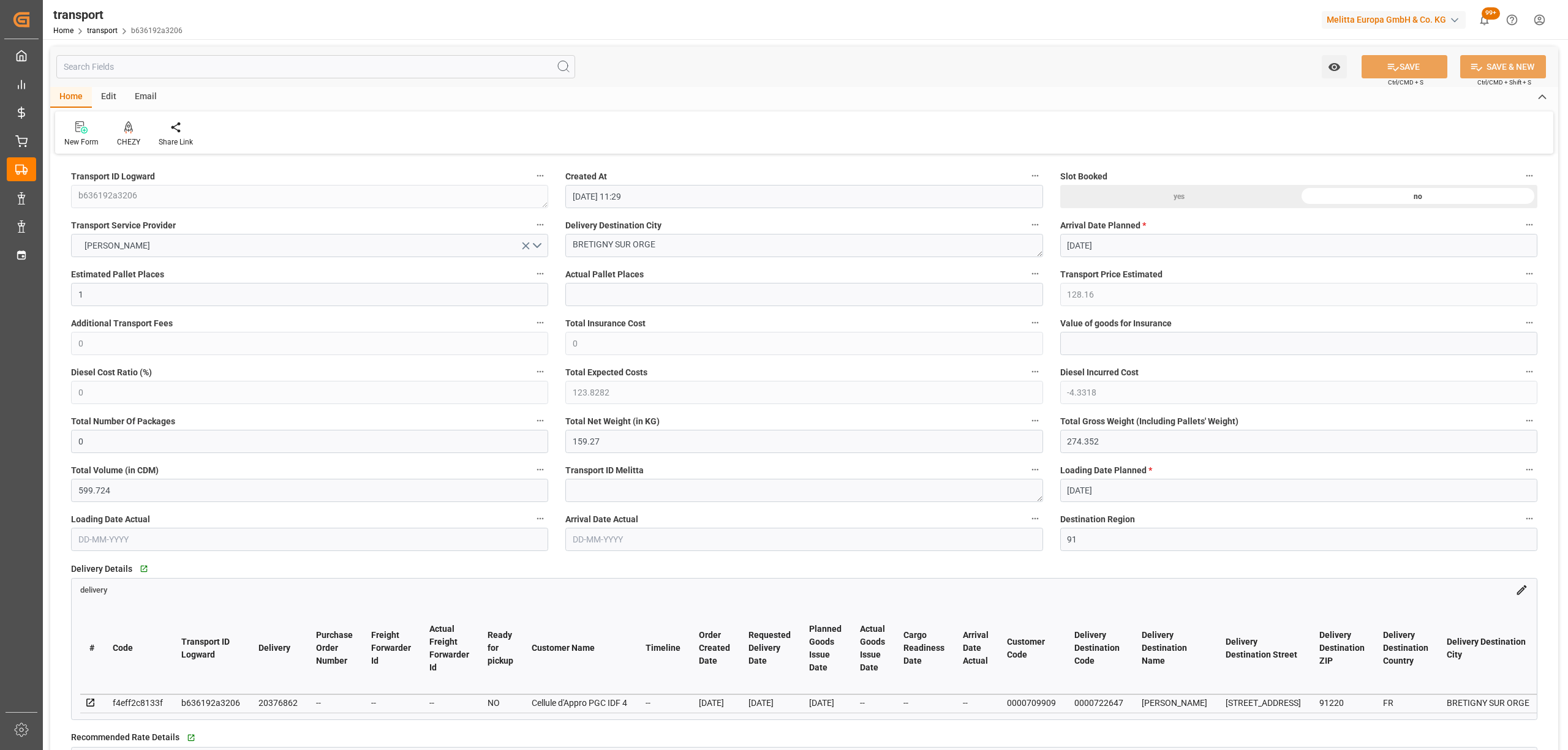
type input "[DATE]"
drag, startPoint x: 666, startPoint y: 250, endPoint x: 512, endPoint y: 240, distance: 154.3
click at [126, 130] on icon at bounding box center [129, 127] width 9 height 12
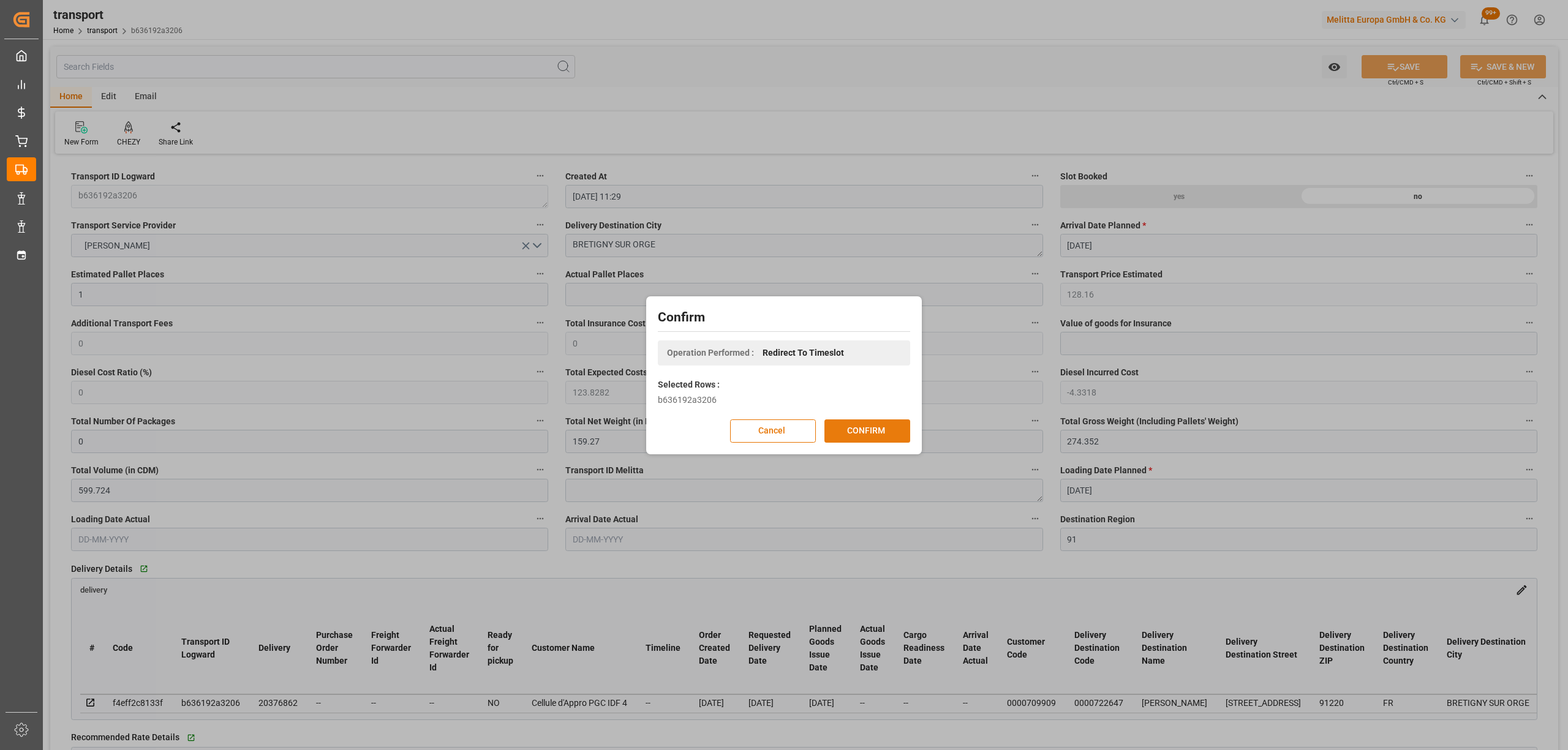
click at [877, 425] on button "CONFIRM" at bounding box center [867, 431] width 86 height 23
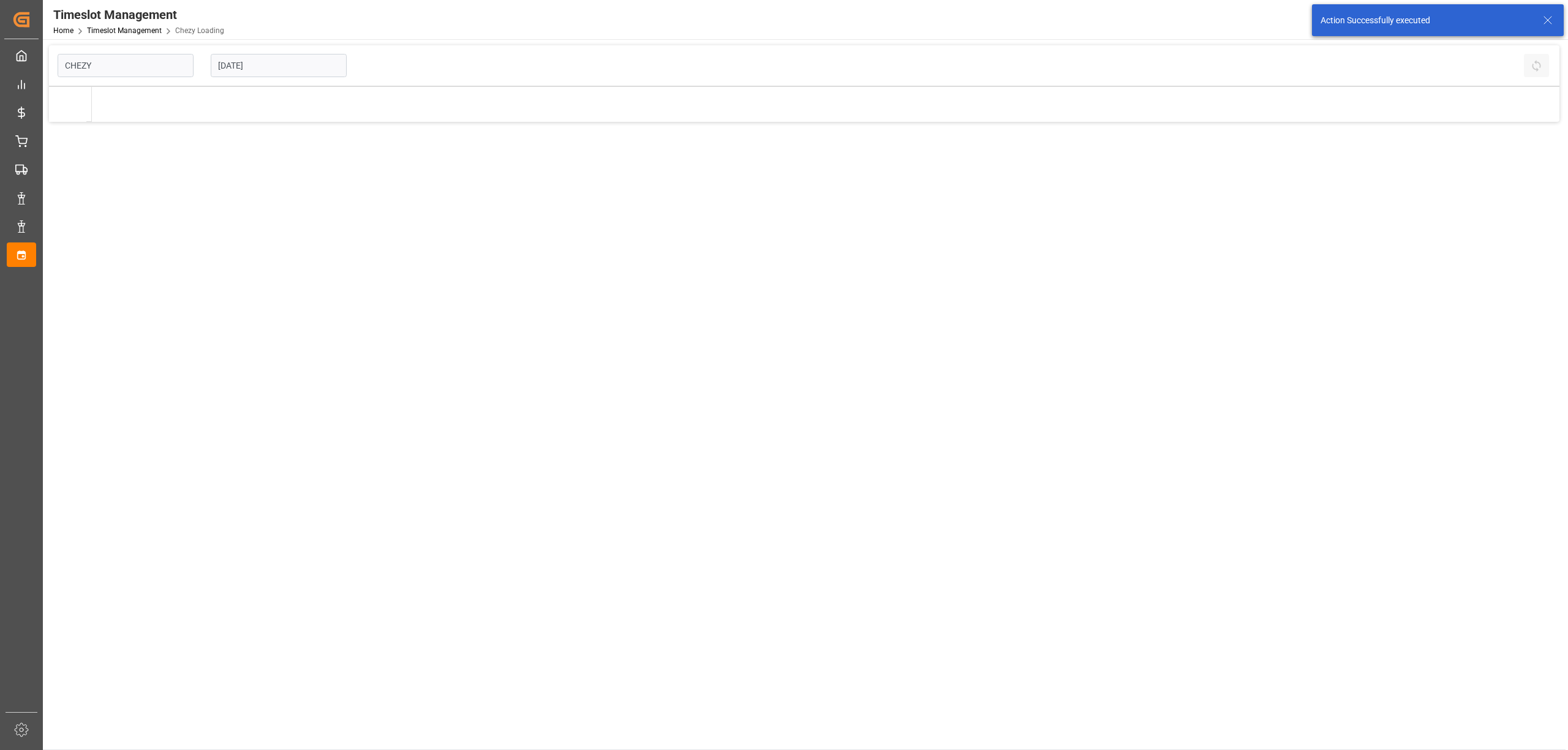
type input "Chezy Loading"
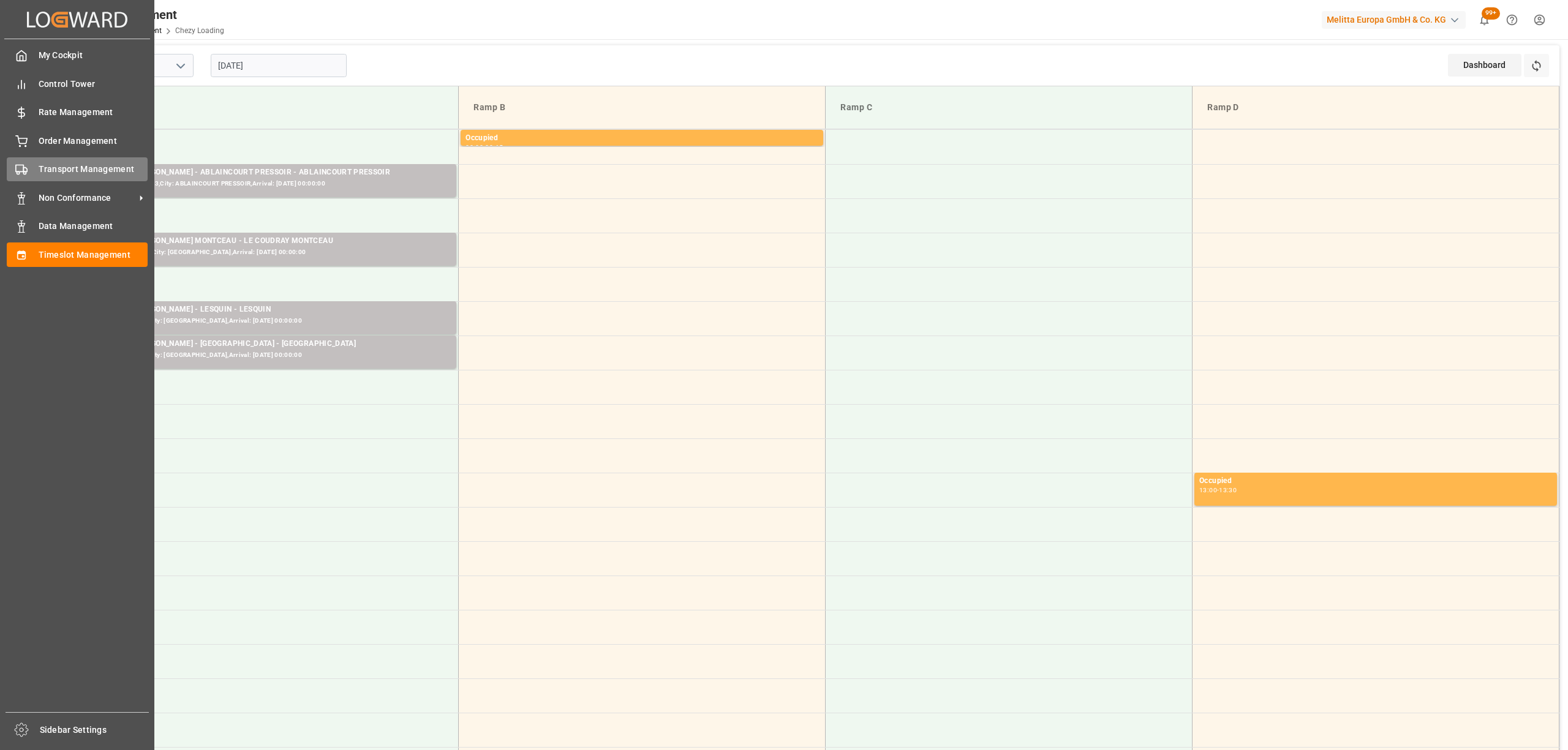
click at [40, 168] on span "Transport Management" at bounding box center [93, 169] width 110 height 13
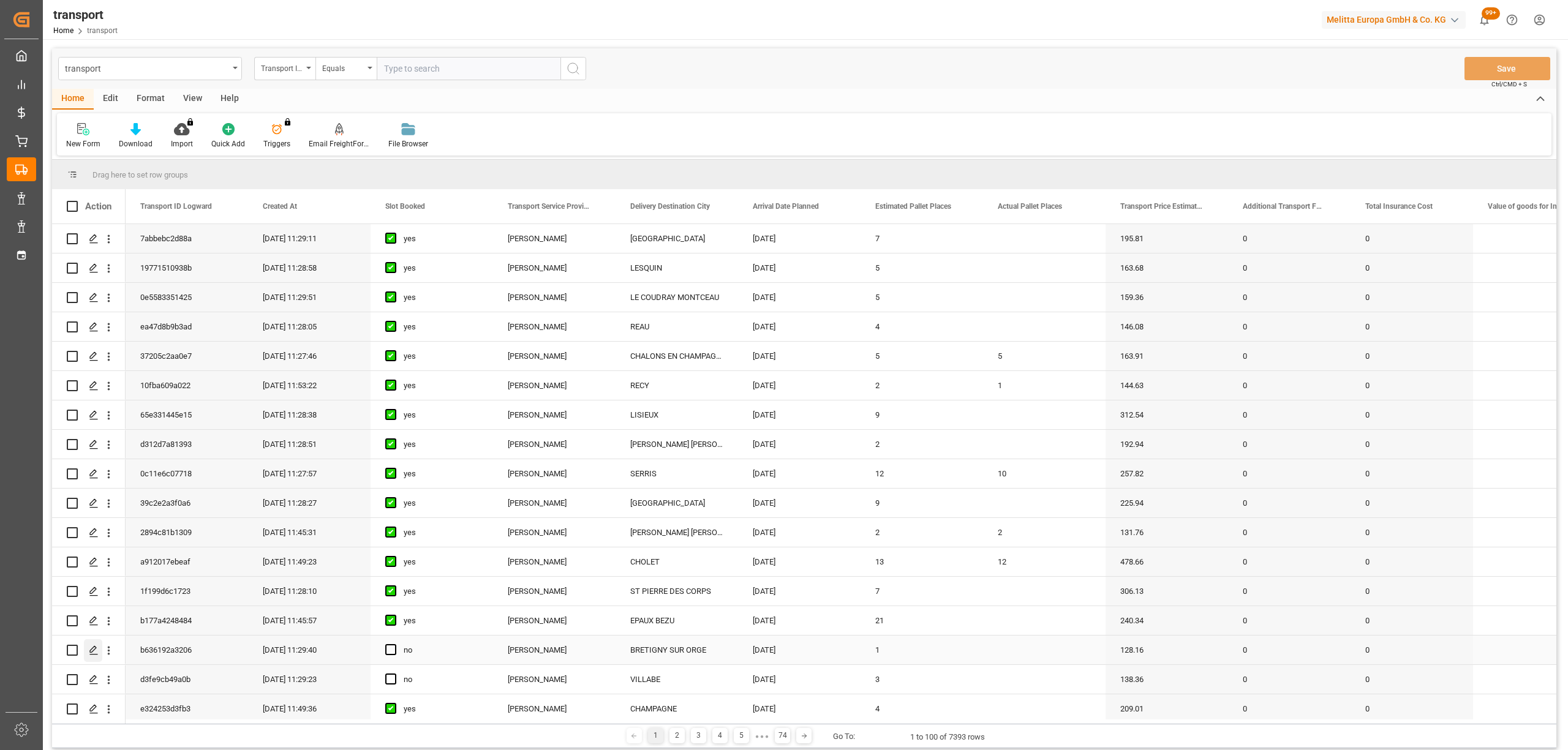
click at [91, 650] on polygon "Press SPACE to select this row." at bounding box center [92, 649] width 6 height 6
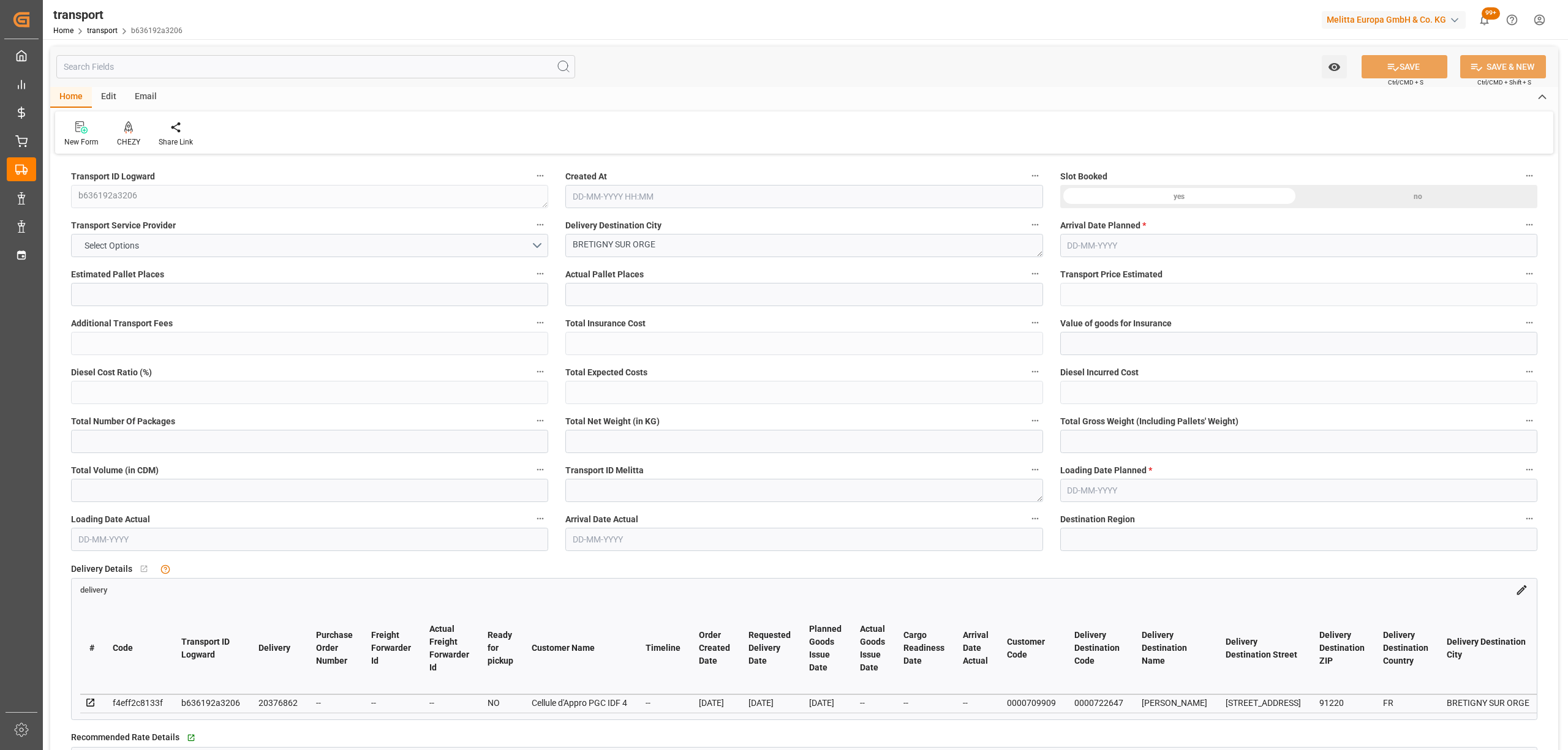
type input "1"
type input "128.16"
type input "0"
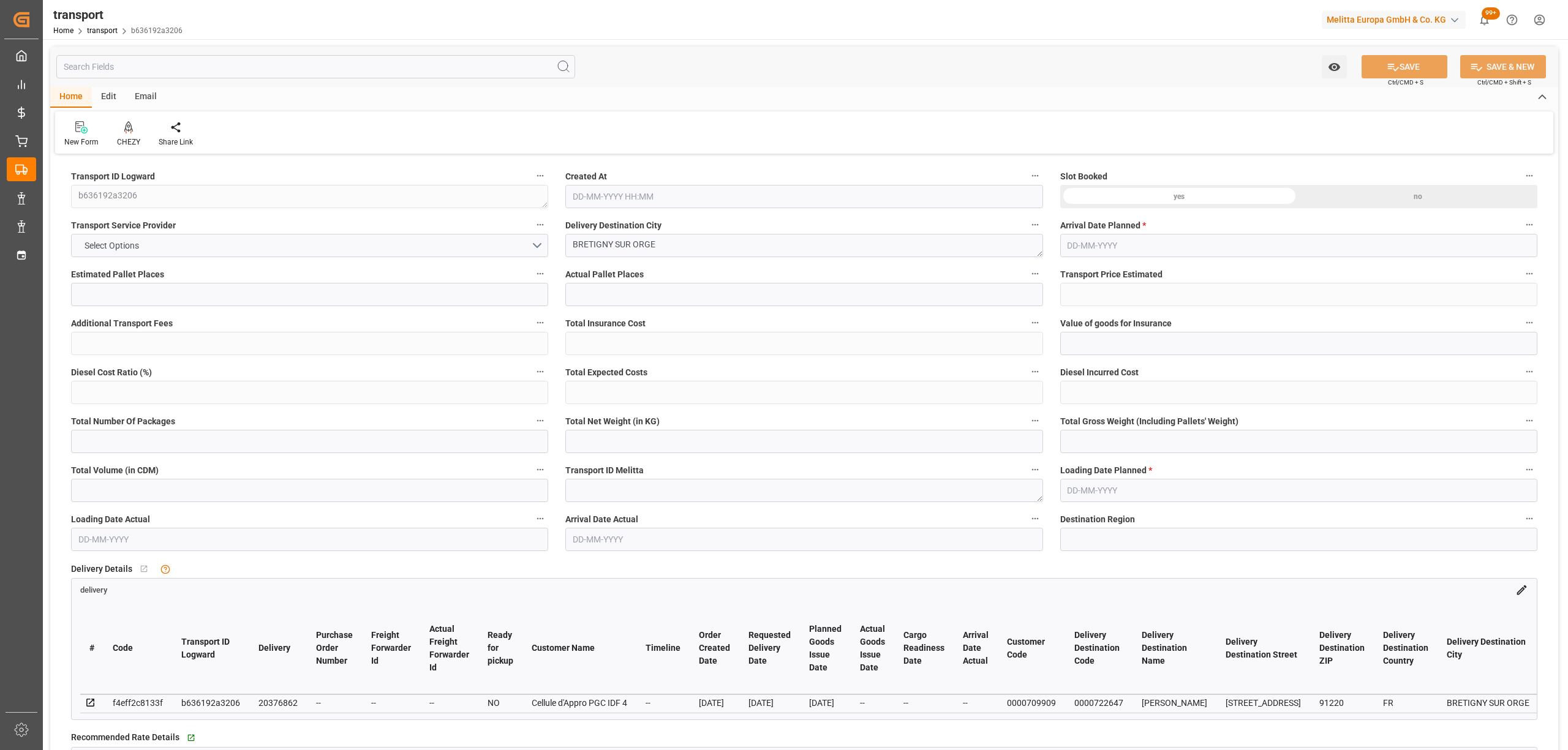
type input "123.8282"
type input "-4.3318"
type input "0"
type input "159.27"
type input "274.352"
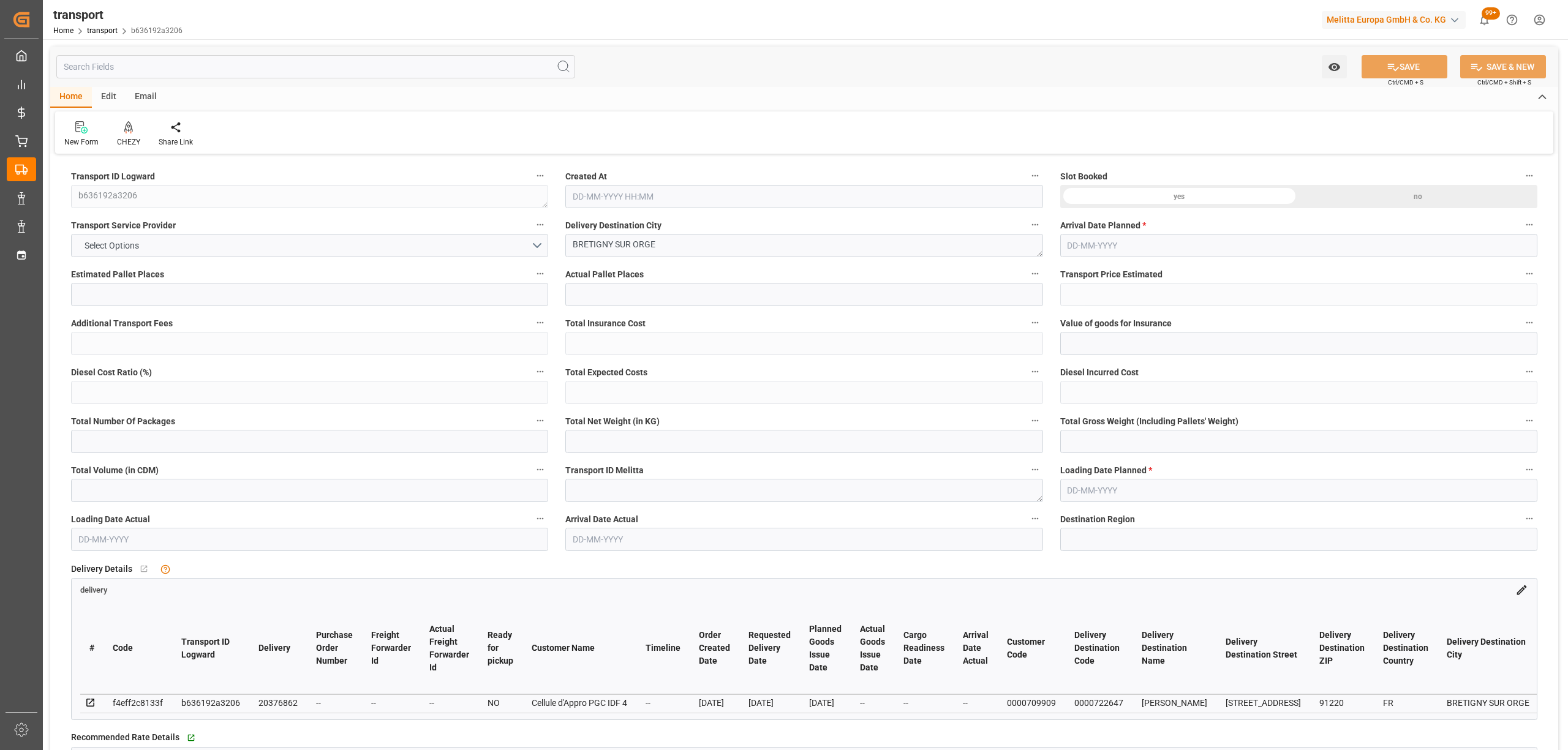
type input "599.724"
type input "91"
type input "0"
type input "62"
type input "4"
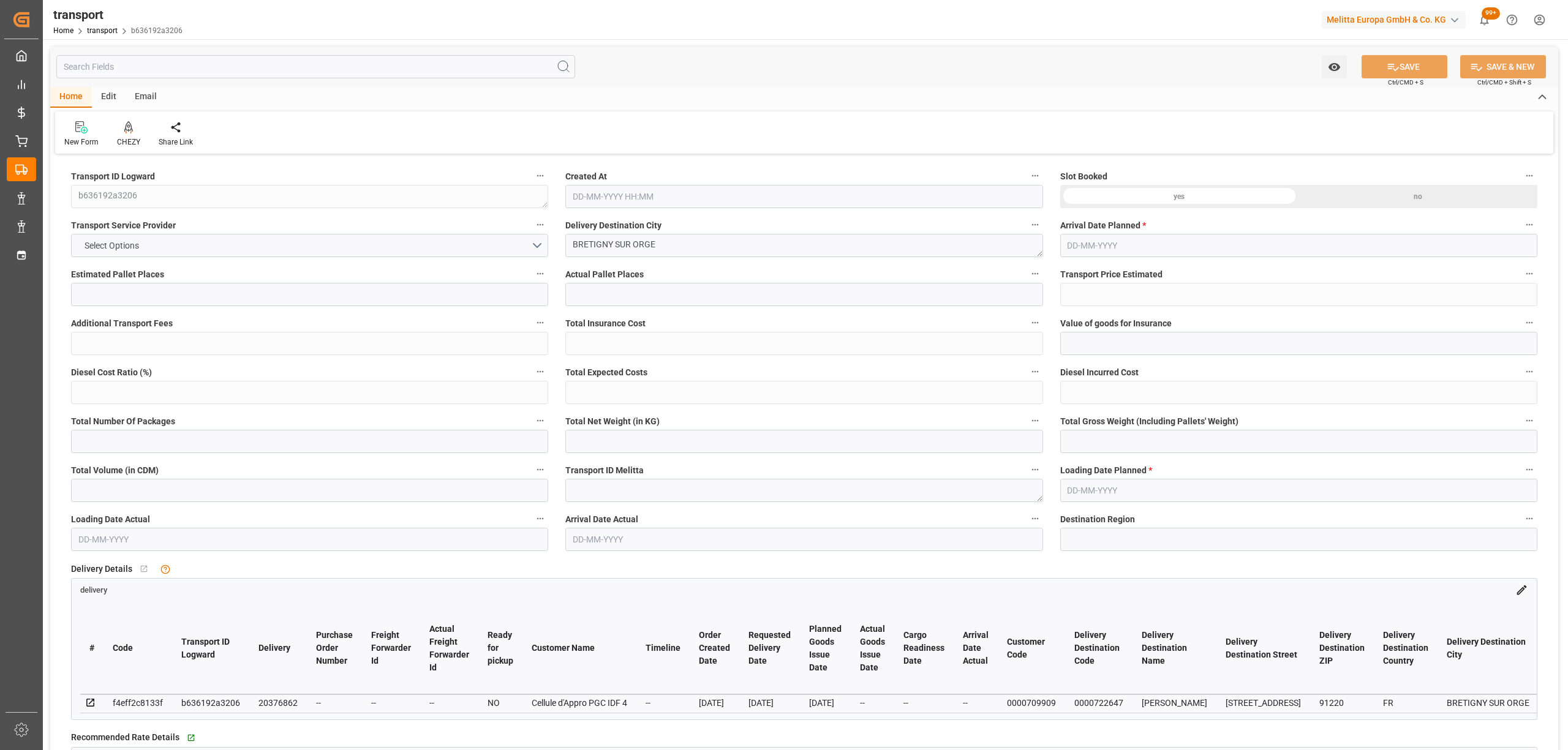
type input "101"
type input "182.352"
type input "0"
type input "4710.8598"
type input "0"
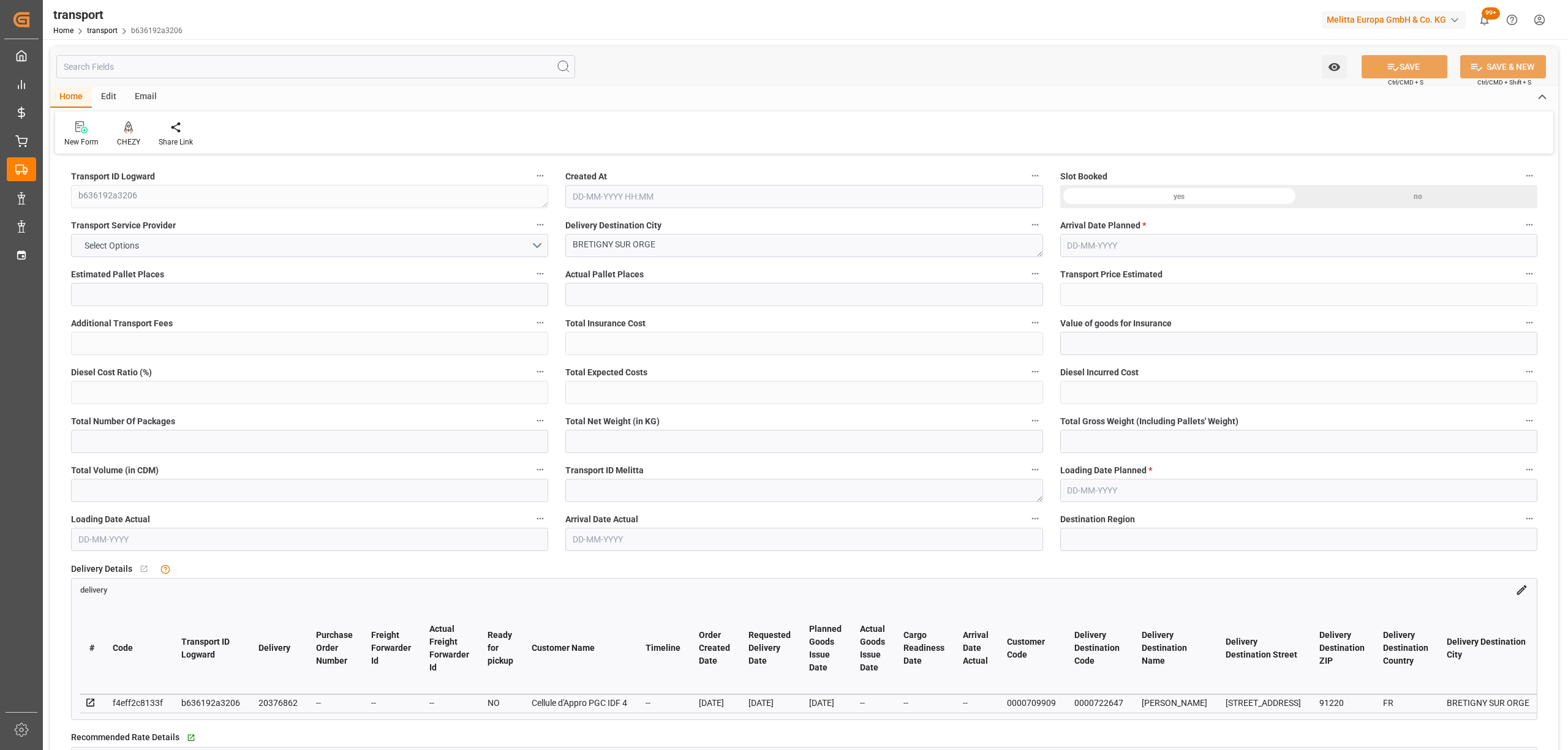
type input "0"
type input "21"
type input "35"
type input "[DATE] 11:29"
type input "[DATE]"
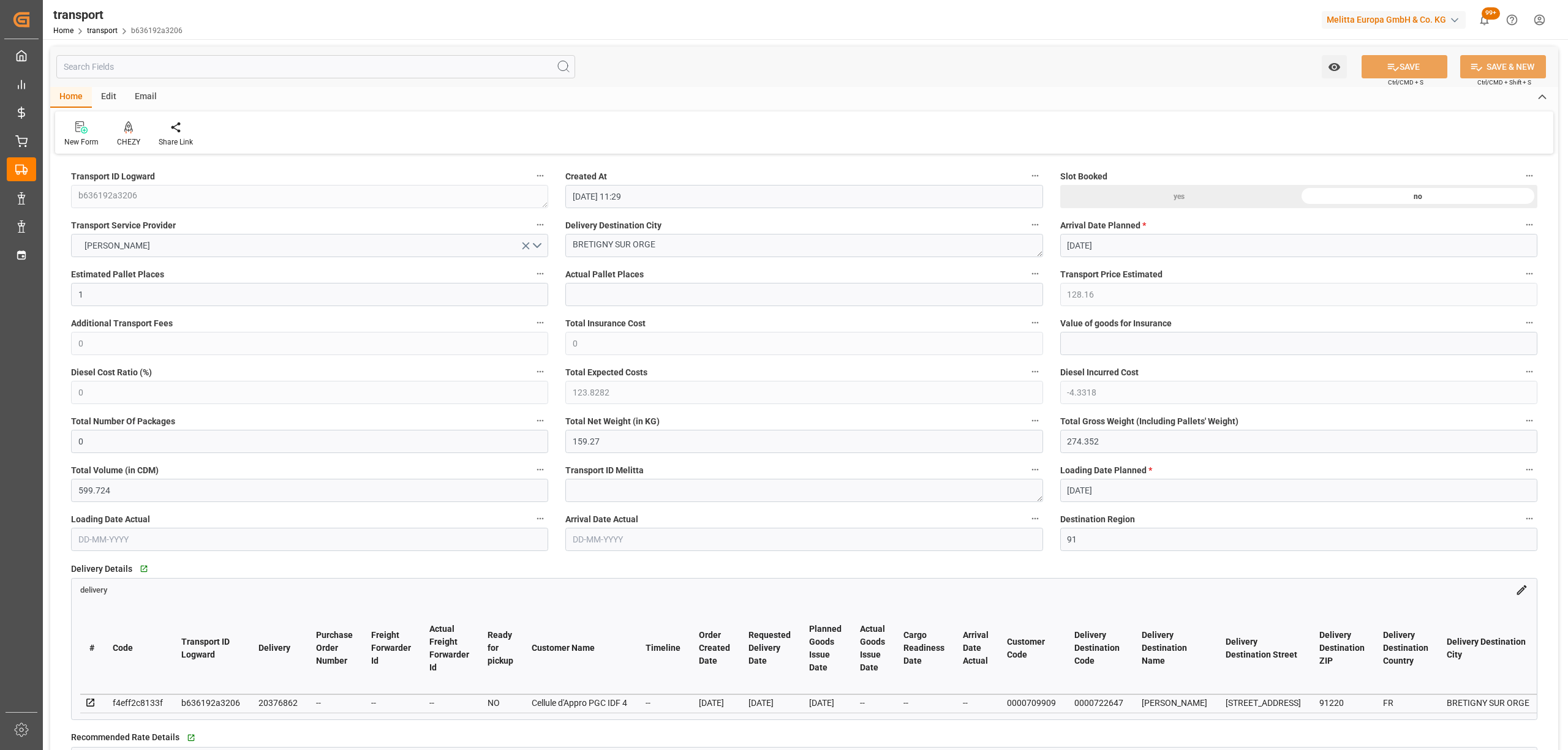
type input "[DATE]"
drag, startPoint x: 664, startPoint y: 250, endPoint x: 524, endPoint y: 246, distance: 140.1
click at [133, 141] on div "CHEZY" at bounding box center [128, 141] width 23 height 11
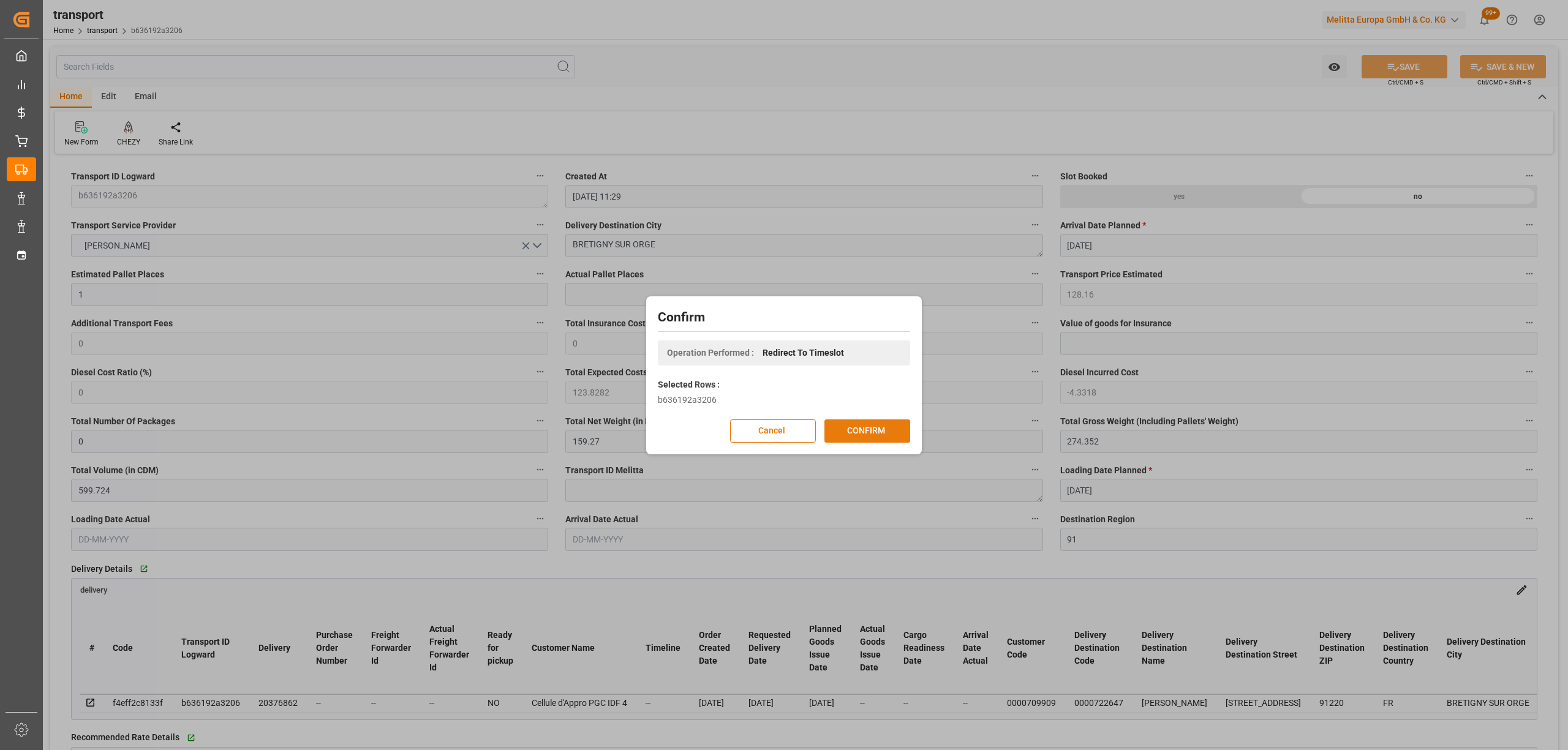
click at [864, 425] on button "CONFIRM" at bounding box center [867, 431] width 86 height 23
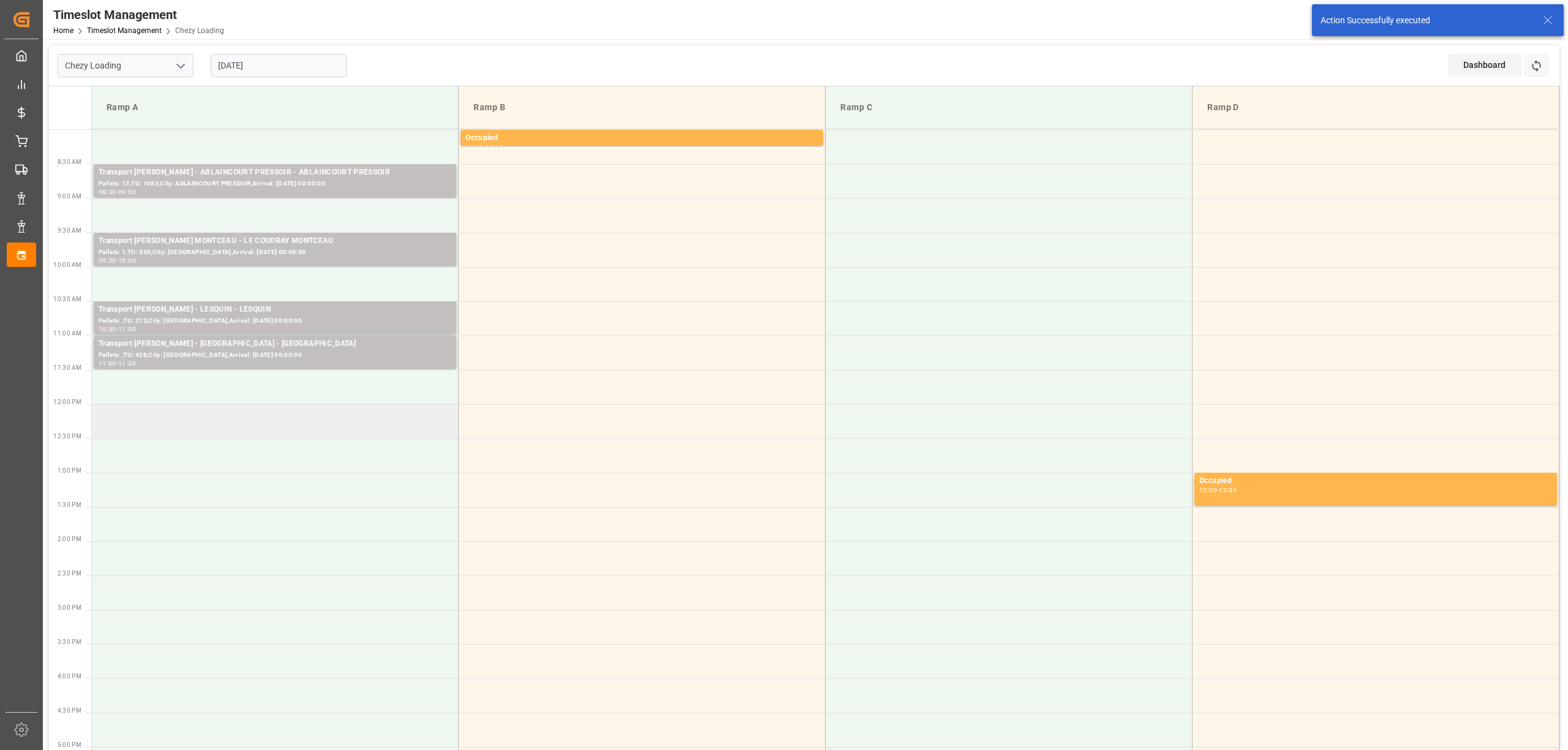
click at [249, 423] on td at bounding box center [276, 421] width 367 height 34
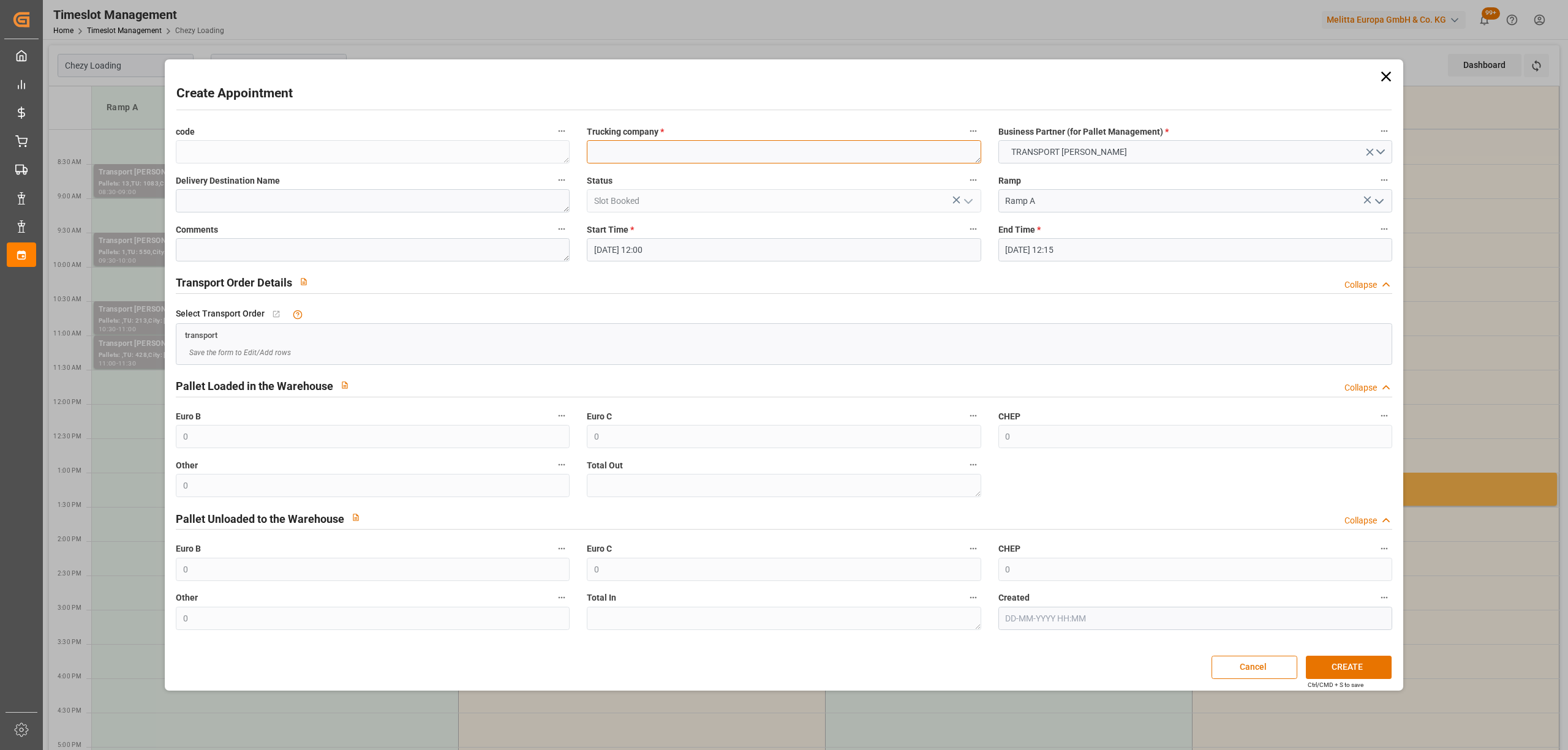
paste textarea "BRETIGNY SUR ORGE"
type textarea "BRETIGNY SUR ORGE"
click at [1087, 252] on input "[DATE] 12:15" at bounding box center [1195, 249] width 394 height 23
click at [1012, 329] on div "1" at bounding box center [1014, 324] width 15 height 15
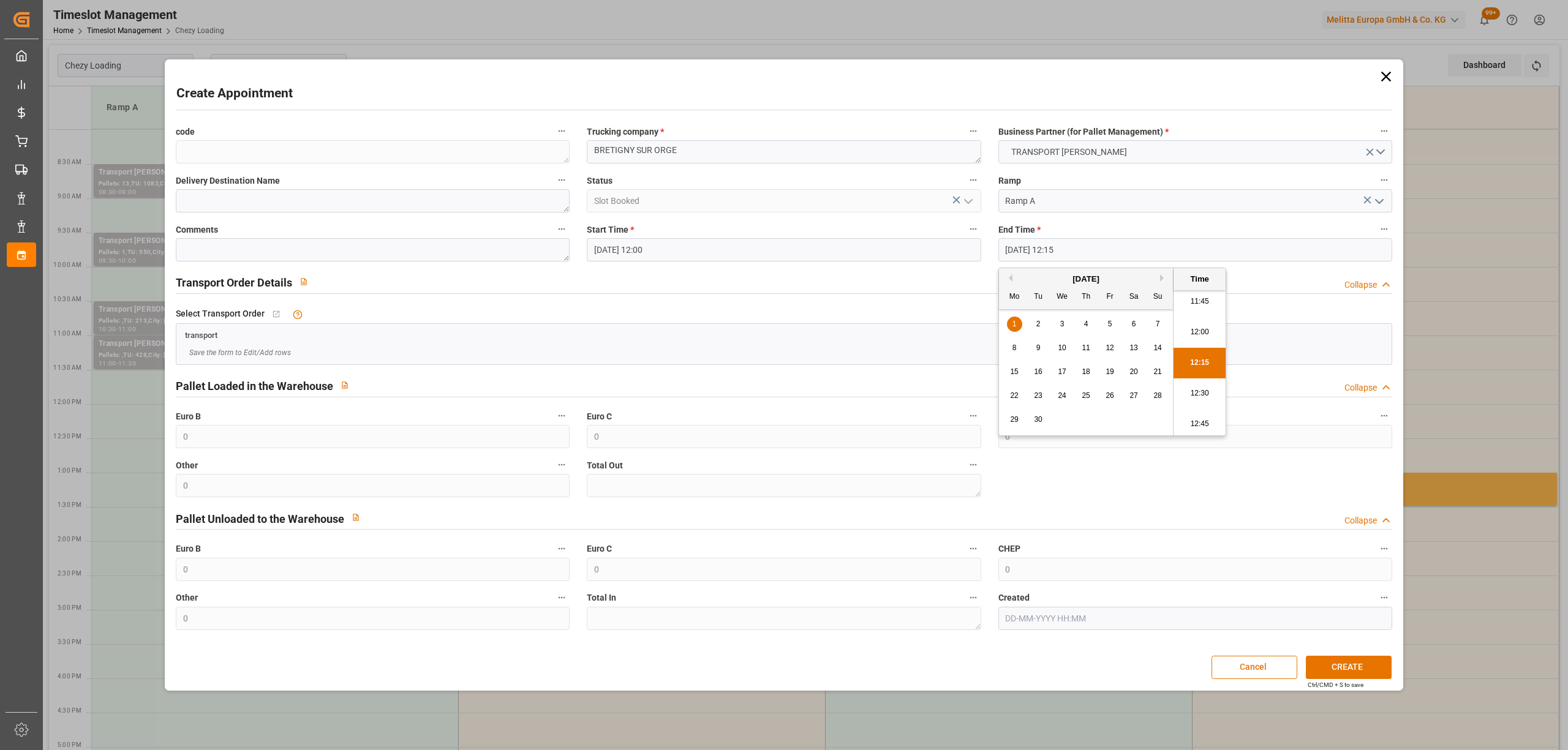
click at [1215, 388] on li "12:30" at bounding box center [1199, 393] width 52 height 31
type input "[DATE] 12:30"
click at [1338, 674] on button "CREATE" at bounding box center [1348, 667] width 86 height 23
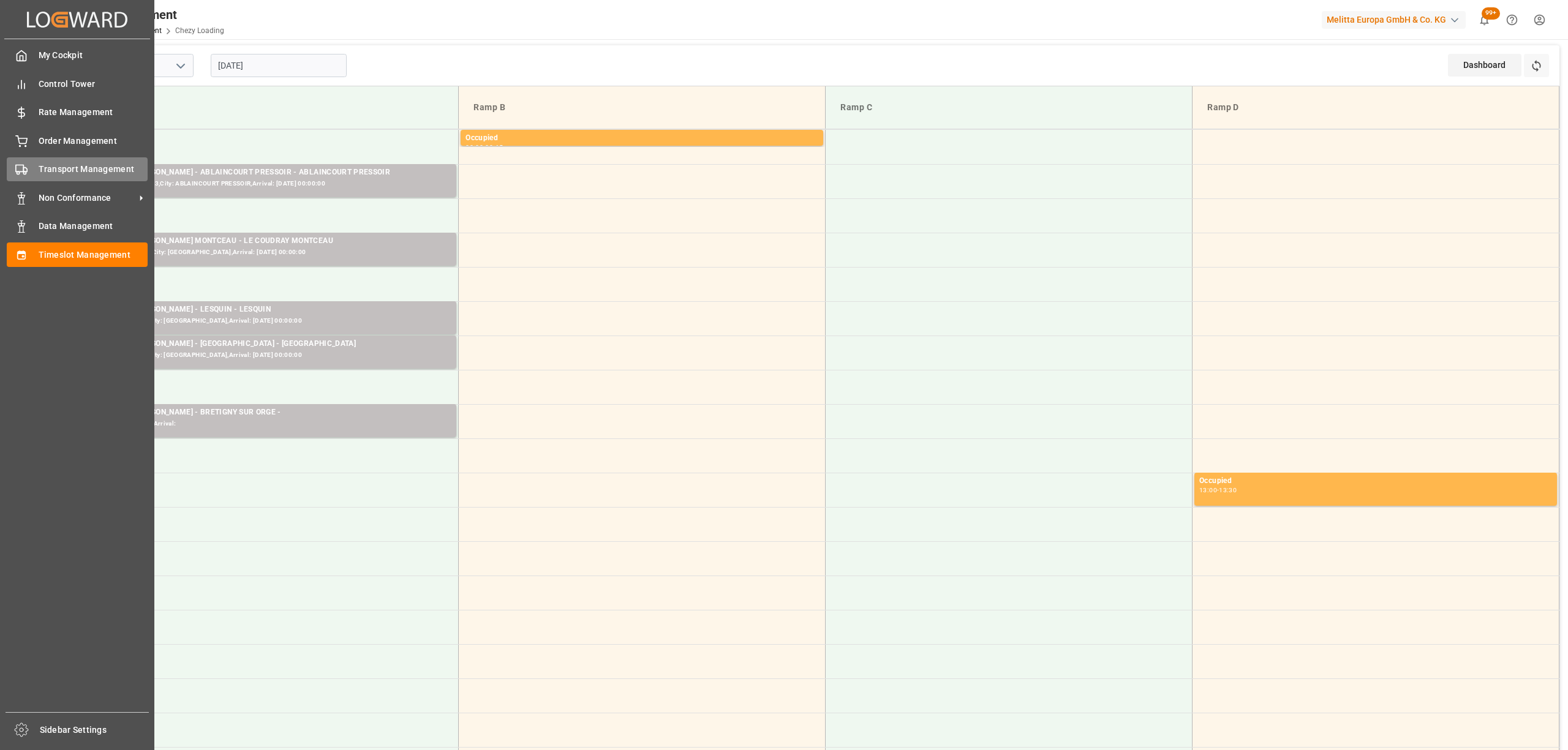
click at [35, 172] on div "Transport Management Transport Management" at bounding box center [77, 169] width 141 height 24
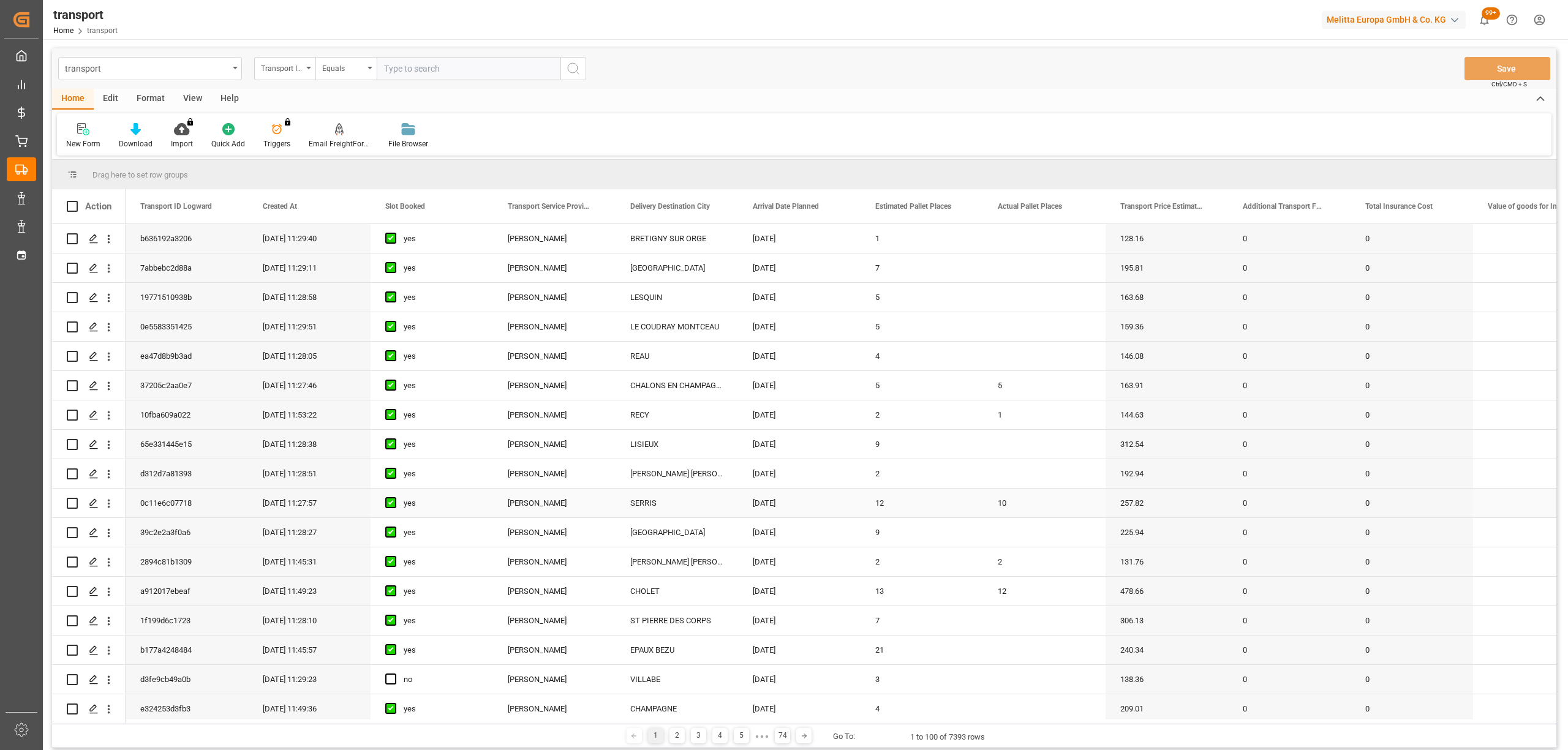
scroll to position [327, 0]
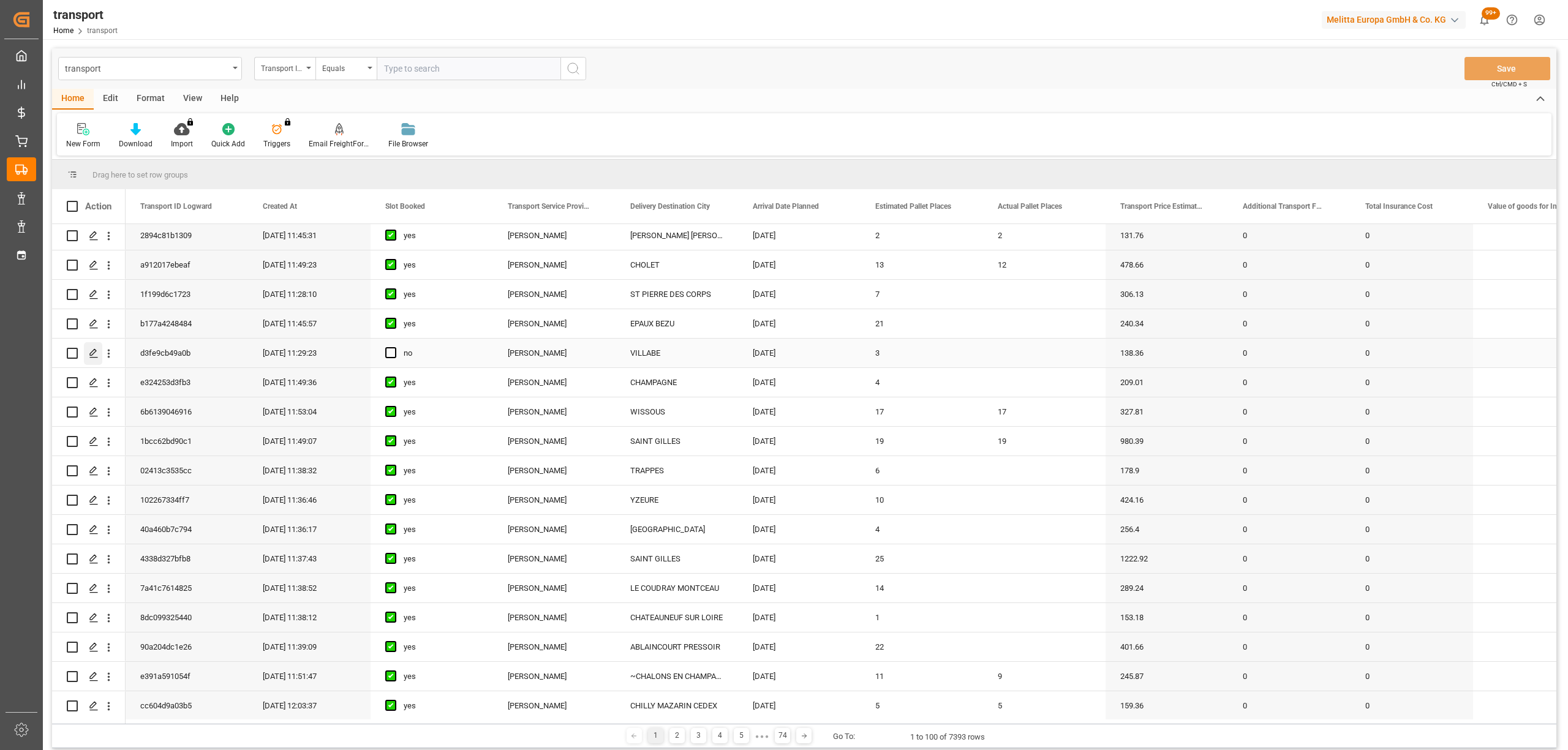
click at [87, 353] on div "Press SPACE to select this row." at bounding box center [93, 354] width 18 height 23
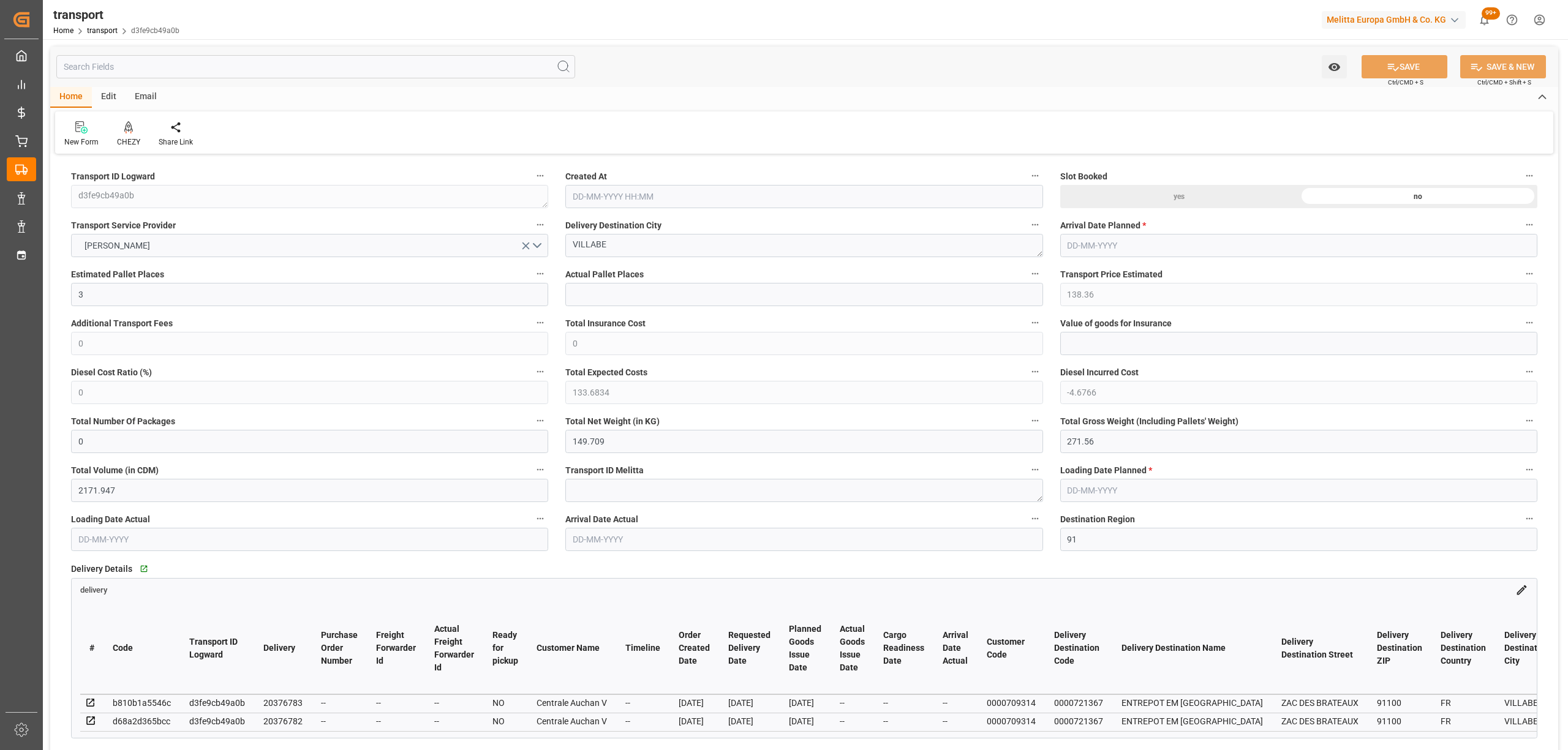
type input "3"
type input "138.36"
type input "0"
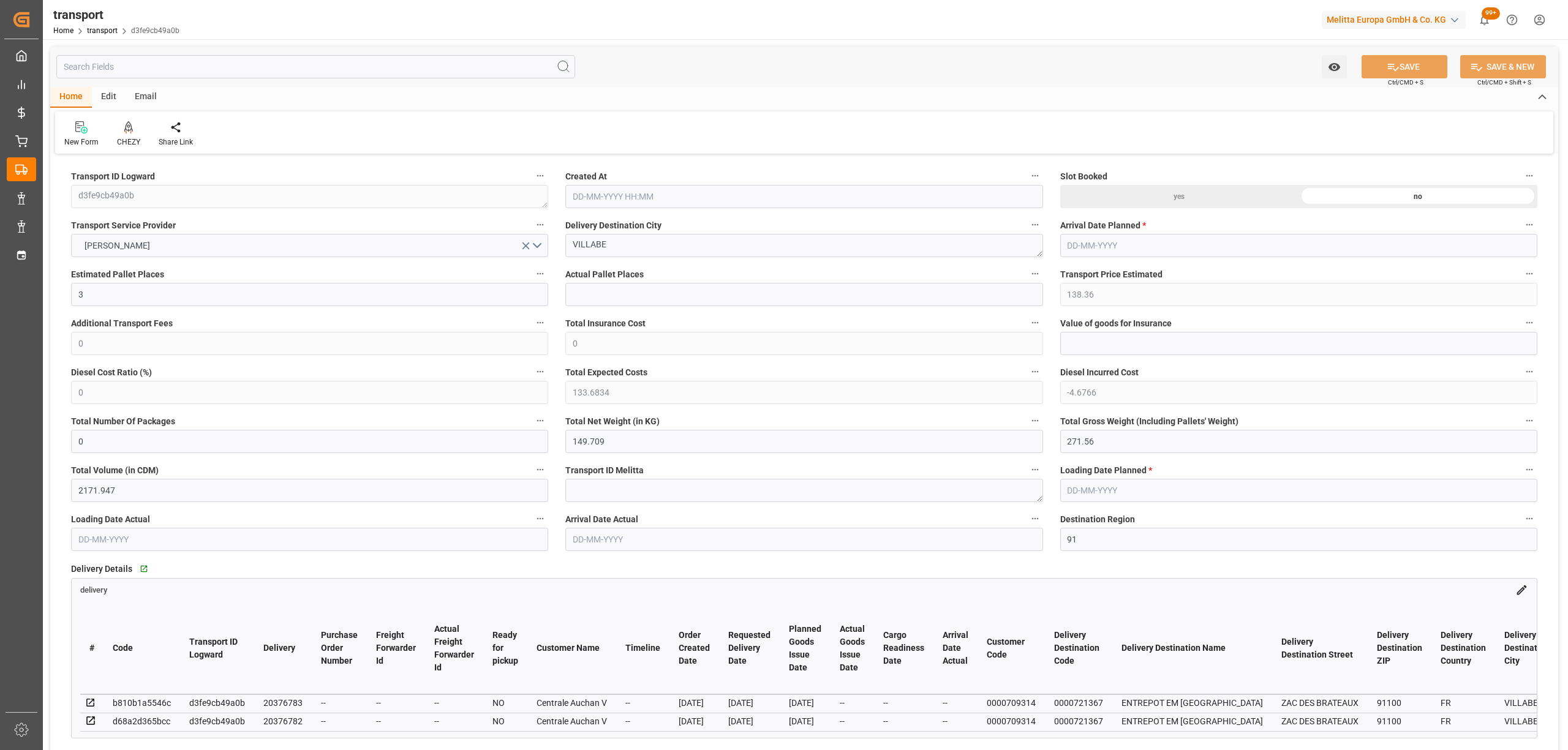
type input "133.6834"
type input "-4.6766"
type input "0"
type input "149.709"
type input "271.56"
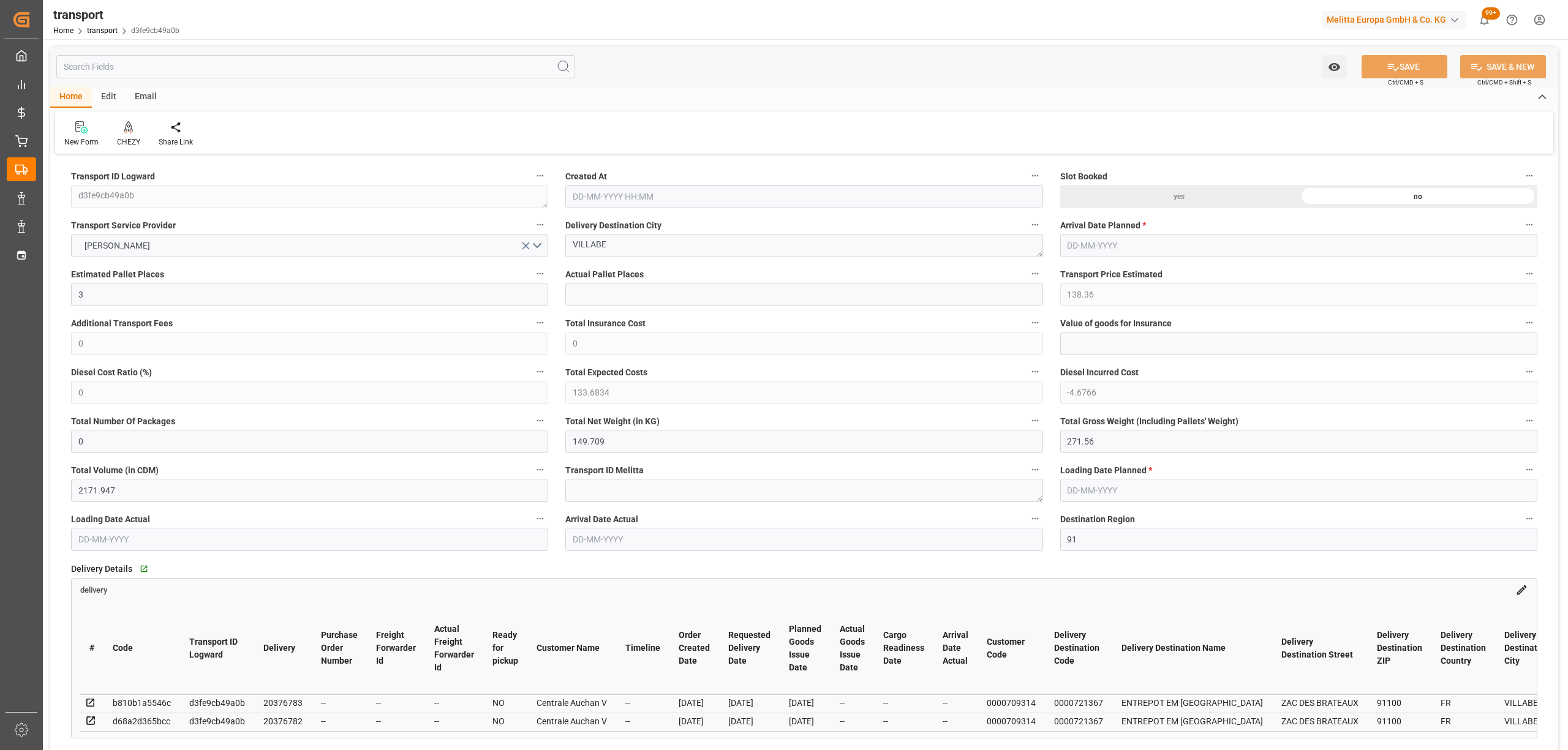
type input "2171.947"
type input "91"
type input "0"
type input "262"
type input "3"
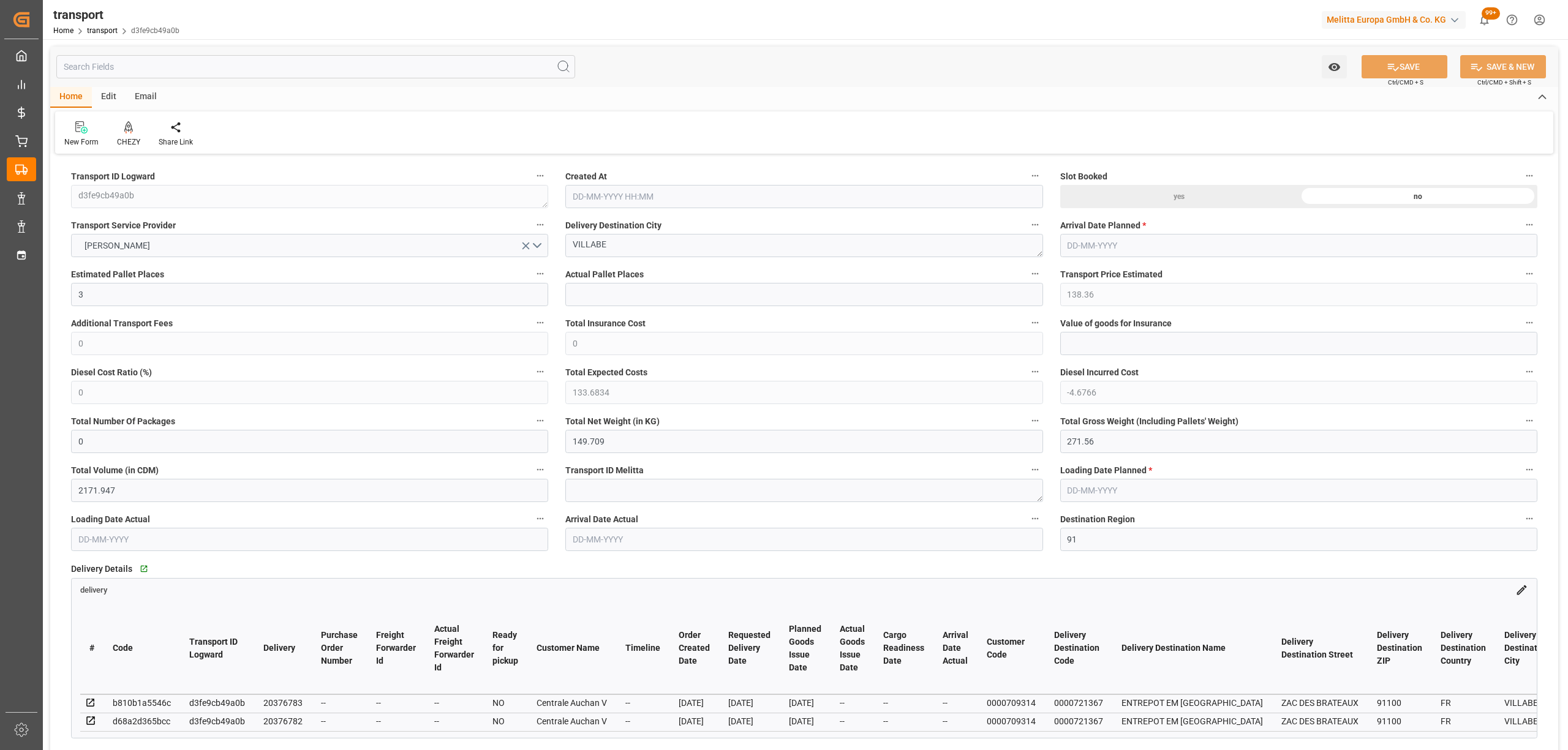
type input "101"
type input "202.56"
type input "0"
type input "4710.8598"
type input "0"
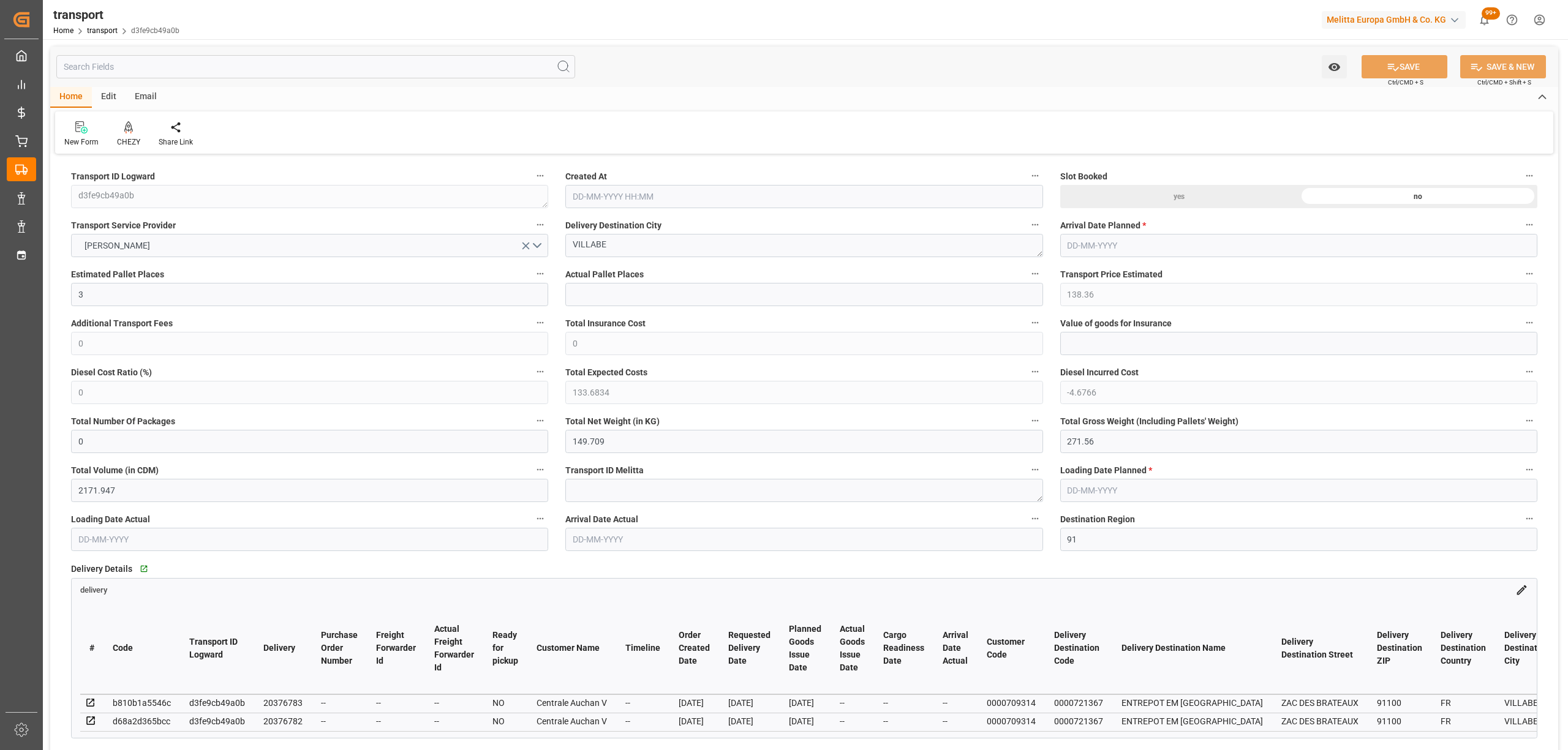
type input "0"
type input "21"
type input "35"
type input "26-08-2025 11:29"
type input "02-09-2025"
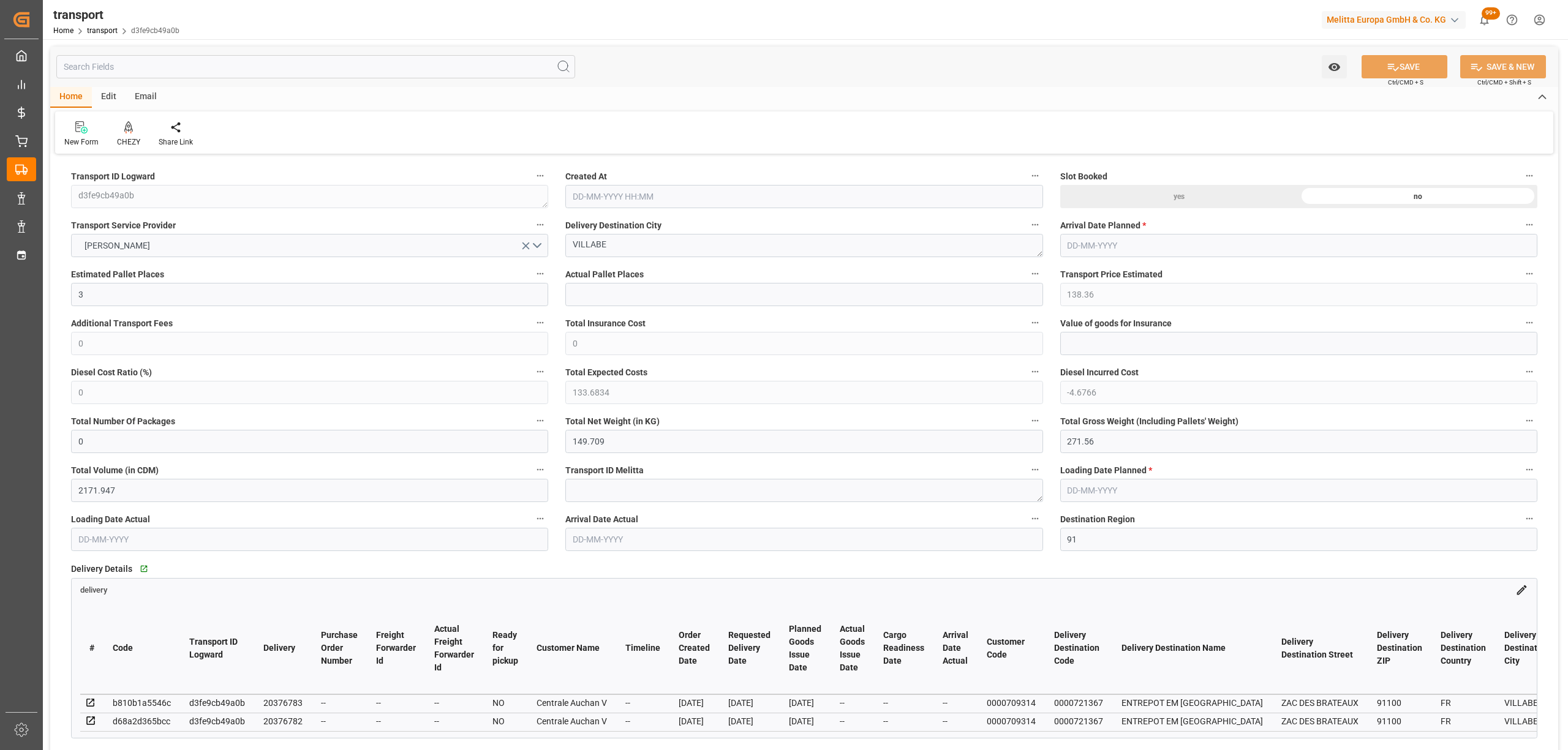
type input "[DATE]"
drag, startPoint x: 656, startPoint y: 250, endPoint x: 469, endPoint y: 250, distance: 187.0
click at [117, 138] on div "CHEZY" at bounding box center [128, 141] width 23 height 11
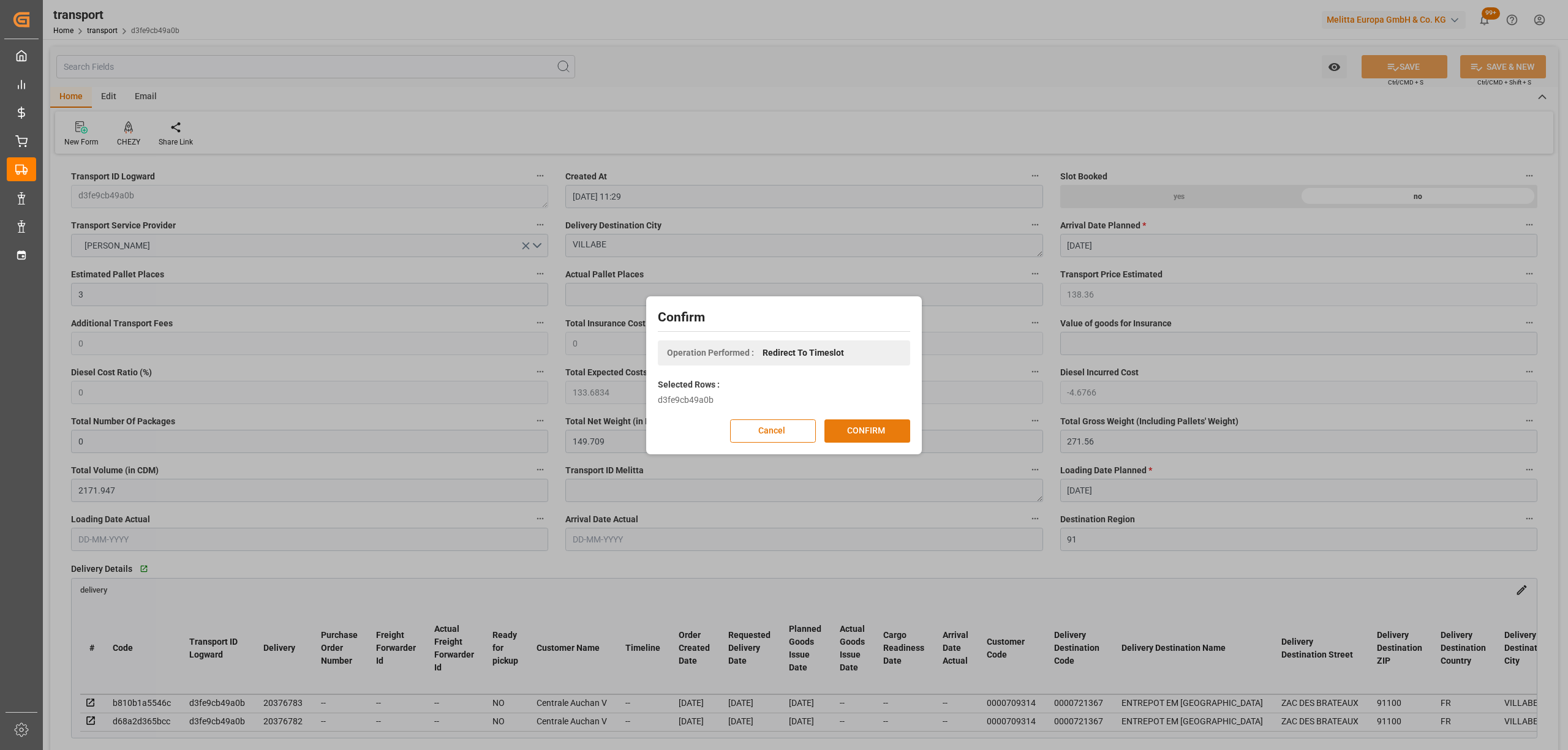
click at [868, 425] on button "CONFIRM" at bounding box center [867, 431] width 86 height 23
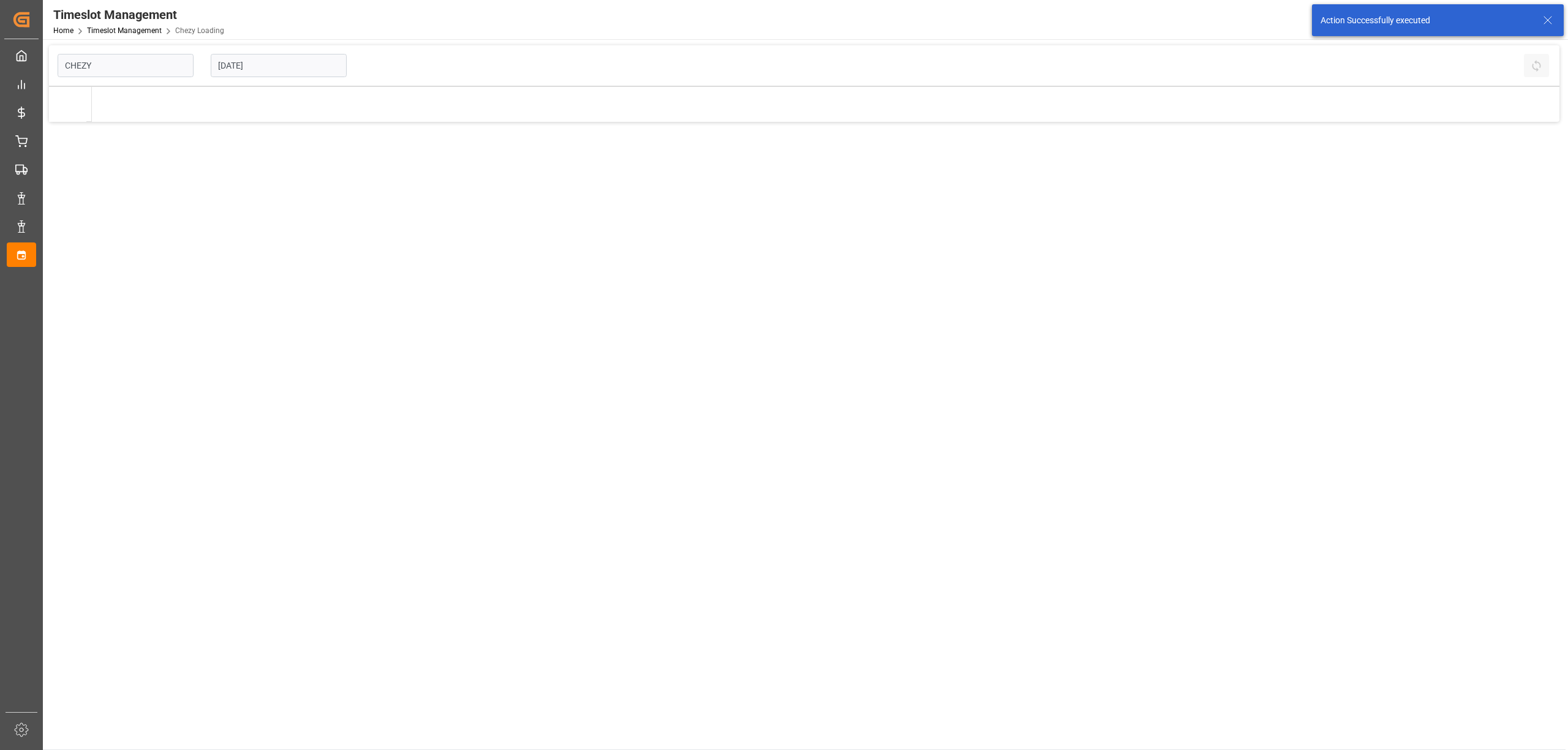
type input "Chezy Loading"
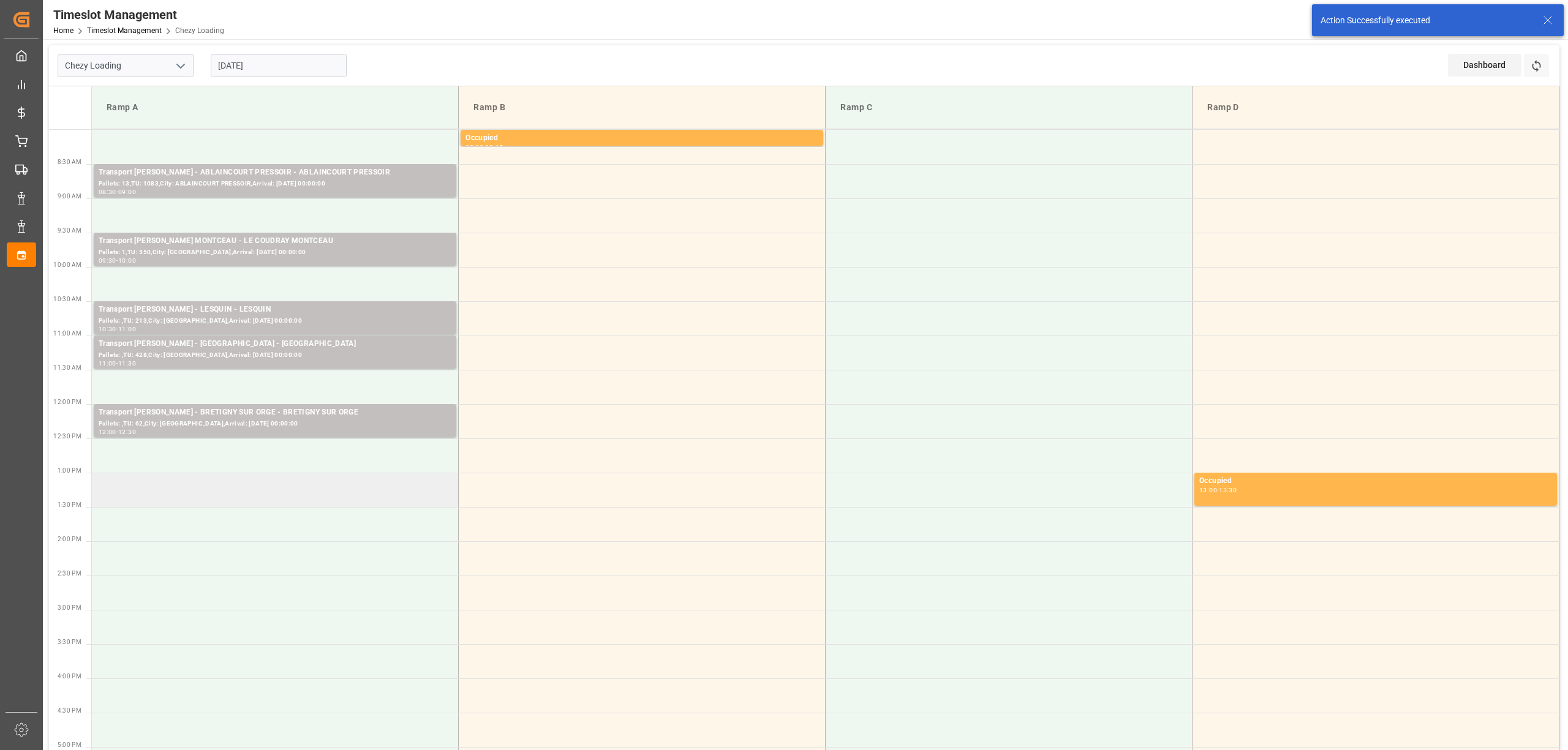
click at [300, 487] on td at bounding box center [276, 489] width 367 height 34
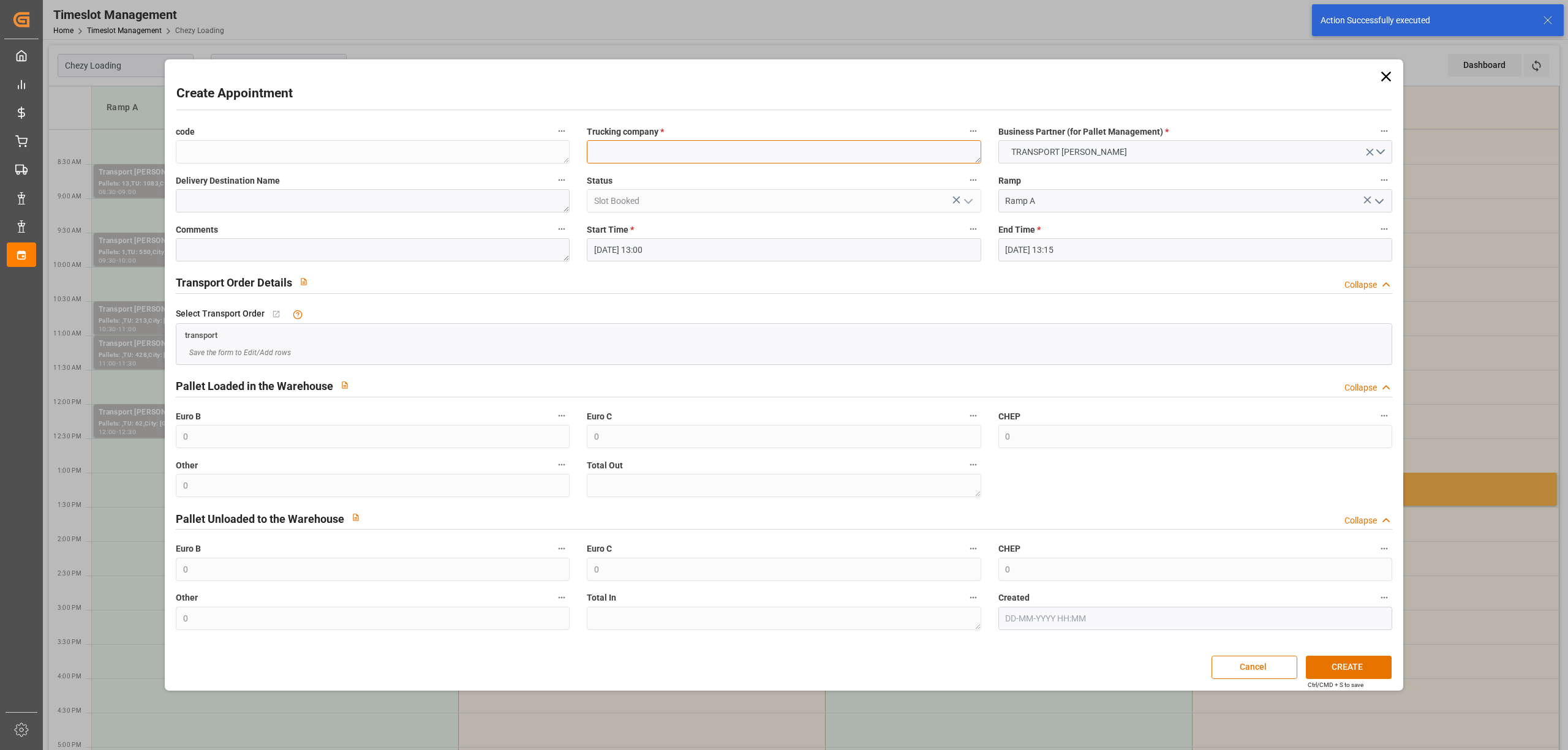
paste textarea "VILLABE"
type textarea "VILLABE"
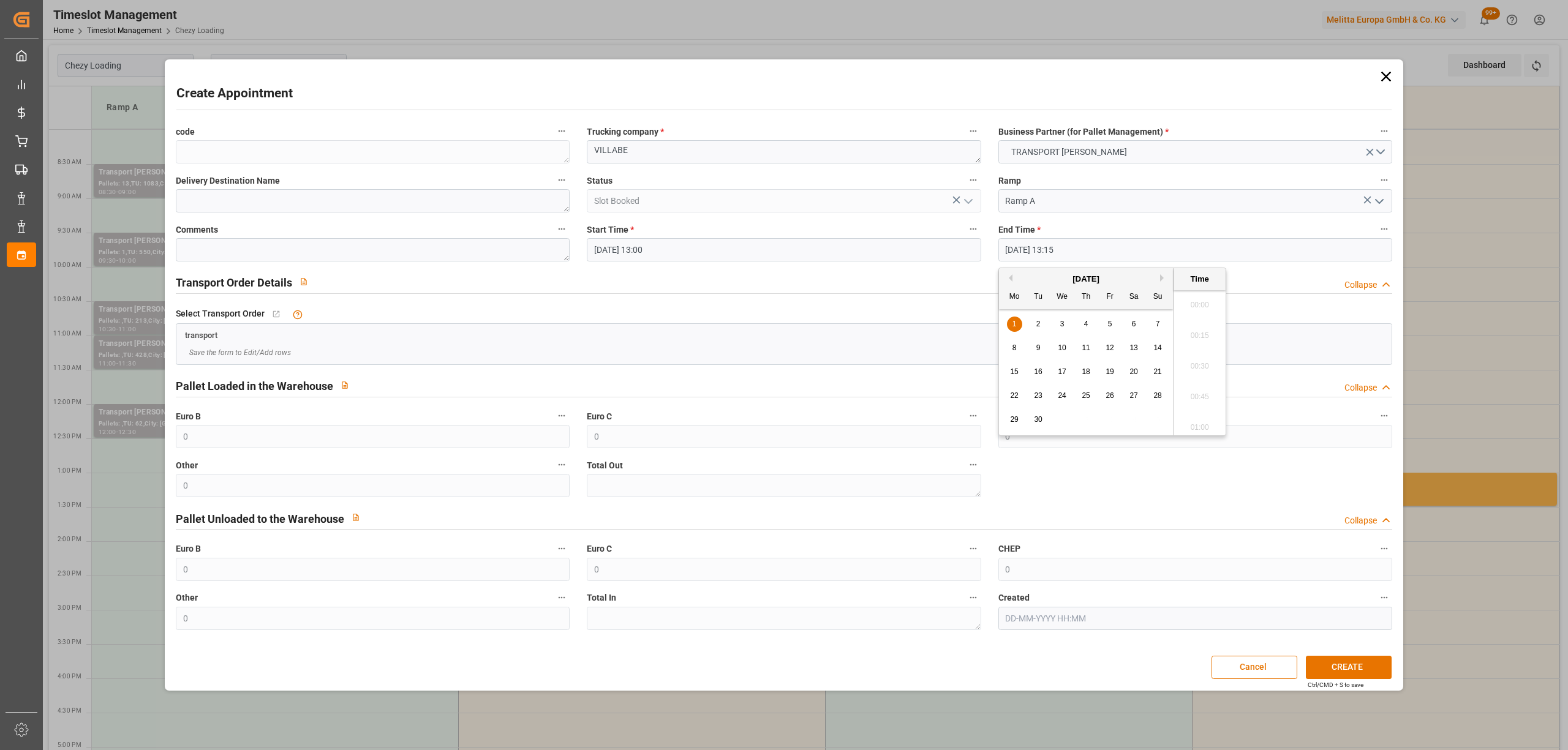
click at [1075, 255] on input "[DATE] 13:15" at bounding box center [1195, 249] width 394 height 23
click at [1008, 321] on div "1" at bounding box center [1014, 324] width 15 height 15
click at [1190, 387] on li "13:30" at bounding box center [1199, 393] width 52 height 31
type input "[DATE] 13:30"
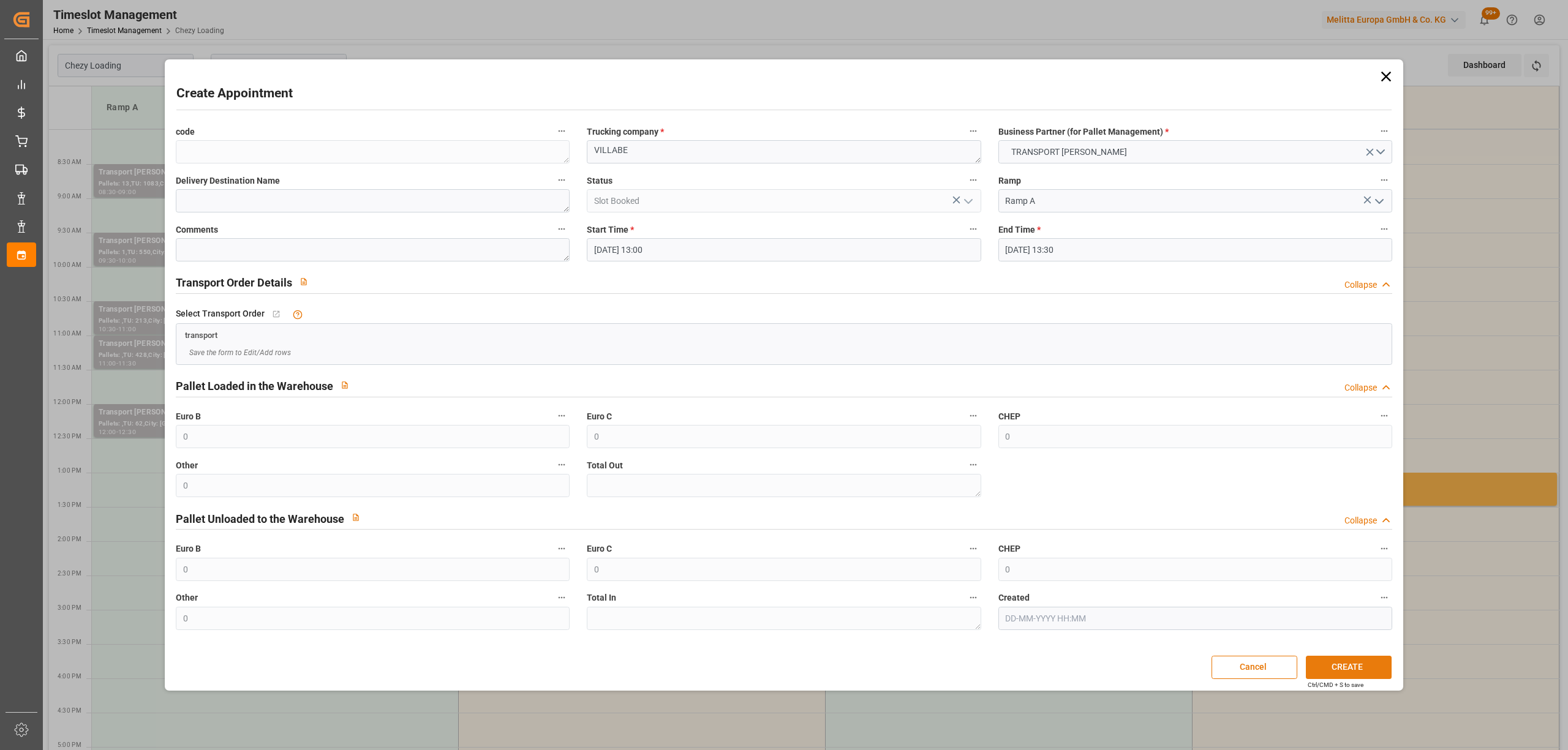
click at [1352, 664] on button "CREATE" at bounding box center [1348, 667] width 86 height 23
